Goal: Information Seeking & Learning: Learn about a topic

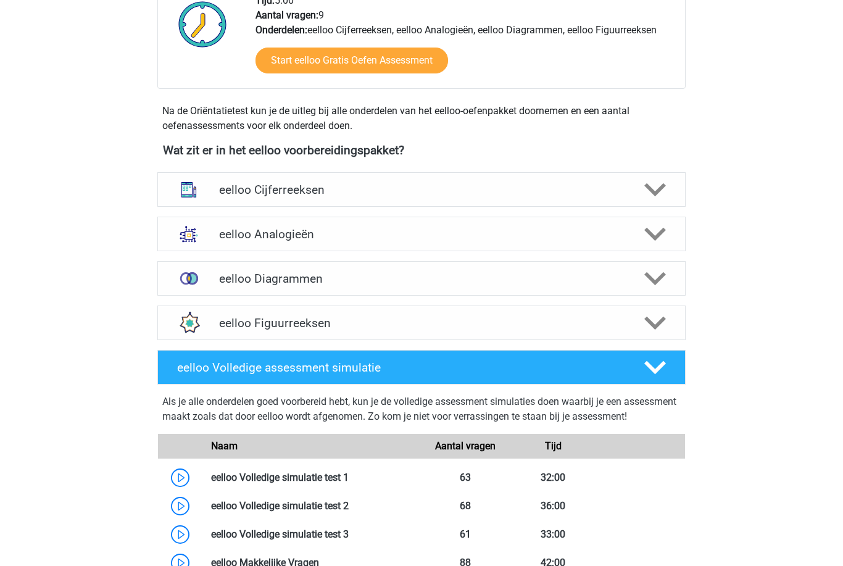
scroll to position [339, 0]
click at [195, 281] on img at bounding box center [189, 278] width 32 height 32
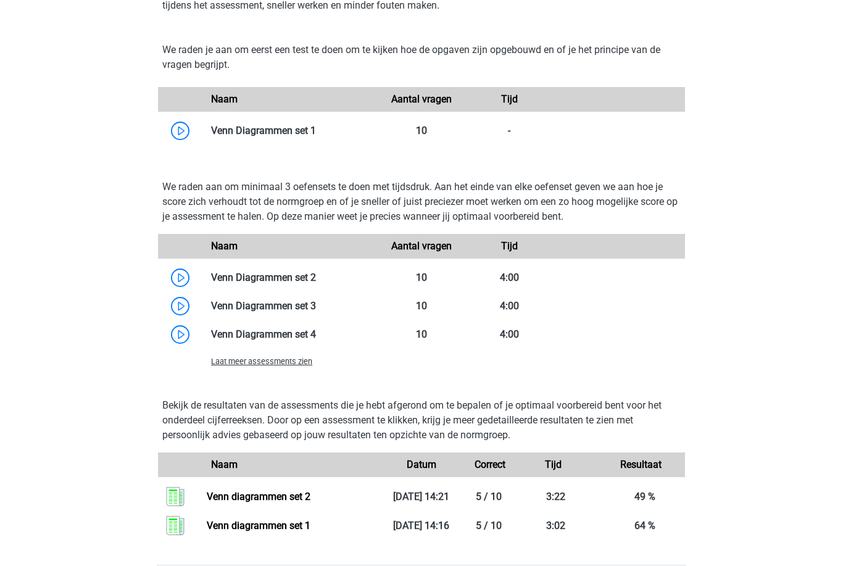
scroll to position [676, 0]
click at [316, 308] on link at bounding box center [316, 306] width 0 height 12
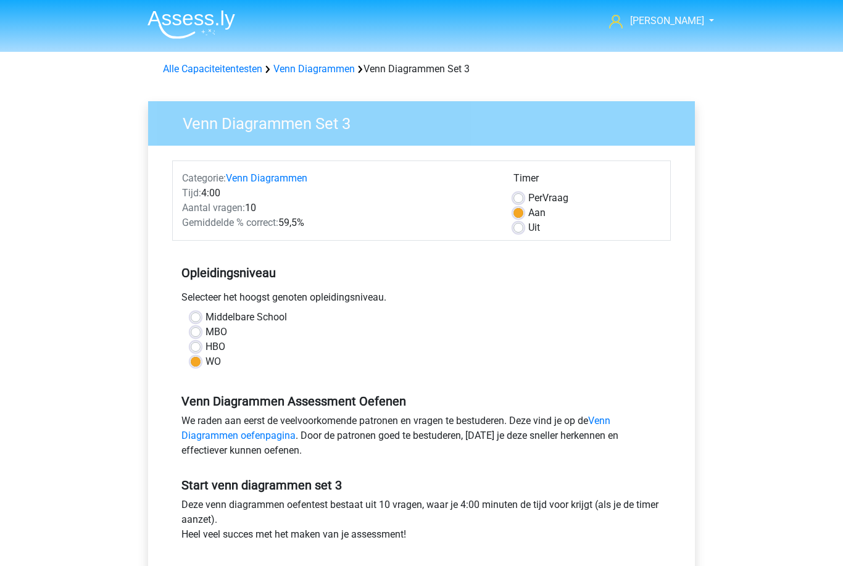
click at [528, 229] on label "Uit" at bounding box center [534, 227] width 12 height 15
click at [518, 229] on input "Uit" at bounding box center [518, 226] width 10 height 12
radio input "true"
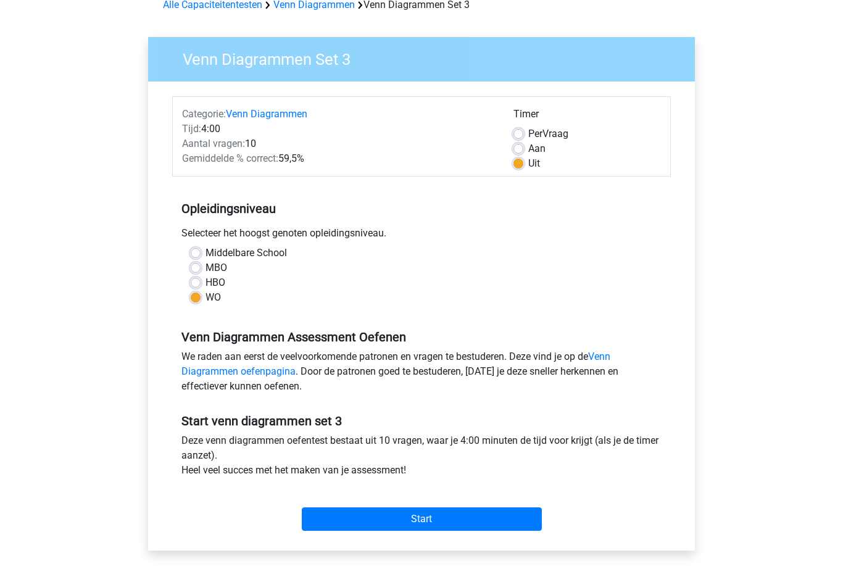
scroll to position [64, 0]
click at [475, 518] on input "Start" at bounding box center [422, 518] width 240 height 23
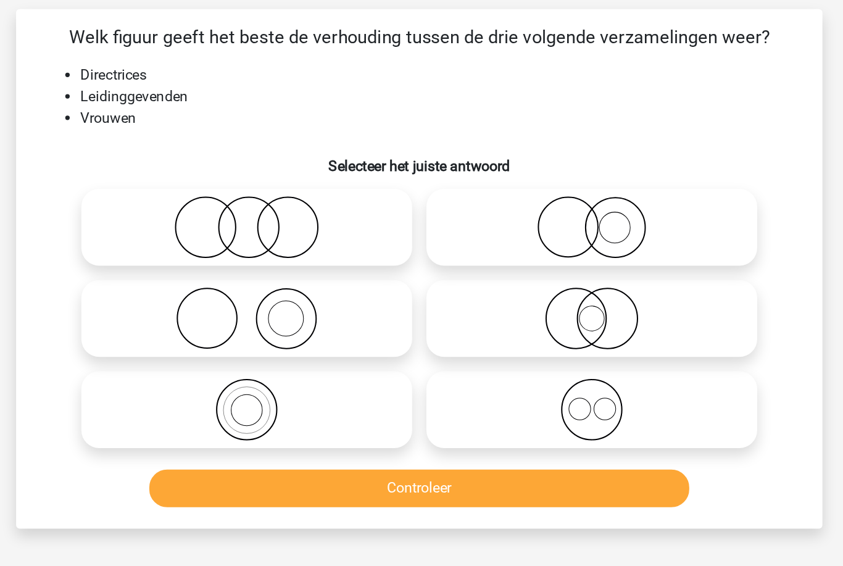
click at [431, 215] on icon at bounding box center [540, 236] width 218 height 43
click at [540, 223] on input "radio" at bounding box center [544, 227] width 8 height 8
radio input "true"
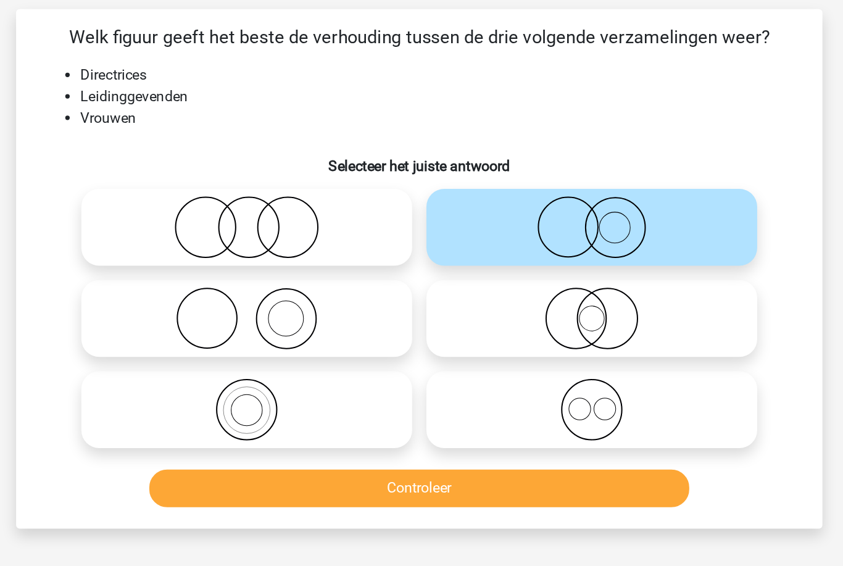
click at [480, 278] on icon at bounding box center [540, 299] width 218 height 43
click at [540, 286] on input "radio" at bounding box center [544, 290] width 8 height 8
radio input "true"
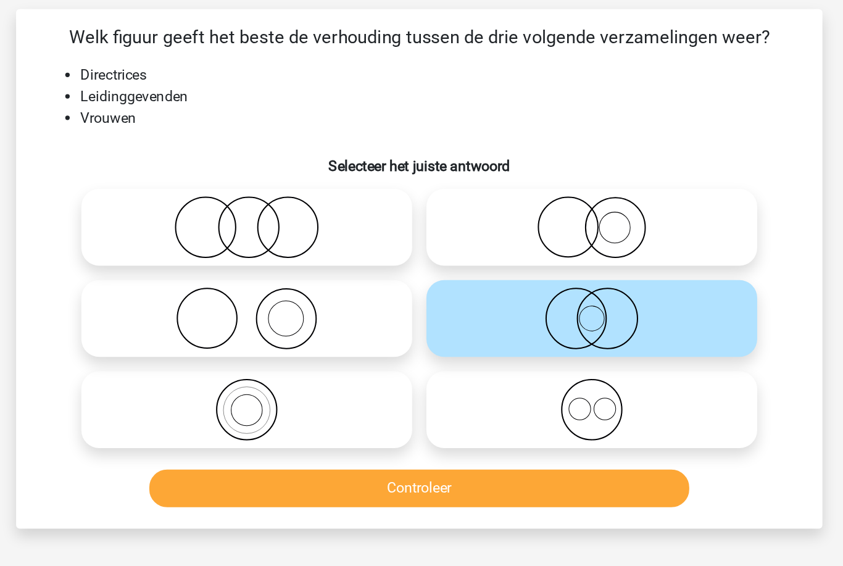
click at [431, 215] on icon at bounding box center [540, 236] width 218 height 43
click at [540, 223] on input "radio" at bounding box center [544, 227] width 8 height 8
radio input "true"
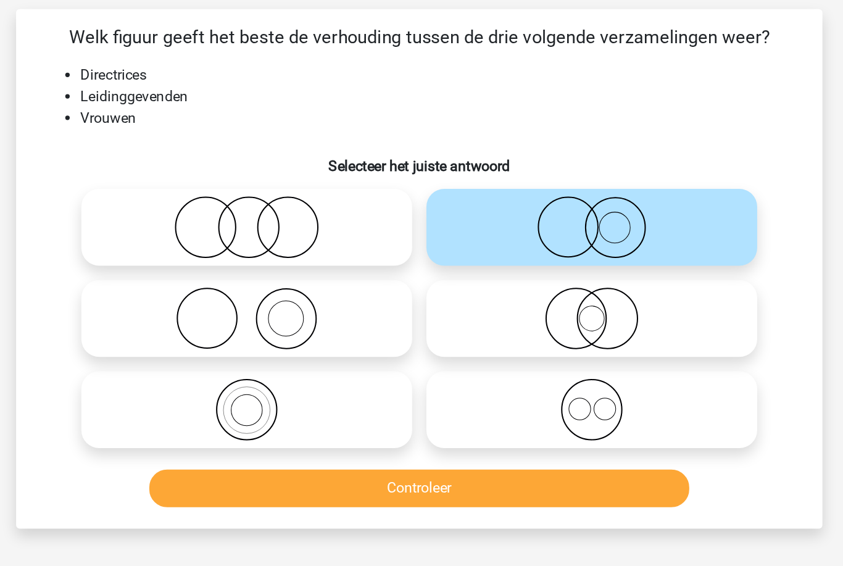
click at [235, 404] on button "Controleer" at bounding box center [421, 417] width 373 height 26
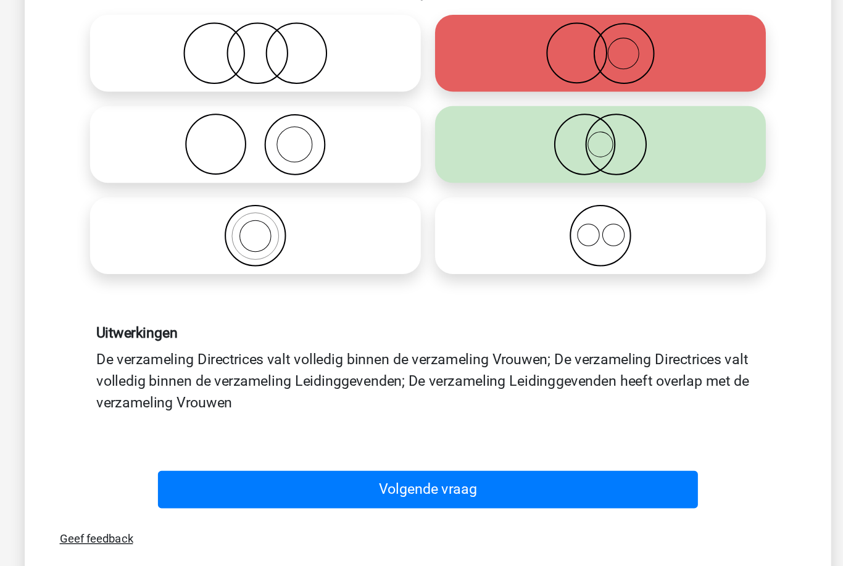
scroll to position [52, 0]
click at [348, 473] on button "Volgende vraag" at bounding box center [421, 486] width 373 height 26
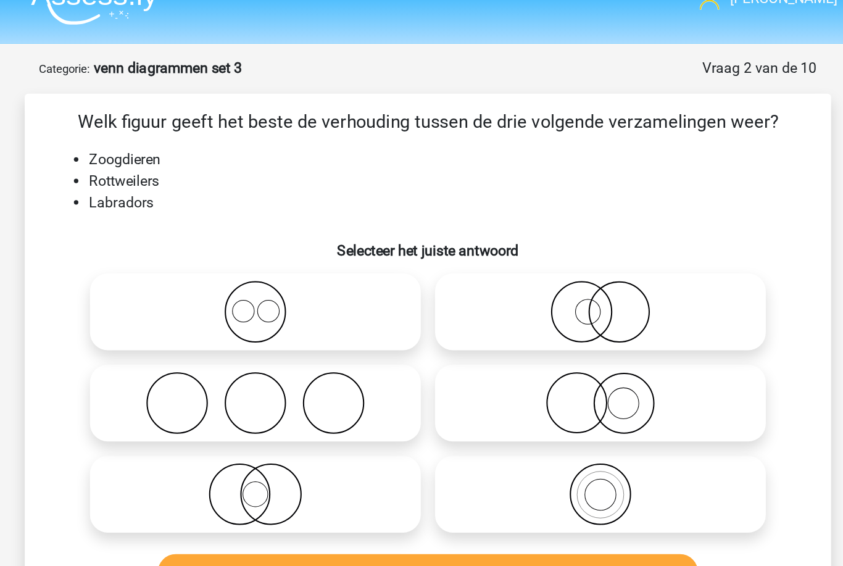
scroll to position [9, 0]
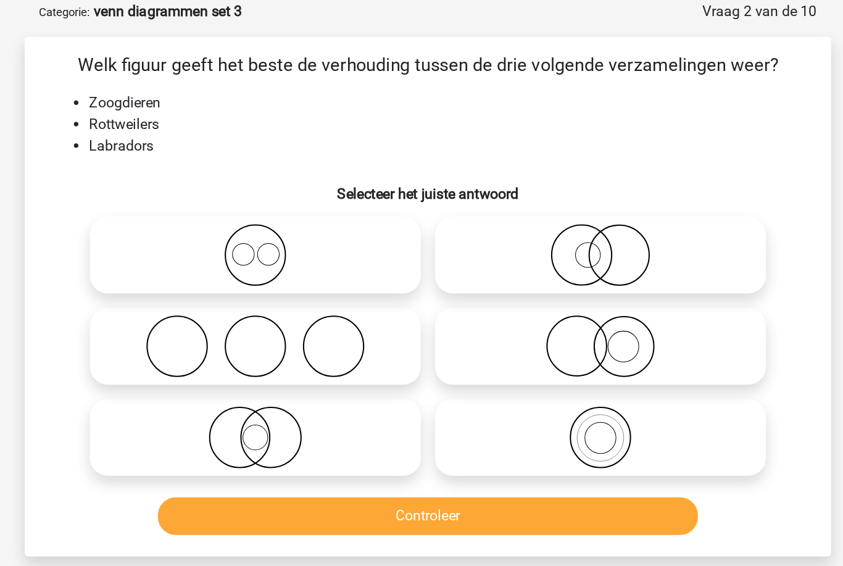
click at [228, 207] on icon at bounding box center [302, 228] width 218 height 43
click at [302, 214] on input "radio" at bounding box center [306, 218] width 8 height 8
radio input "true"
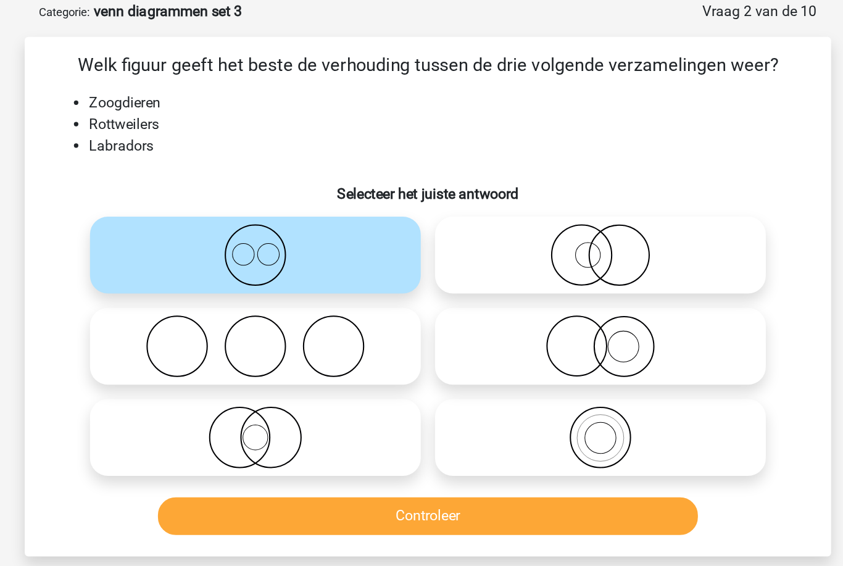
click at [317, 395] on button "Controleer" at bounding box center [421, 408] width 373 height 26
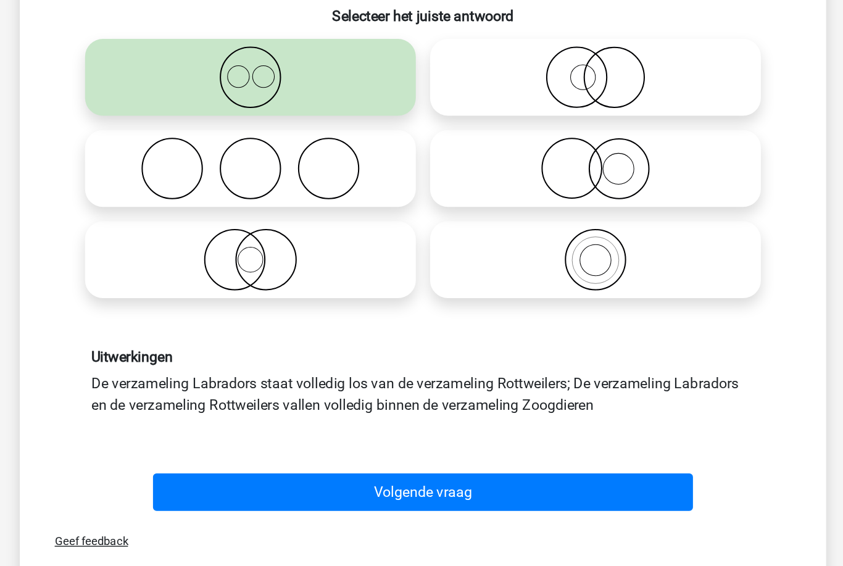
scroll to position [36, 0]
click at [359, 474] on button "Volgende vraag" at bounding box center [421, 487] width 373 height 26
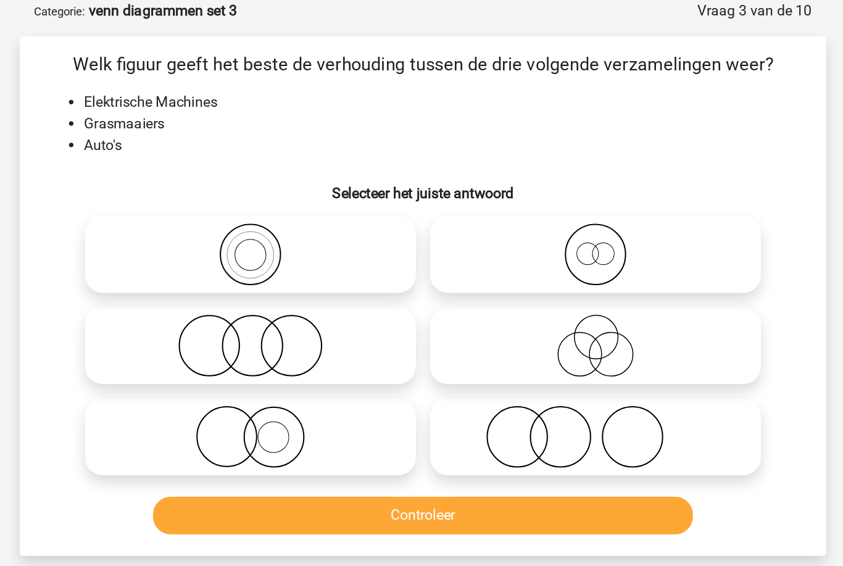
click at [466, 312] on circle at bounding box center [486, 327] width 41 height 41
click at [540, 313] on input "radio" at bounding box center [544, 317] width 8 height 8
radio input "true"
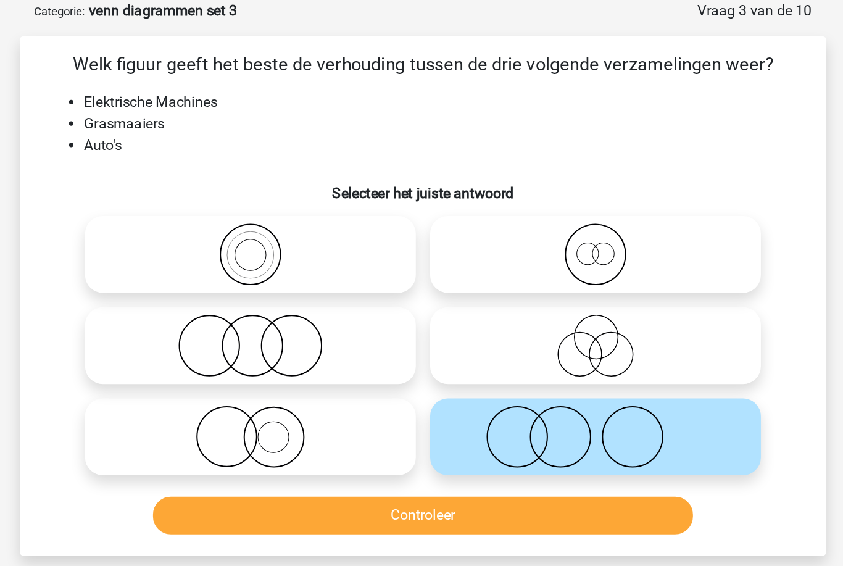
click at [373, 368] on button "Controleer" at bounding box center [421, 381] width 373 height 26
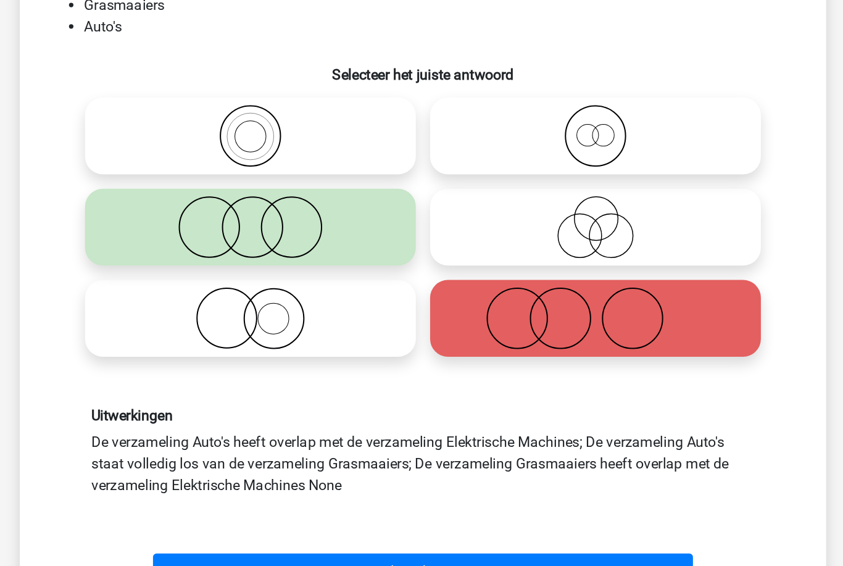
click at [324, 489] on button "Volgende vraag" at bounding box center [421, 502] width 373 height 26
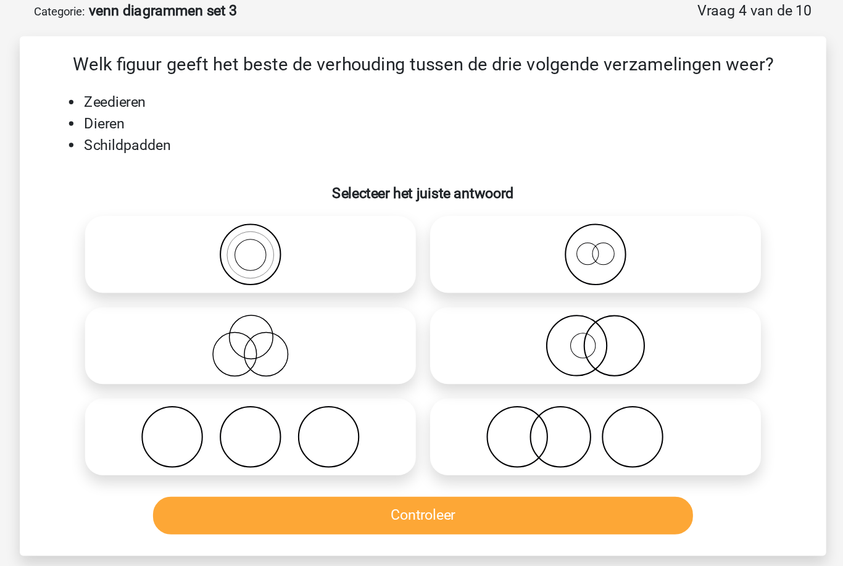
click at [431, 247] on icon at bounding box center [540, 263] width 218 height 43
click at [540, 250] on input "radio" at bounding box center [544, 254] width 8 height 8
radio input "true"
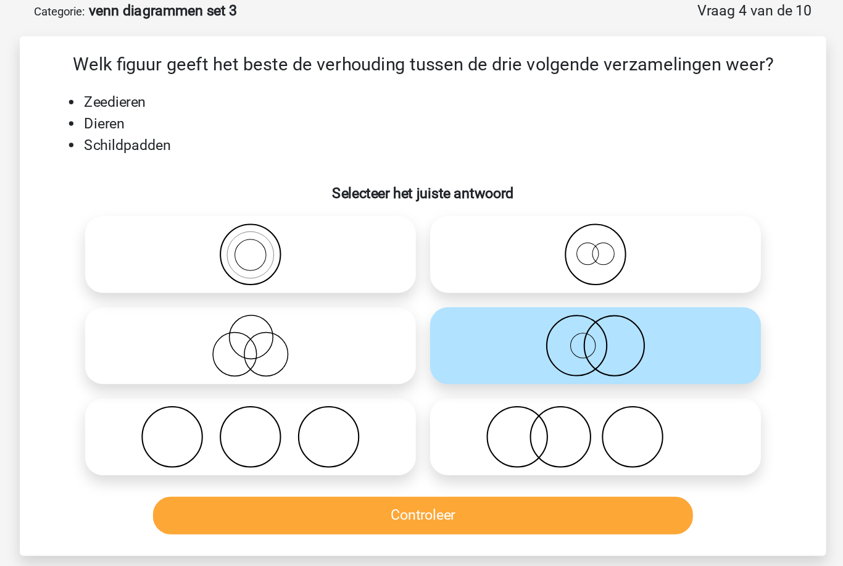
click at [431, 180] on icon at bounding box center [540, 201] width 218 height 43
click at [540, 187] on input "radio" at bounding box center [544, 191] width 8 height 8
radio input "true"
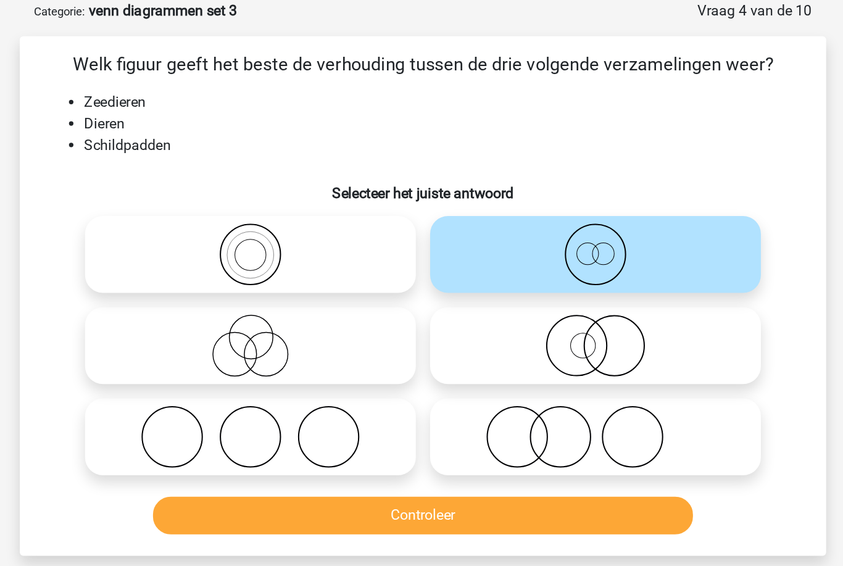
click at [260, 368] on button "Controleer" at bounding box center [421, 381] width 373 height 26
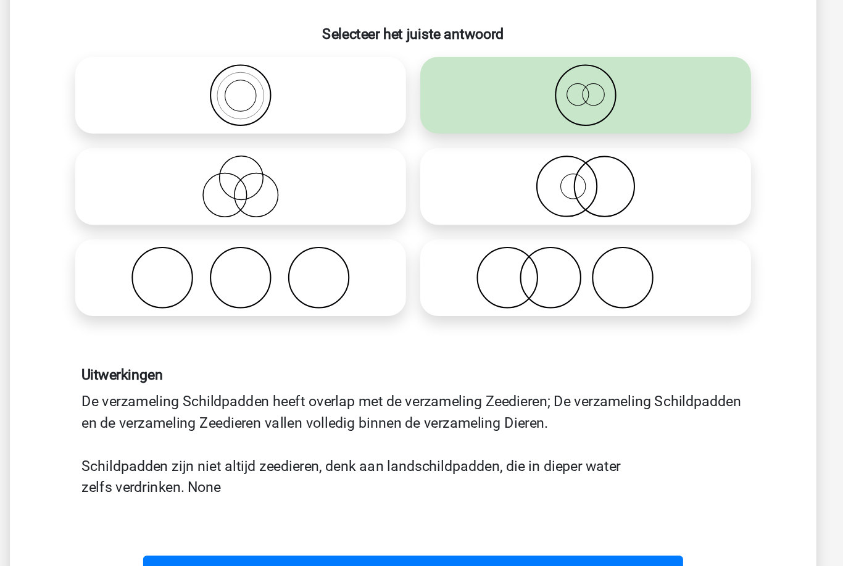
click at [235, 519] on button "Volgende vraag" at bounding box center [421, 532] width 373 height 26
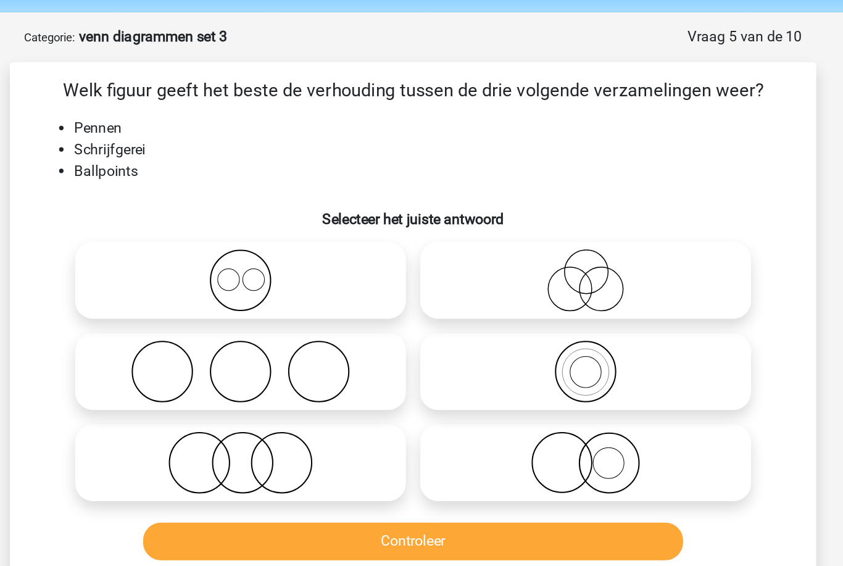
click at [193, 201] on icon at bounding box center [302, 201] width 218 height 43
click at [302, 195] on input "radio" at bounding box center [306, 191] width 8 height 8
radio input "true"
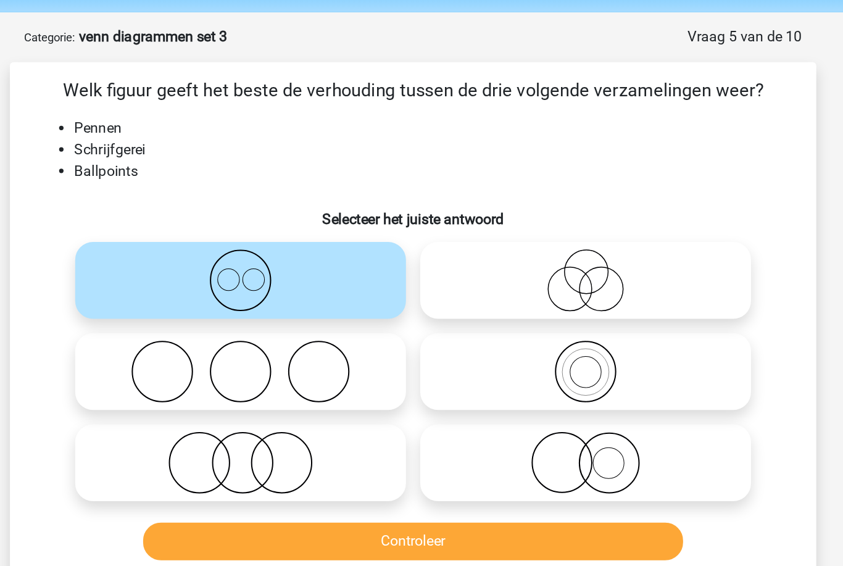
click at [297, 374] on button "Controleer" at bounding box center [421, 381] width 373 height 26
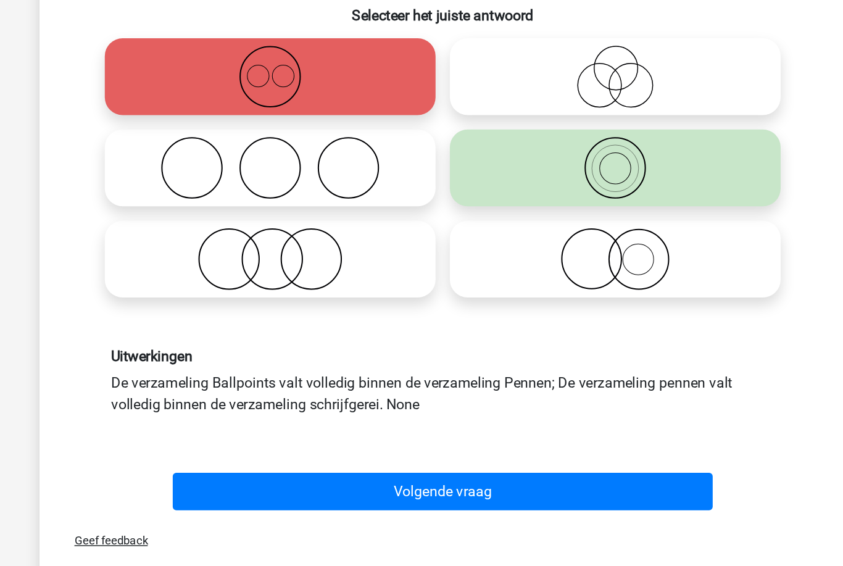
scroll to position [52, 0]
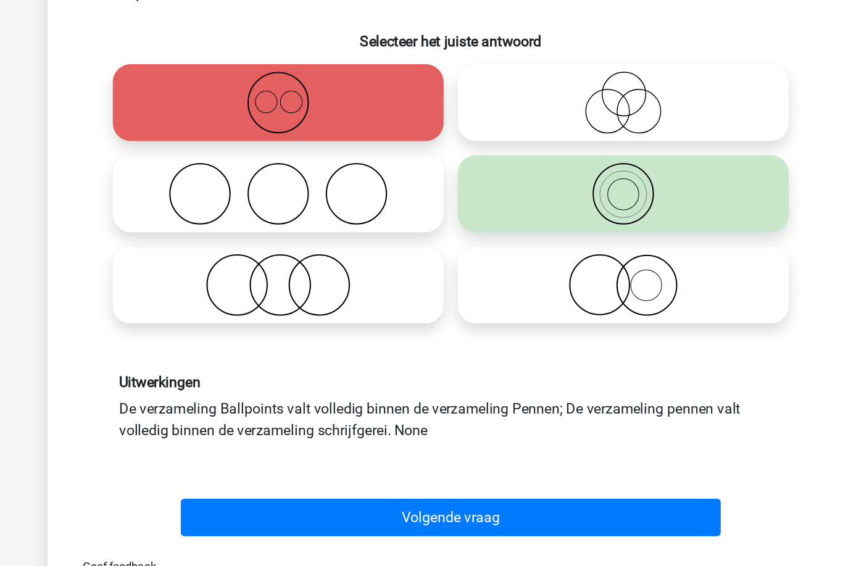
click at [452, 458] on button "Volgende vraag" at bounding box center [421, 471] width 373 height 26
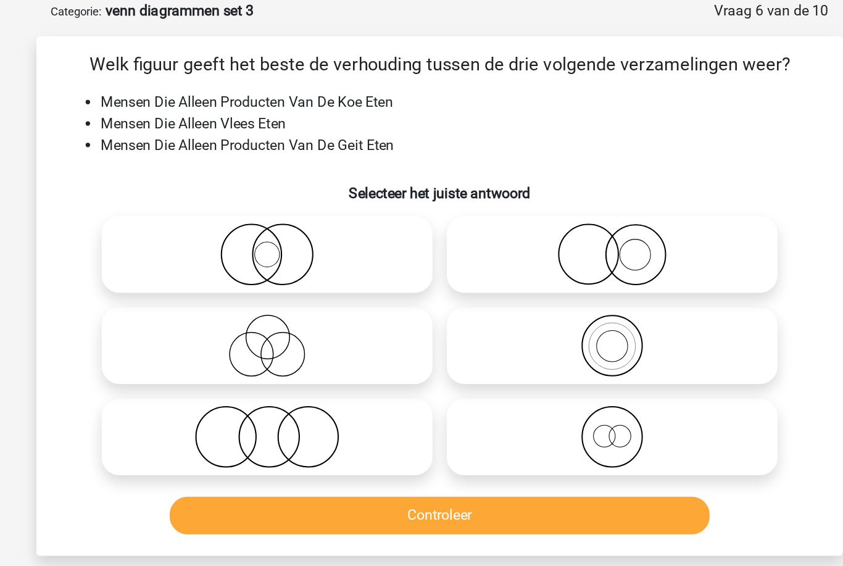
click at [193, 175] on icon at bounding box center [302, 184] width 218 height 43
click at [302, 175] on input "radio" at bounding box center [306, 174] width 8 height 8
radio input "true"
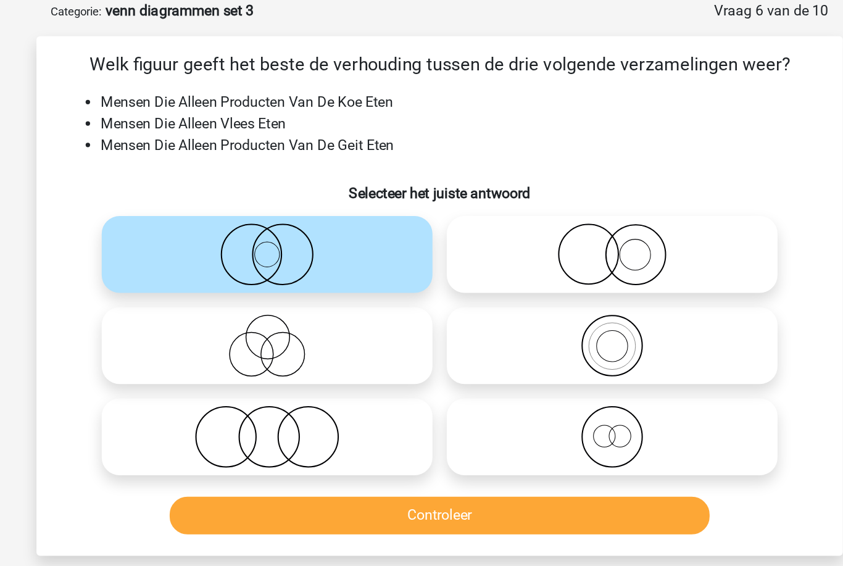
click at [431, 309] on icon at bounding box center [540, 310] width 218 height 43
click at [540, 304] on input "radio" at bounding box center [544, 300] width 8 height 8
radio input "true"
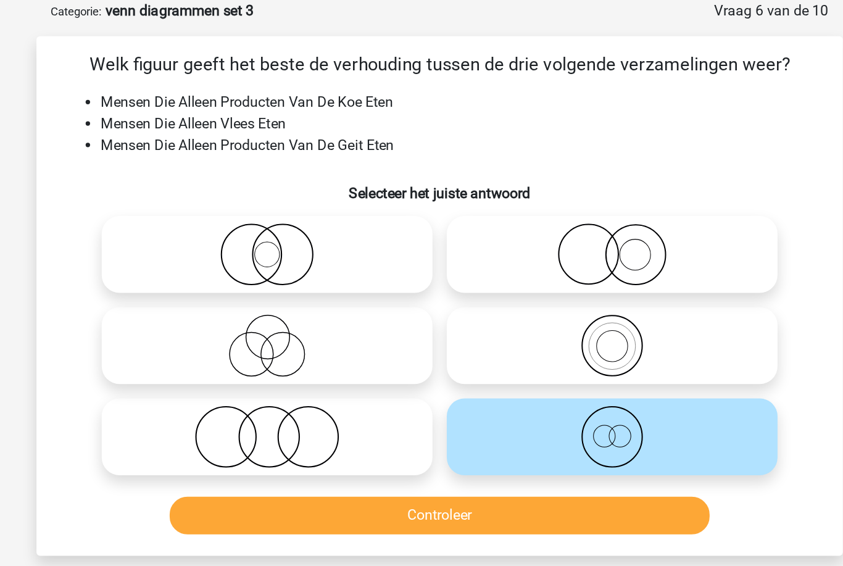
click at [235, 355] on button "Controleer" at bounding box center [421, 365] width 373 height 26
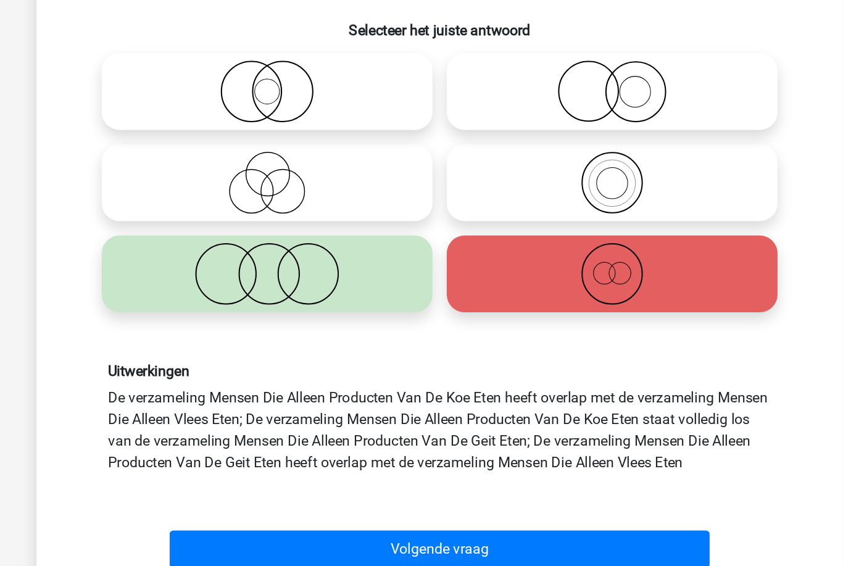
click at [313, 487] on button "Volgende vraag" at bounding box center [421, 500] width 373 height 26
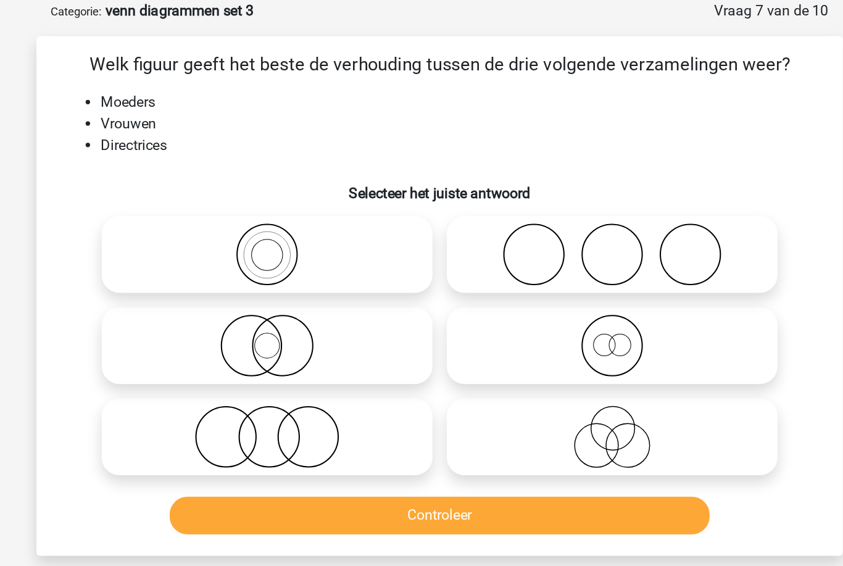
click at [193, 234] on icon at bounding box center [302, 247] width 218 height 43
click at [302, 234] on input "radio" at bounding box center [306, 237] width 8 height 8
radio input "true"
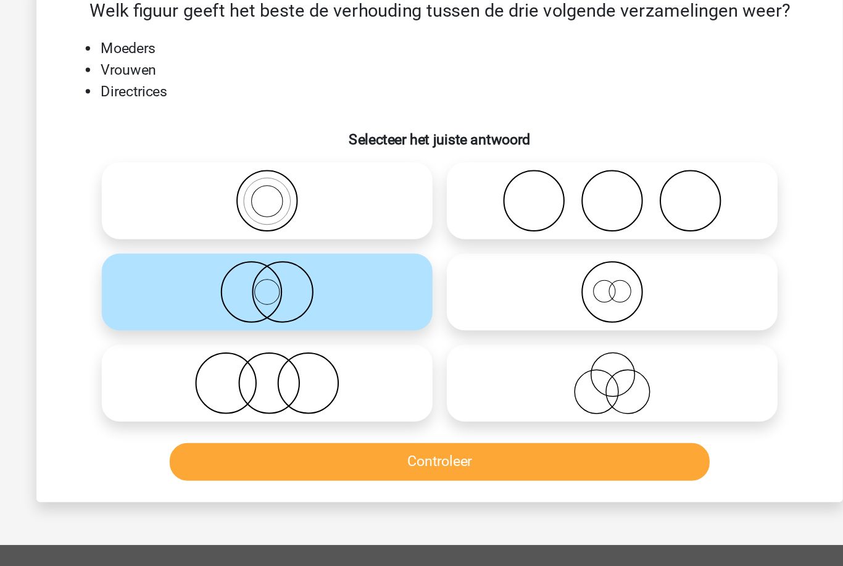
click at [313, 352] on button "Controleer" at bounding box center [421, 365] width 373 height 26
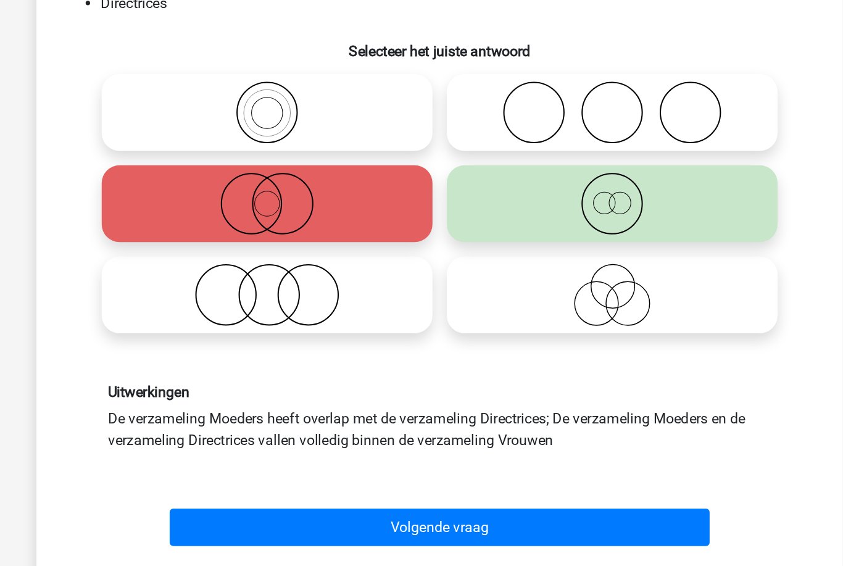
click at [344, 458] on button "Volgende vraag" at bounding box center [421, 471] width 373 height 26
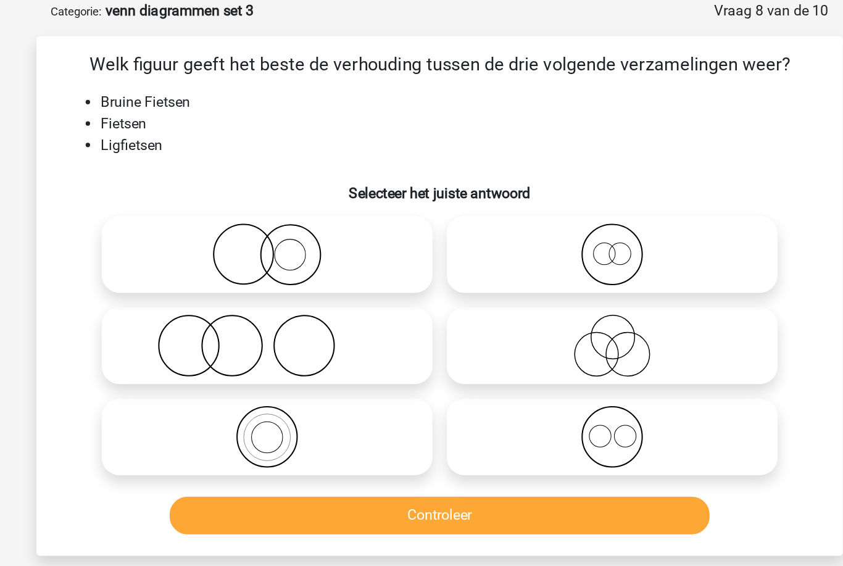
click at [431, 178] on icon at bounding box center [540, 184] width 218 height 43
click at [540, 178] on input "radio" at bounding box center [544, 174] width 8 height 8
radio input "true"
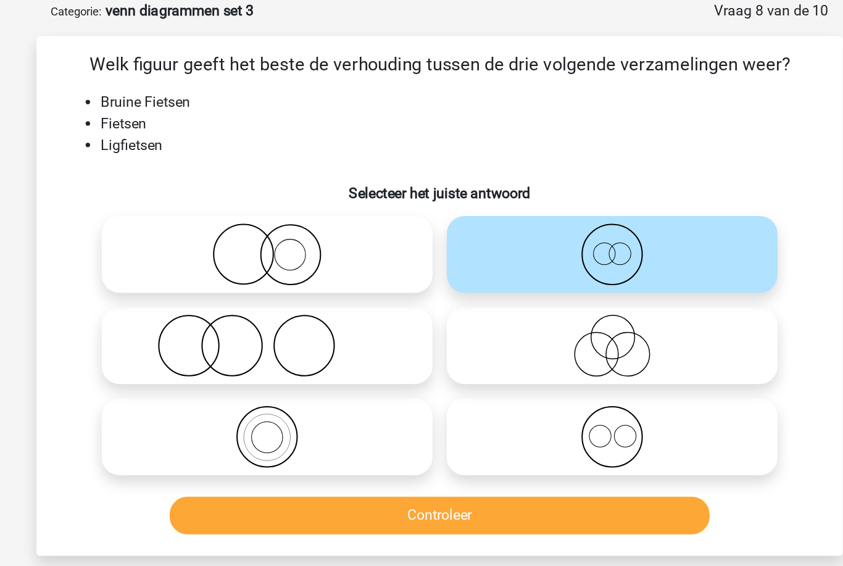
click at [349, 361] on button "Controleer" at bounding box center [421, 365] width 373 height 26
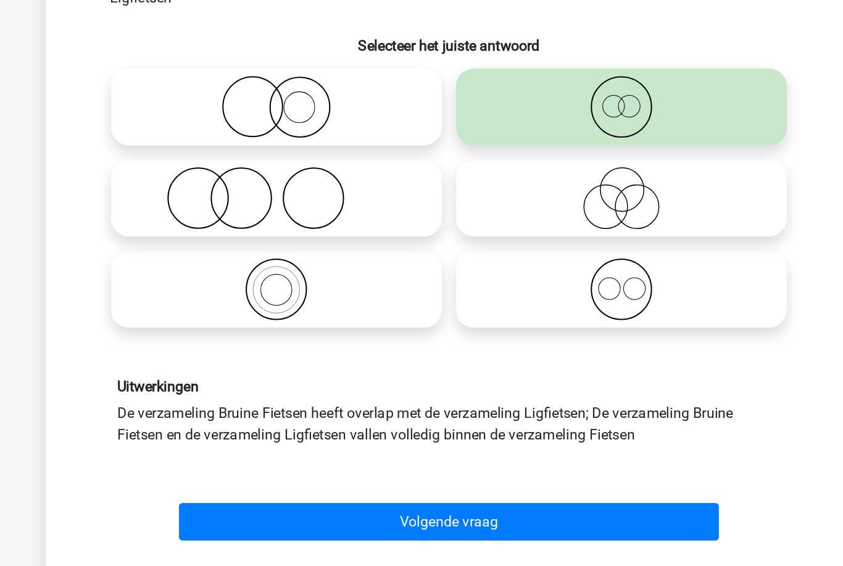
click at [353, 458] on button "Volgende vraag" at bounding box center [421, 471] width 373 height 26
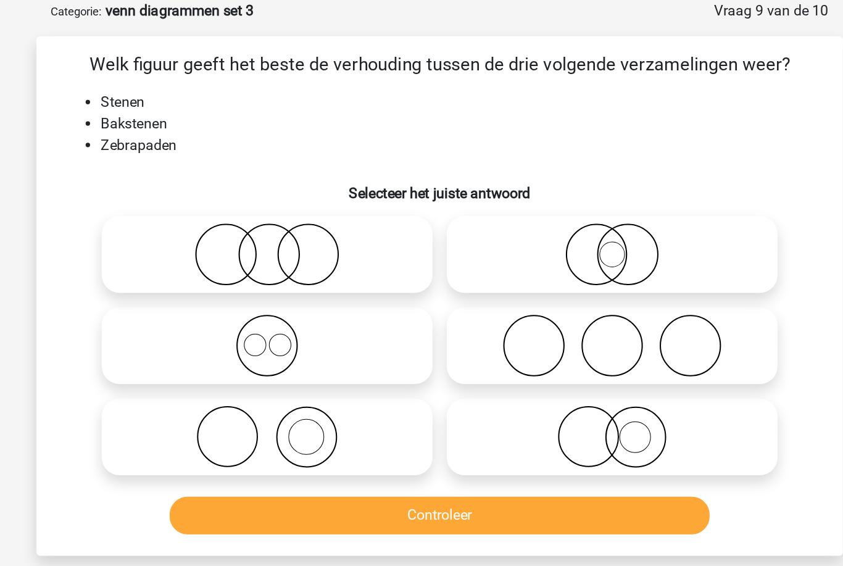
click at [320, 360] on button "Controleer" at bounding box center [421, 365] width 373 height 26
click at [261, 318] on icon at bounding box center [302, 310] width 218 height 43
click at [302, 304] on input "radio" at bounding box center [306, 300] width 8 height 8
radio input "true"
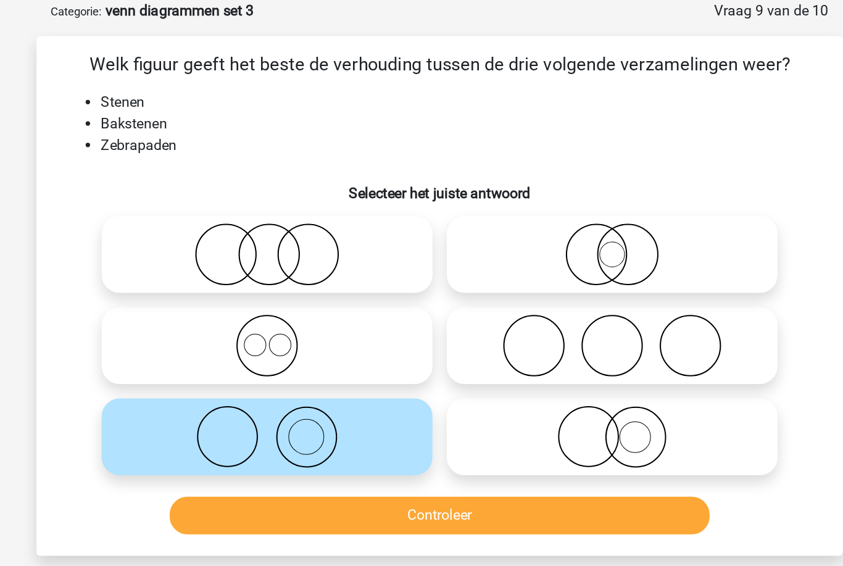
click at [303, 354] on button "Controleer" at bounding box center [421, 365] width 373 height 26
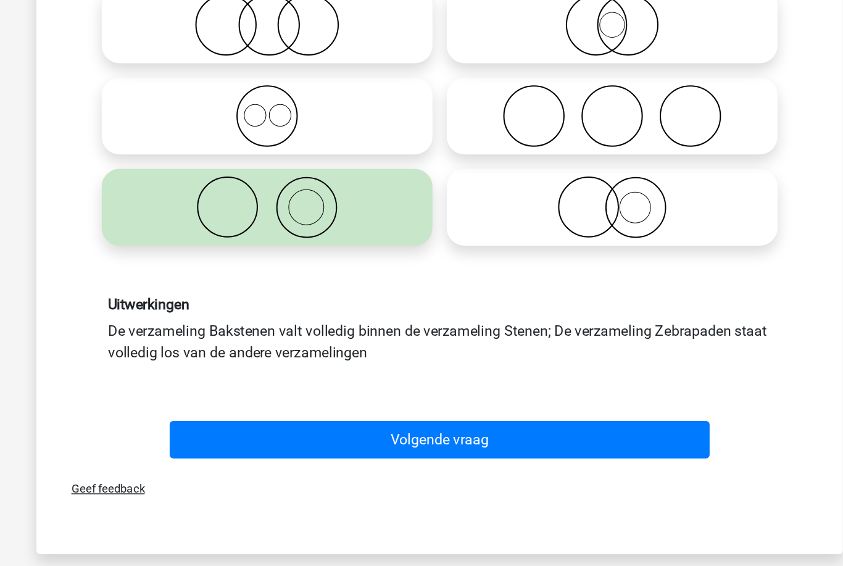
scroll to position [76, 0]
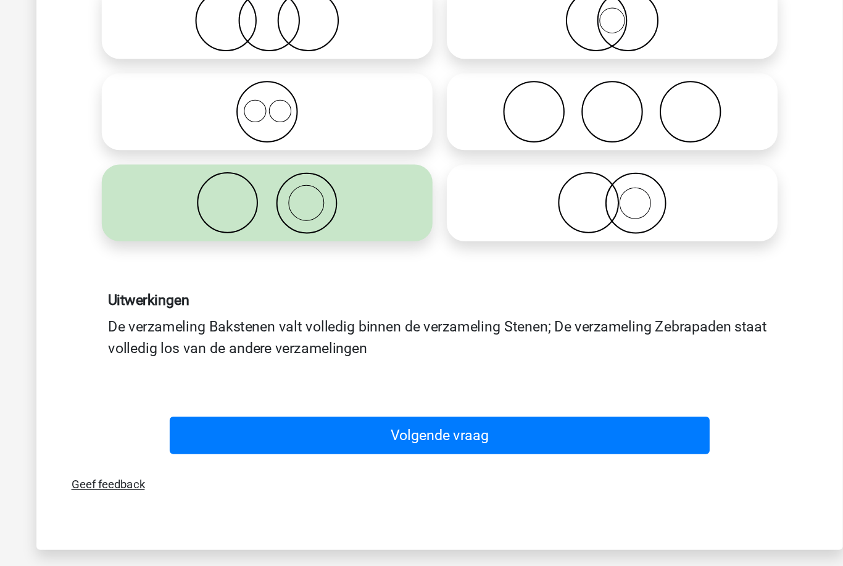
click at [329, 434] on button "Volgende vraag" at bounding box center [421, 447] width 373 height 26
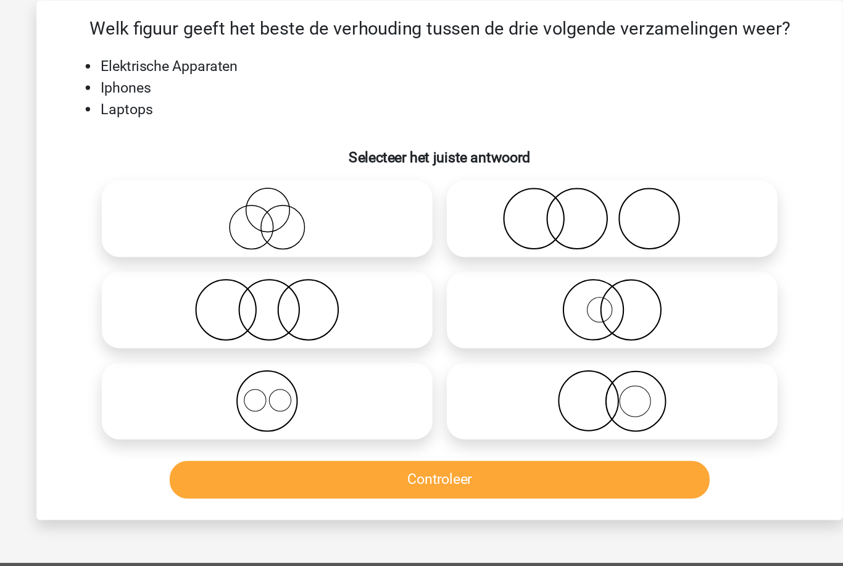
scroll to position [62, 0]
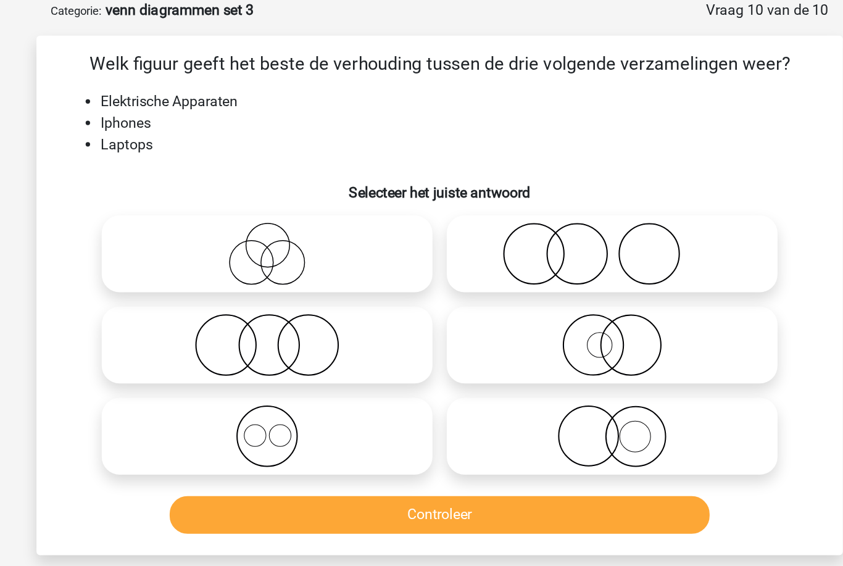
click at [236, 315] on icon at bounding box center [302, 300] width 218 height 43
click at [302, 295] on input "radio" at bounding box center [306, 291] width 8 height 8
radio input "true"
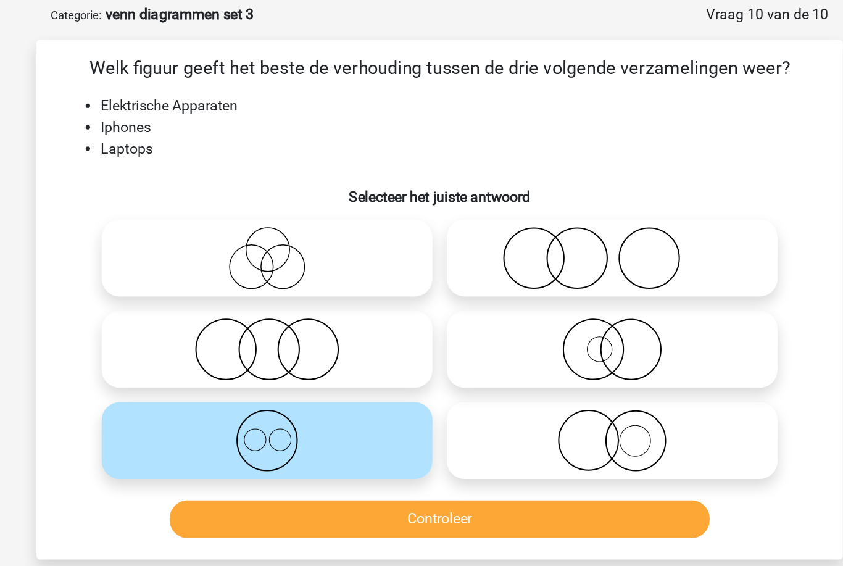
scroll to position [56, 0]
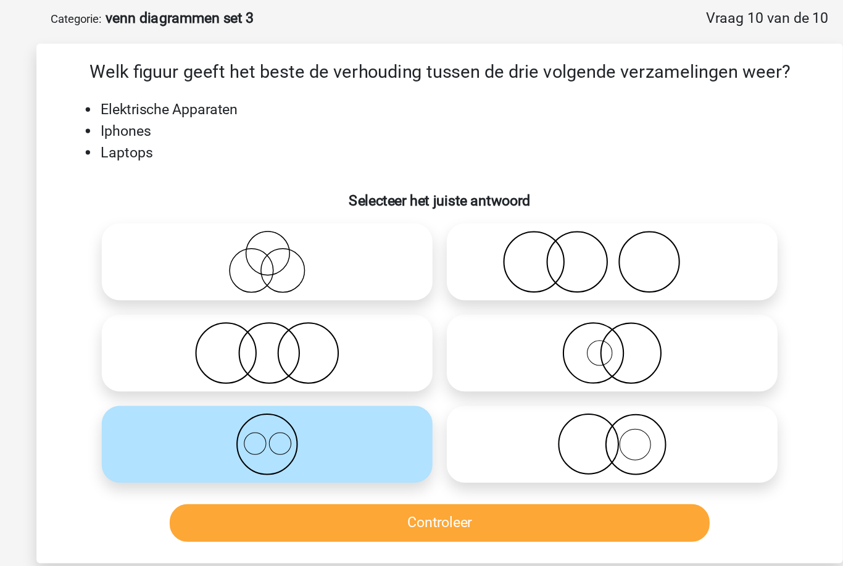
click at [341, 360] on button "Controleer" at bounding box center [421, 361] width 373 height 26
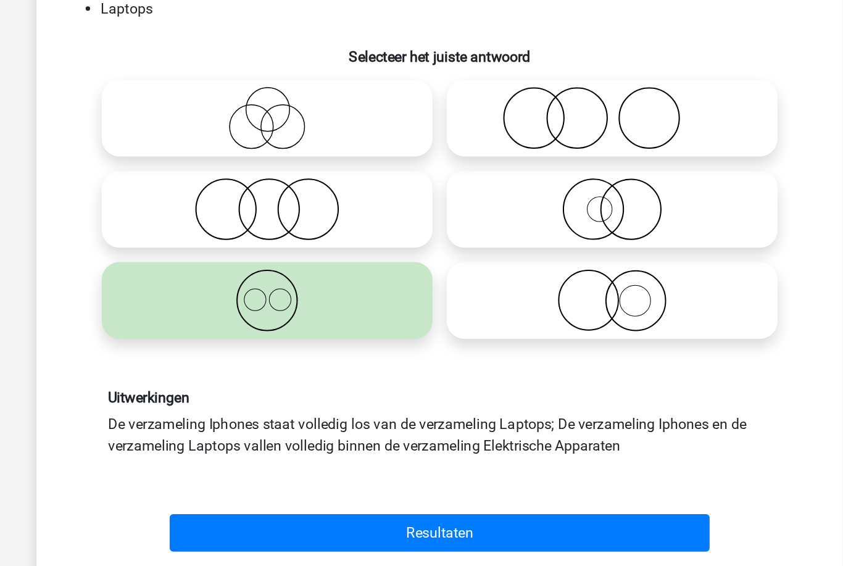
click at [346, 454] on button "Resultaten" at bounding box center [421, 467] width 373 height 26
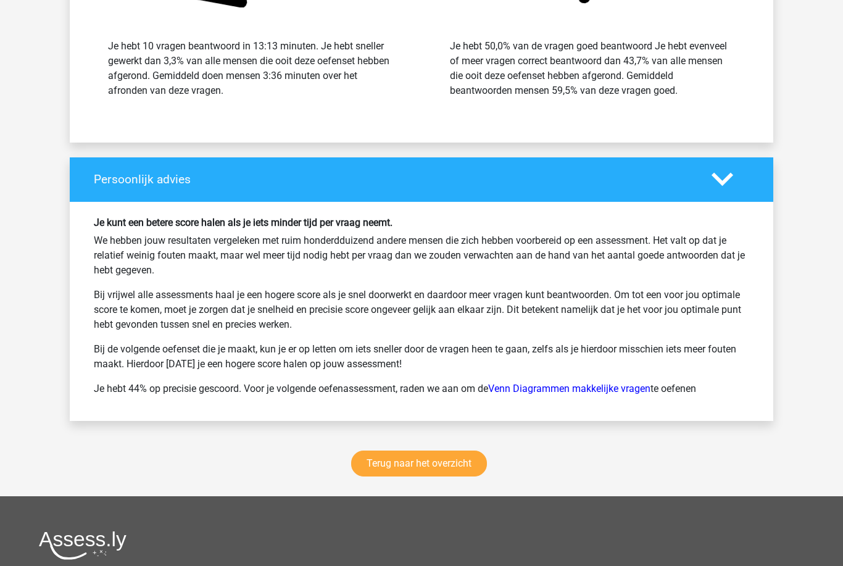
scroll to position [1455, 0]
click at [390, 474] on link "Terug naar het overzicht" at bounding box center [419, 463] width 136 height 26
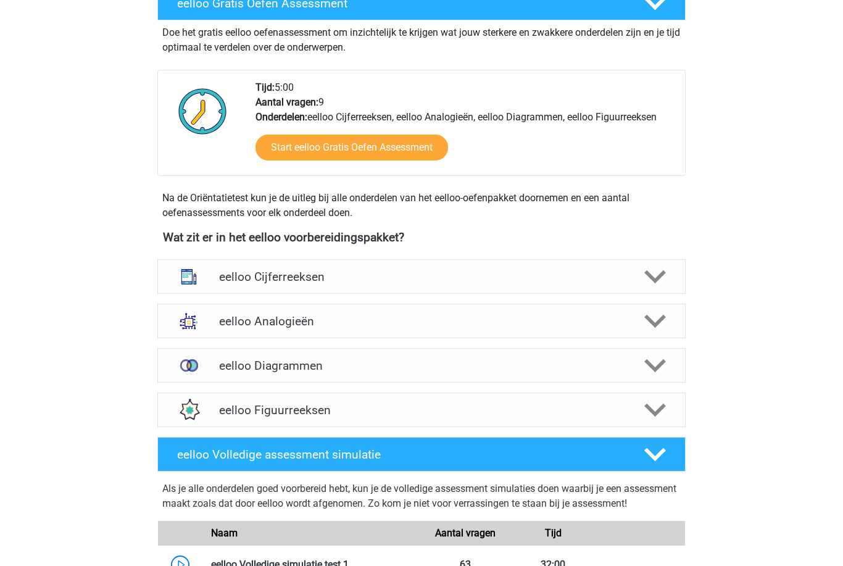
scroll to position [255, 0]
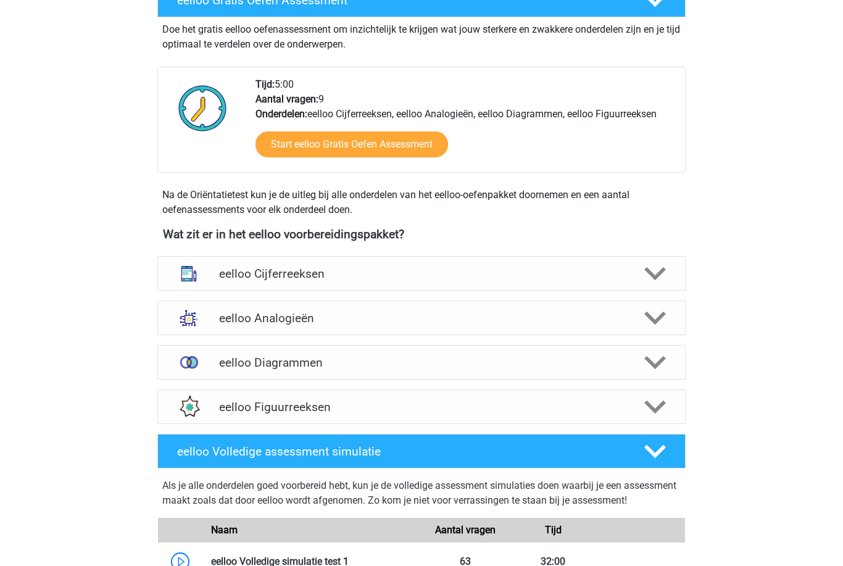
click at [203, 260] on img at bounding box center [189, 274] width 32 height 32
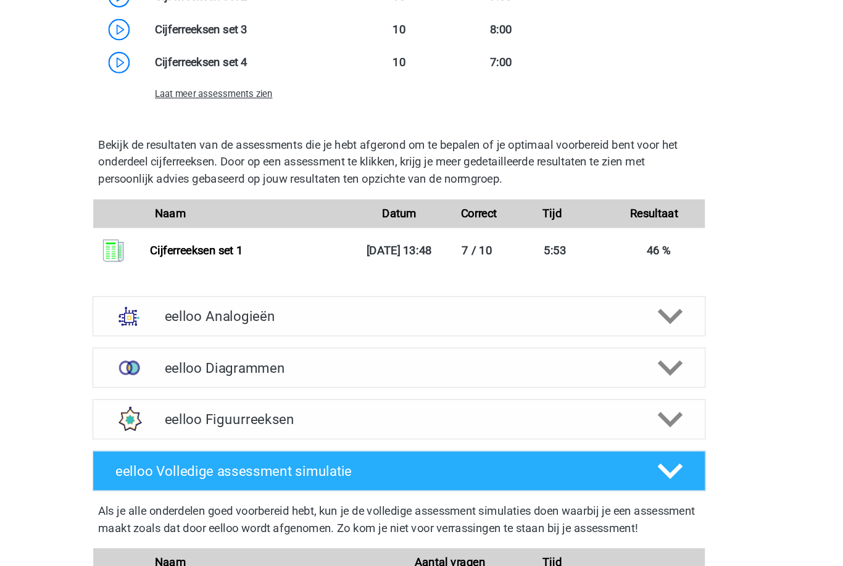
scroll to position [1014, 0]
click at [173, 300] on img at bounding box center [189, 316] width 32 height 32
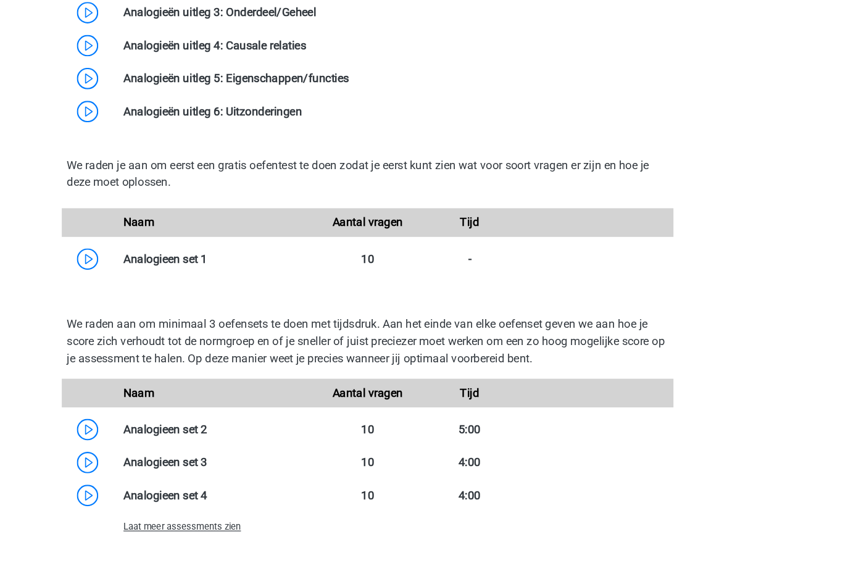
scroll to position [1601, 0]
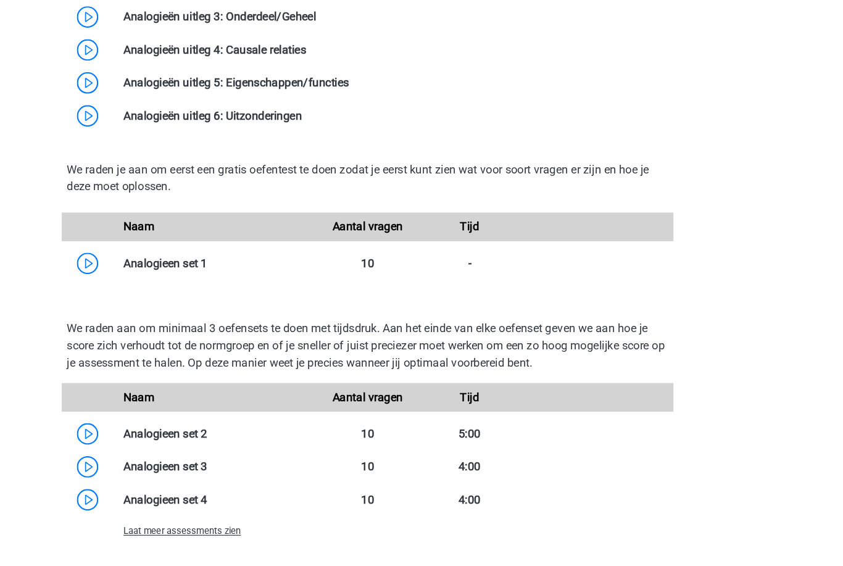
click at [283, 233] on link at bounding box center [283, 227] width 0 height 12
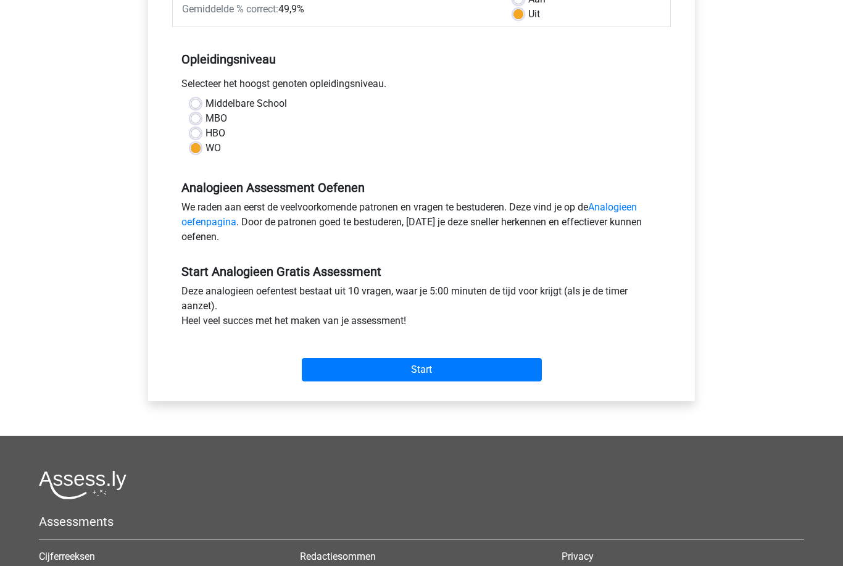
scroll to position [216, 0]
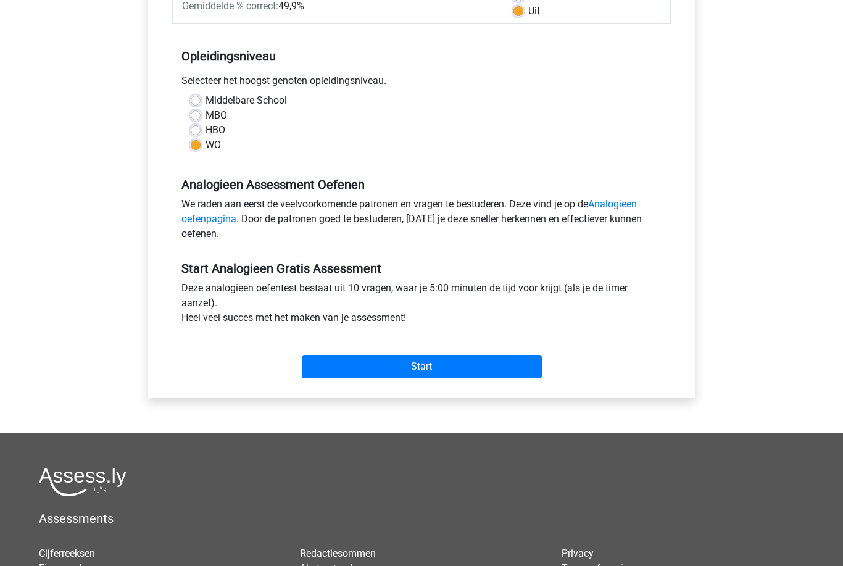
click at [341, 372] on input "Start" at bounding box center [422, 366] width 240 height 23
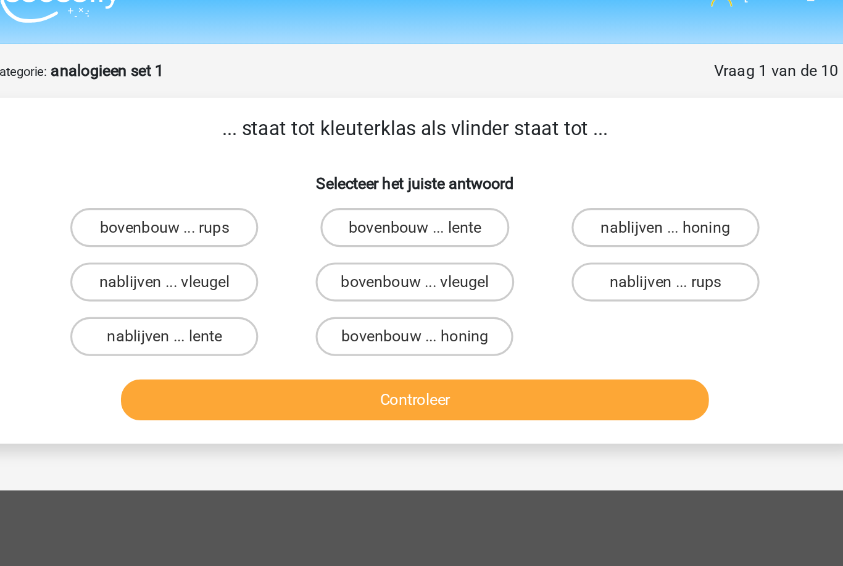
click at [203, 156] on label "bovenbouw ... rups" at bounding box center [262, 168] width 119 height 25
click at [263, 168] on input "bovenbouw ... rups" at bounding box center [267, 172] width 8 height 8
radio input "true"
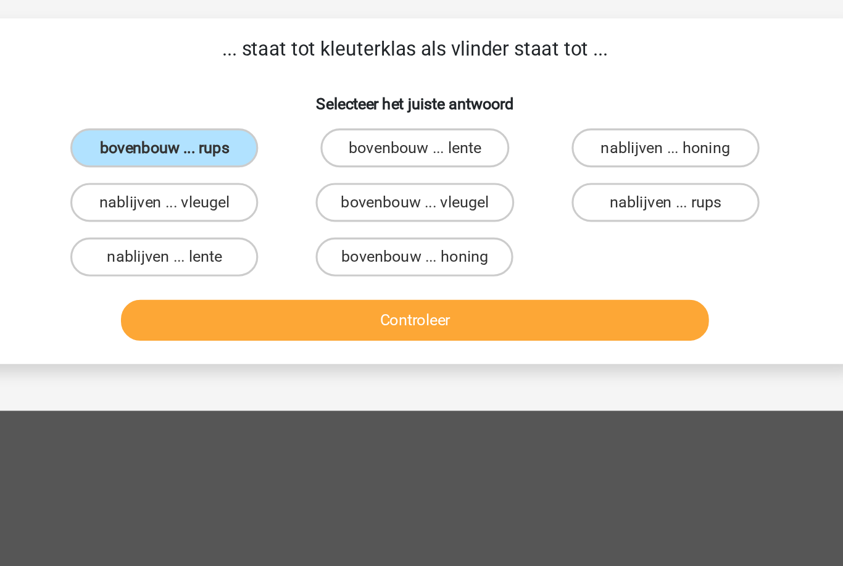
click at [307, 265] on button "Controleer" at bounding box center [421, 278] width 373 height 26
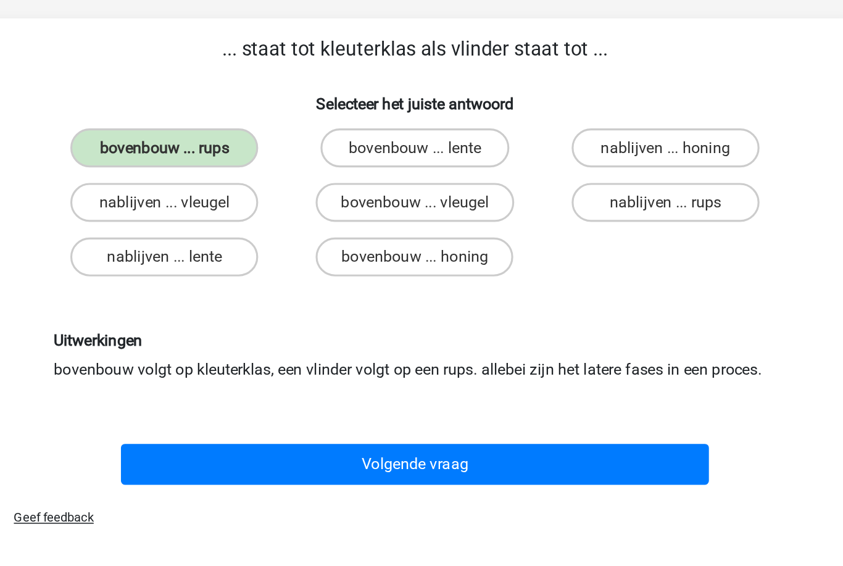
click at [325, 356] on button "Volgende vraag" at bounding box center [421, 369] width 373 height 26
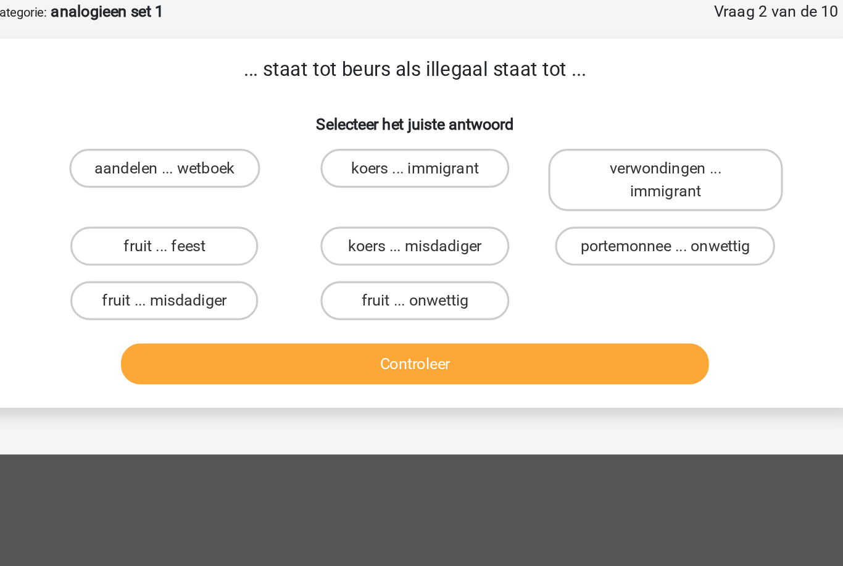
click at [510, 205] on label "portemonnee ... onwettig" at bounding box center [579, 217] width 139 height 25
click at [580, 218] on input "portemonnee ... onwettig" at bounding box center [584, 222] width 8 height 8
radio input "true"
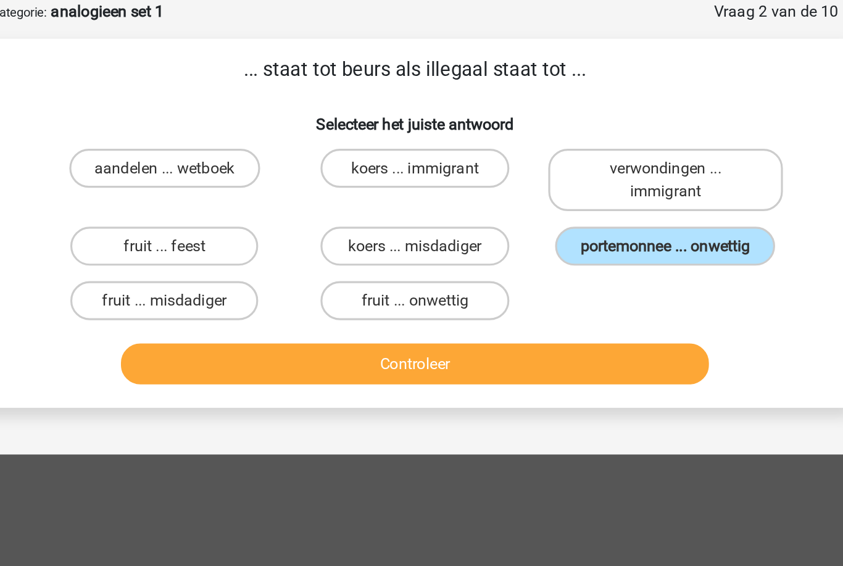
click at [378, 279] on button "Controleer" at bounding box center [421, 292] width 373 height 26
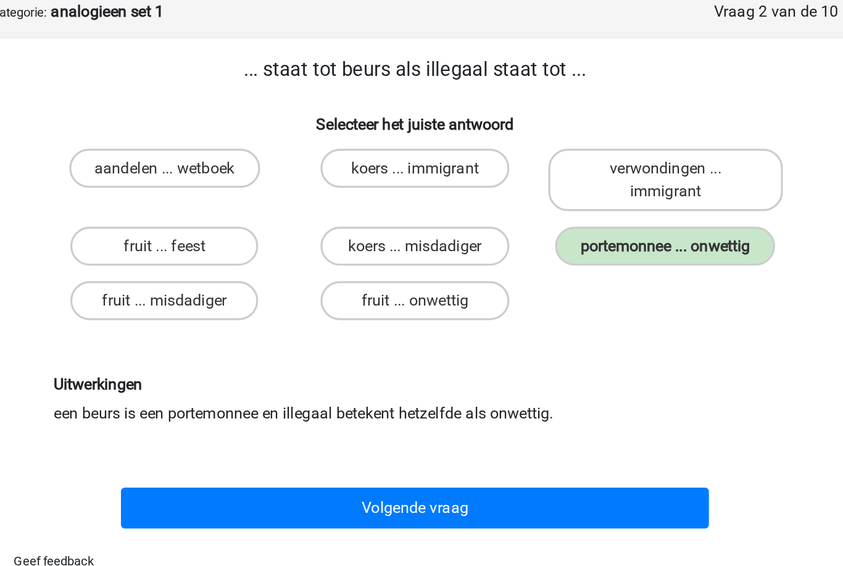
click at [341, 371] on button "Volgende vraag" at bounding box center [421, 384] width 373 height 26
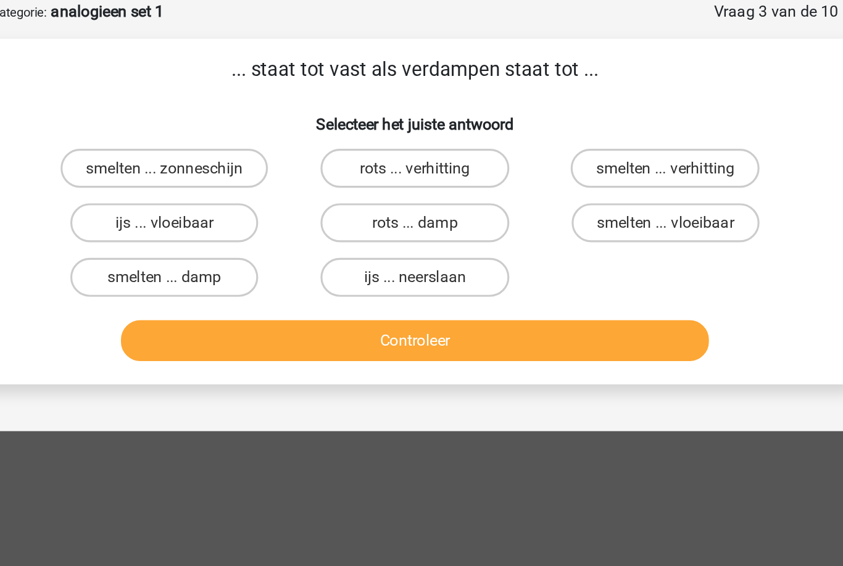
click at [361, 156] on label "rots ... verhitting" at bounding box center [420, 168] width 119 height 25
click at [421, 168] on input "rots ... verhitting" at bounding box center [425, 172] width 8 height 8
radio input "true"
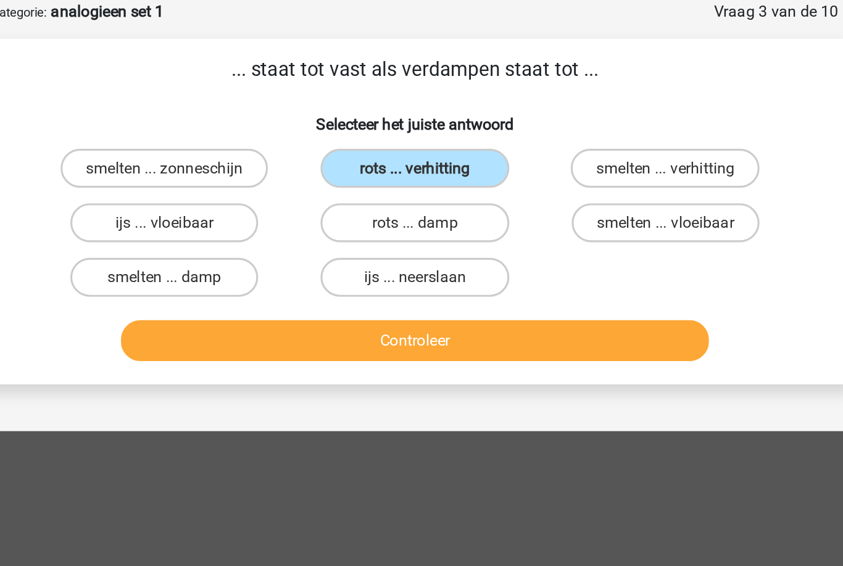
click at [361, 225] on label "ijs ... neerslaan" at bounding box center [420, 237] width 119 height 25
click at [421, 237] on input "ijs ... neerslaan" at bounding box center [425, 241] width 8 height 8
radio input "true"
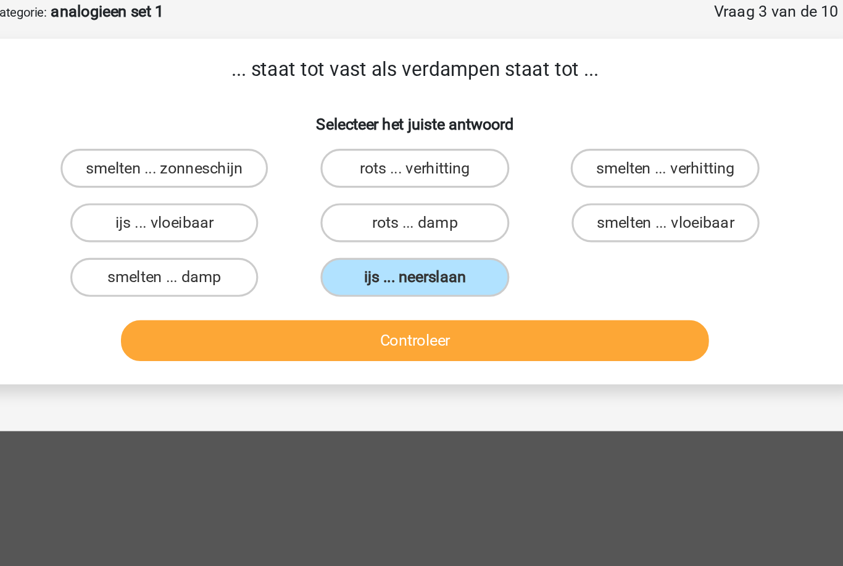
click at [299, 265] on button "Controleer" at bounding box center [421, 278] width 373 height 26
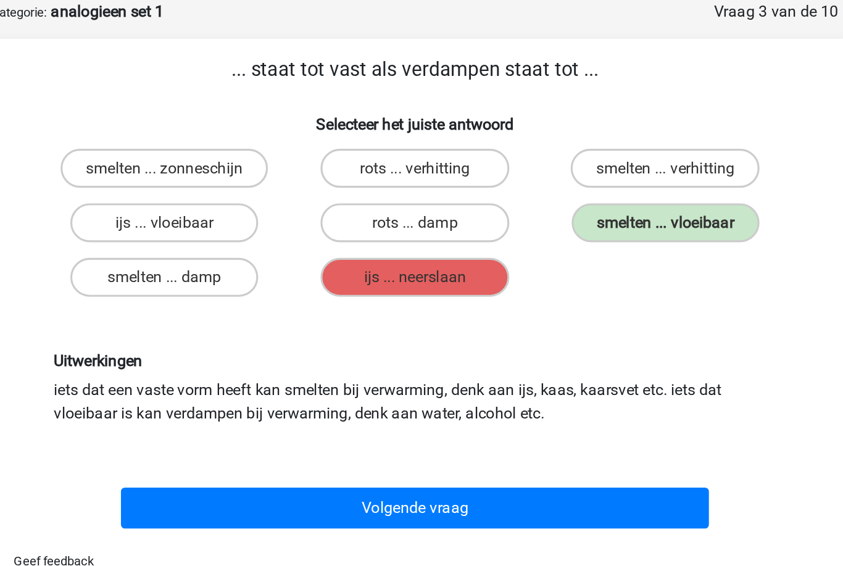
click at [280, 371] on button "Volgende vraag" at bounding box center [421, 384] width 373 height 26
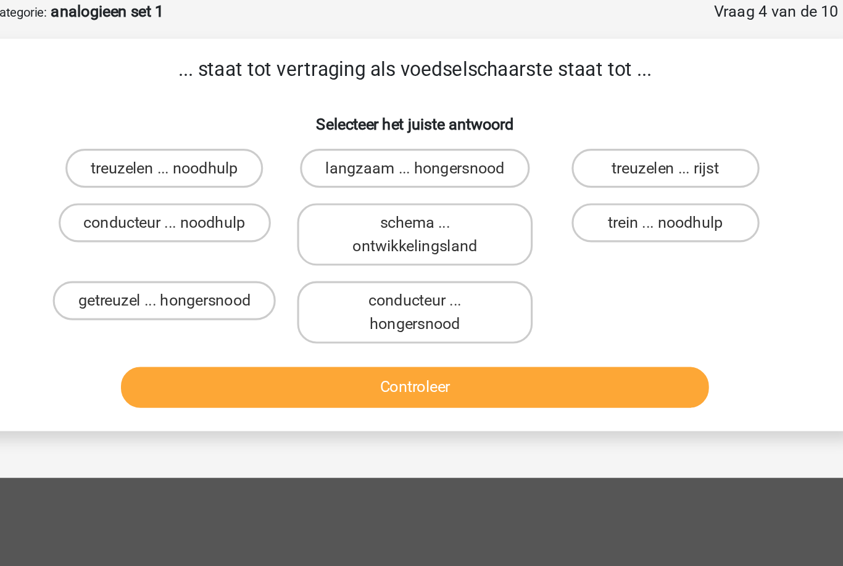
click at [192, 240] on label "getreuzel ... hongersnood" at bounding box center [262, 252] width 141 height 25
click at [263, 252] on input "getreuzel ... hongersnood" at bounding box center [267, 256] width 8 height 8
radio input "true"
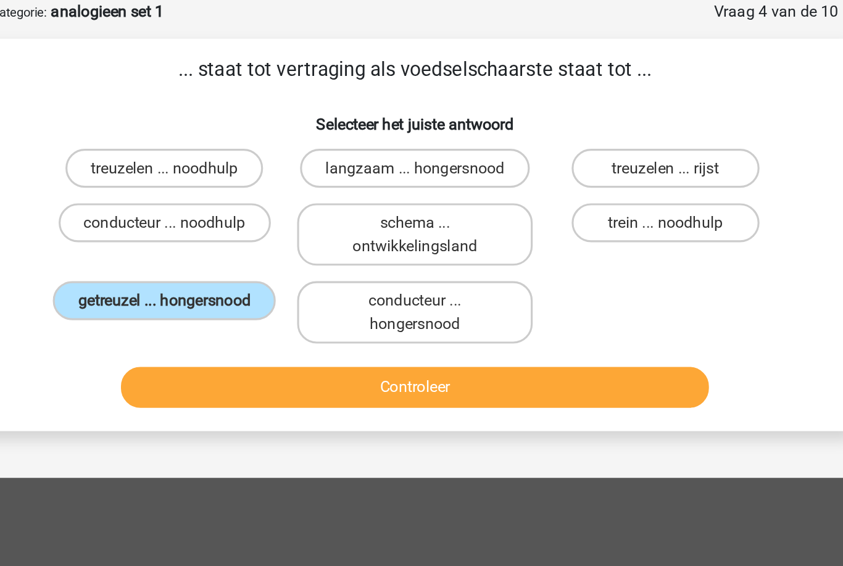
click at [289, 294] on button "Controleer" at bounding box center [421, 307] width 373 height 26
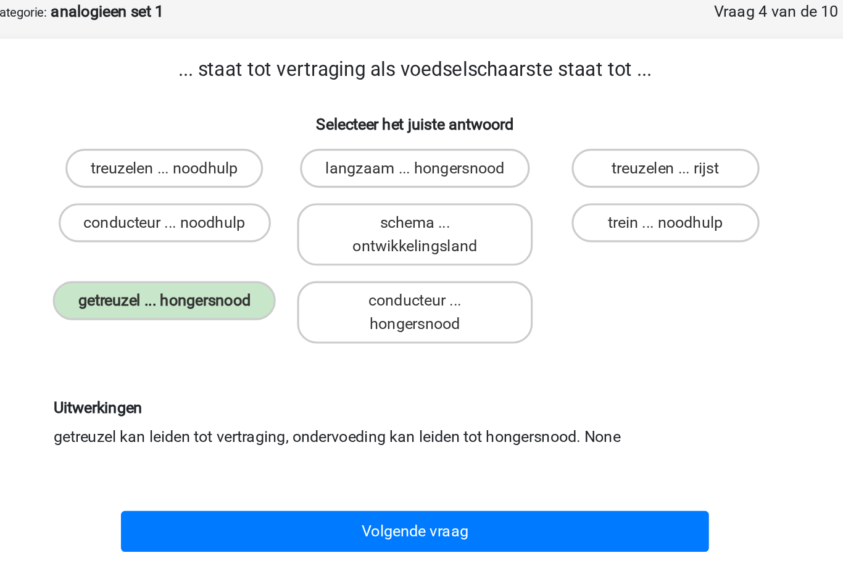
click at [301, 386] on button "Volgende vraag" at bounding box center [421, 399] width 373 height 26
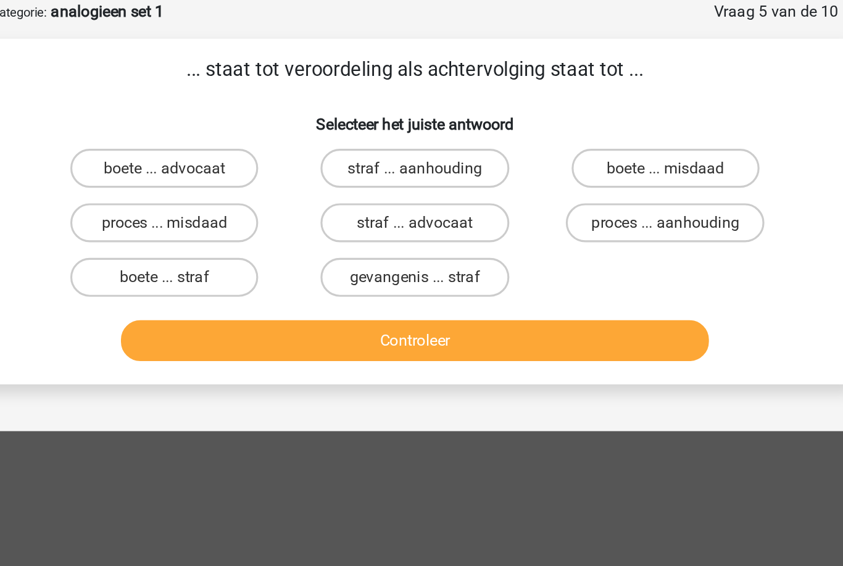
click at [361, 156] on label "straf ... aanhouding" at bounding box center [420, 168] width 119 height 25
click at [421, 168] on input "straf ... aanhouding" at bounding box center [425, 172] width 8 height 8
radio input "true"
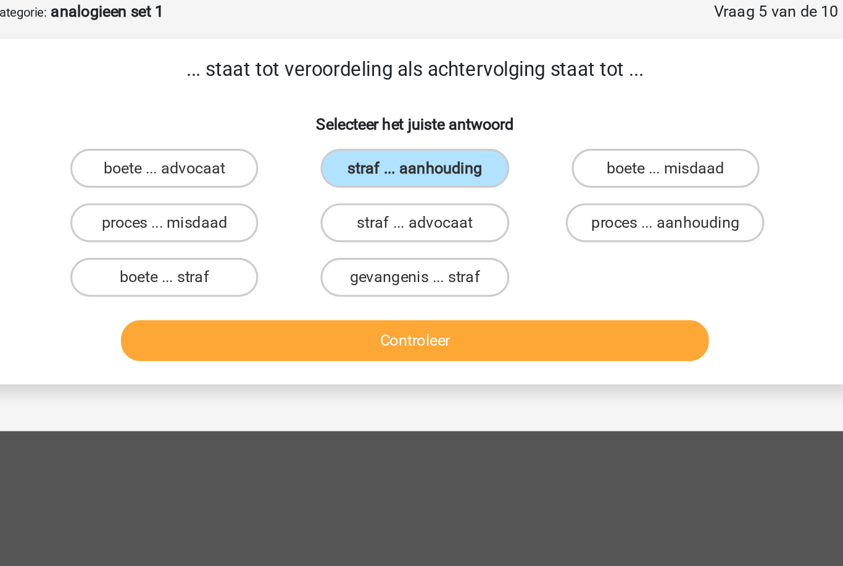
click at [289, 265] on button "Controleer" at bounding box center [421, 278] width 373 height 26
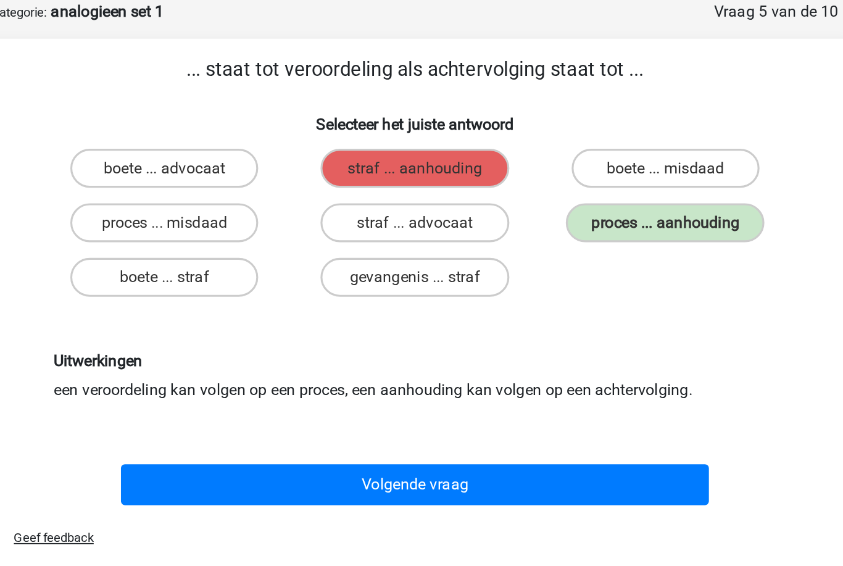
click at [300, 356] on button "Volgende vraag" at bounding box center [421, 369] width 373 height 26
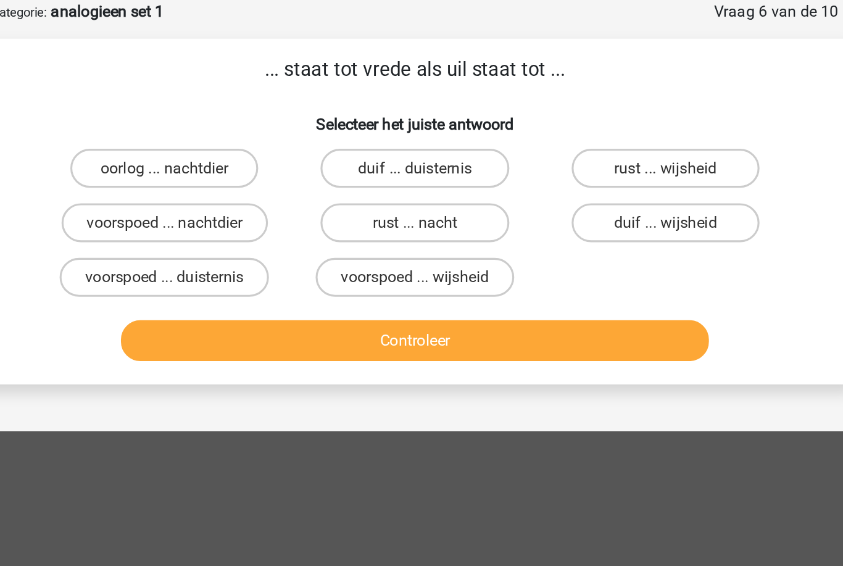
click at [580, 203] on input "duif ... wijsheid" at bounding box center [584, 207] width 8 height 8
radio input "true"
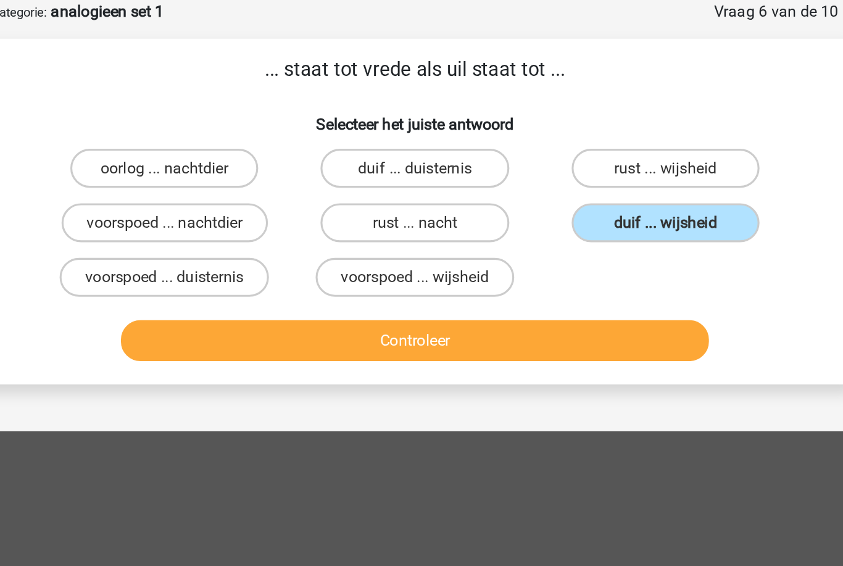
click at [398, 265] on button "Controleer" at bounding box center [421, 278] width 373 height 26
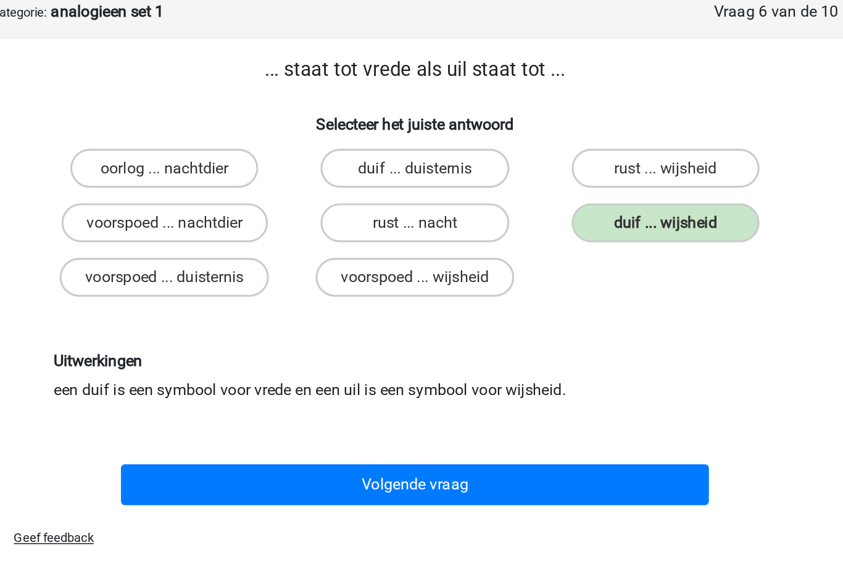
click at [368, 356] on button "Volgende vraag" at bounding box center [421, 369] width 373 height 26
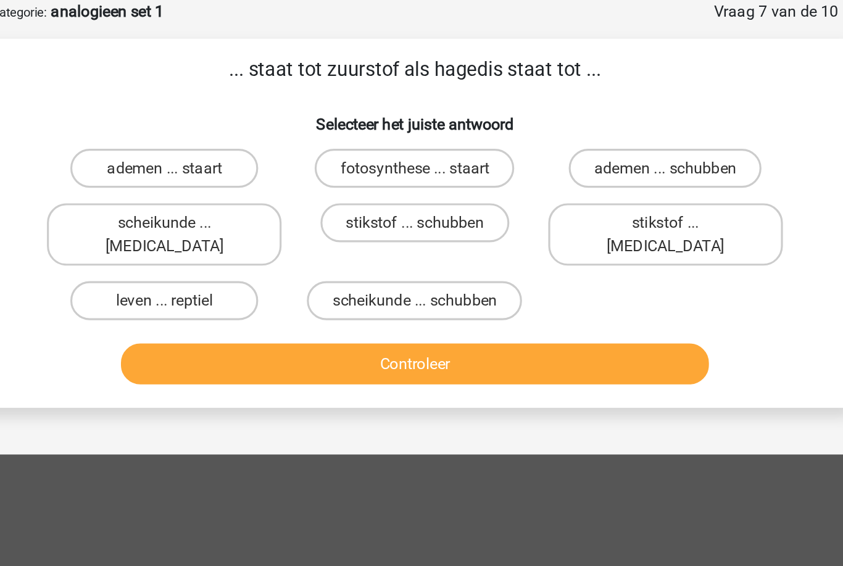
click at [203, 240] on label "leven ... reptiel" at bounding box center [262, 252] width 119 height 25
click at [263, 252] on input "leven ... reptiel" at bounding box center [267, 256] width 8 height 8
radio input "true"
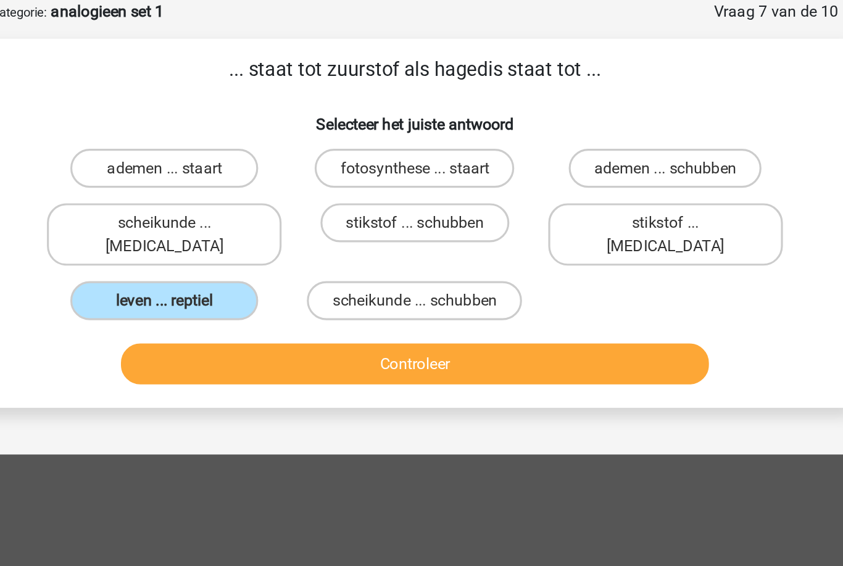
click at [282, 279] on button "Controleer" at bounding box center [421, 292] width 373 height 26
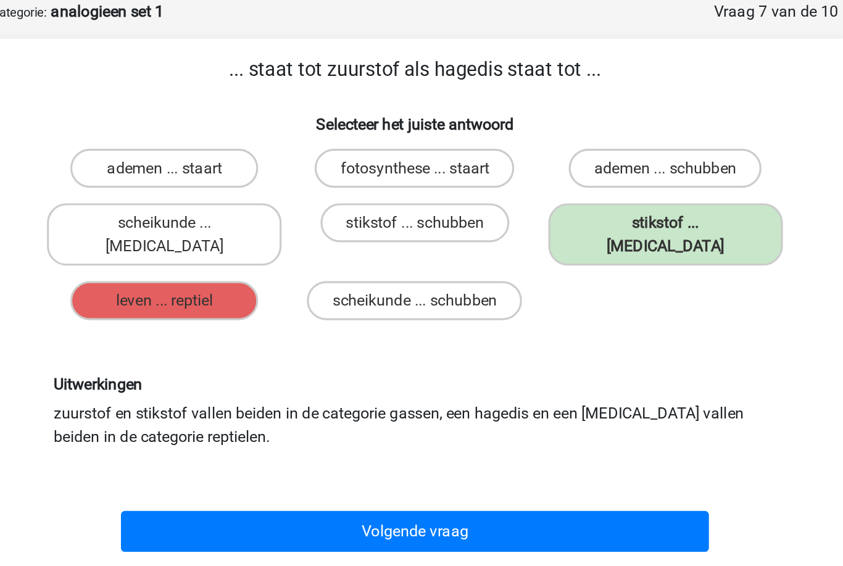
click at [292, 386] on button "Volgende vraag" at bounding box center [421, 399] width 373 height 26
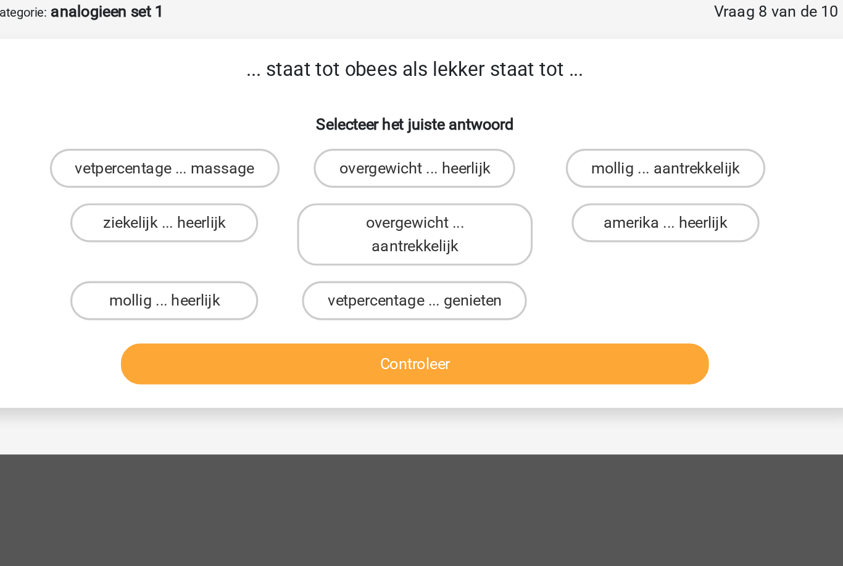
click at [357, 156] on label "overgewicht ... heerlijk" at bounding box center [421, 168] width 128 height 25
click at [421, 168] on input "overgewicht ... heerlijk" at bounding box center [425, 172] width 8 height 8
radio input "true"
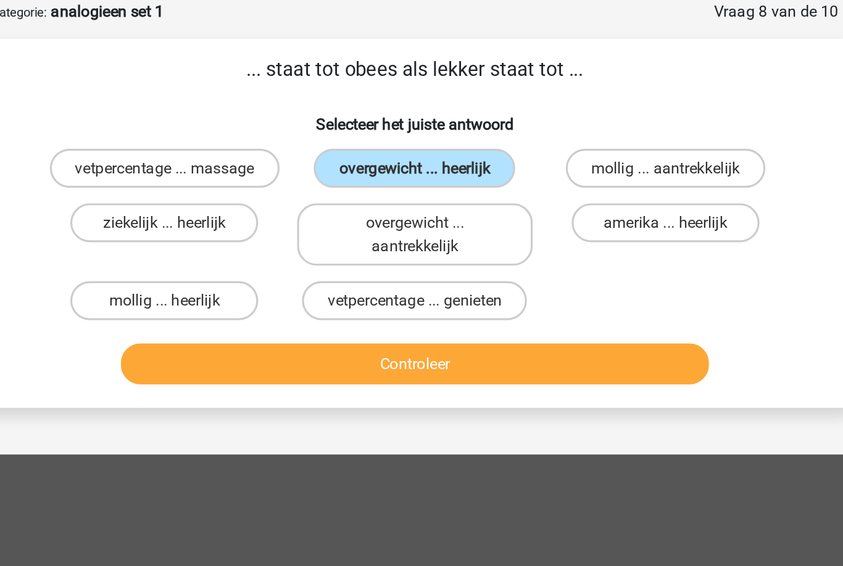
click at [273, 279] on button "Controleer" at bounding box center [421, 292] width 373 height 26
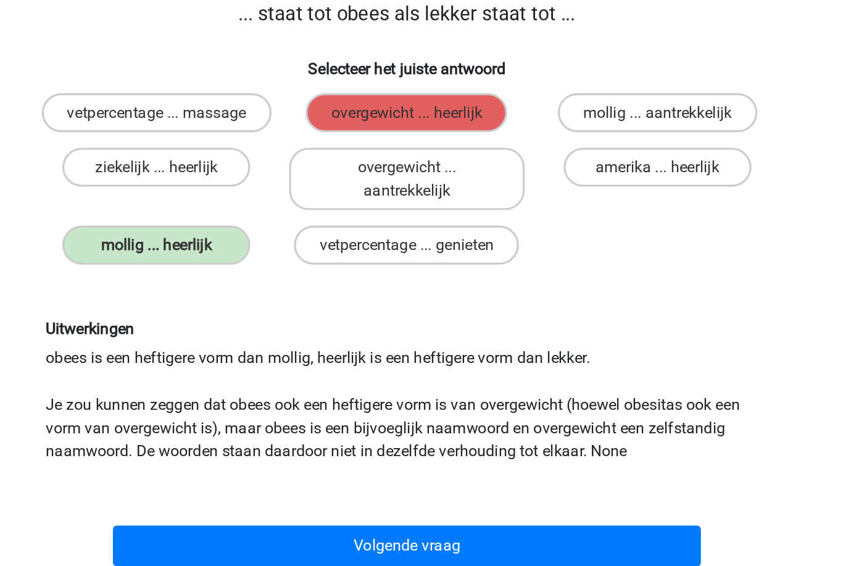
click at [239, 430] on button "Volgende vraag" at bounding box center [421, 443] width 373 height 26
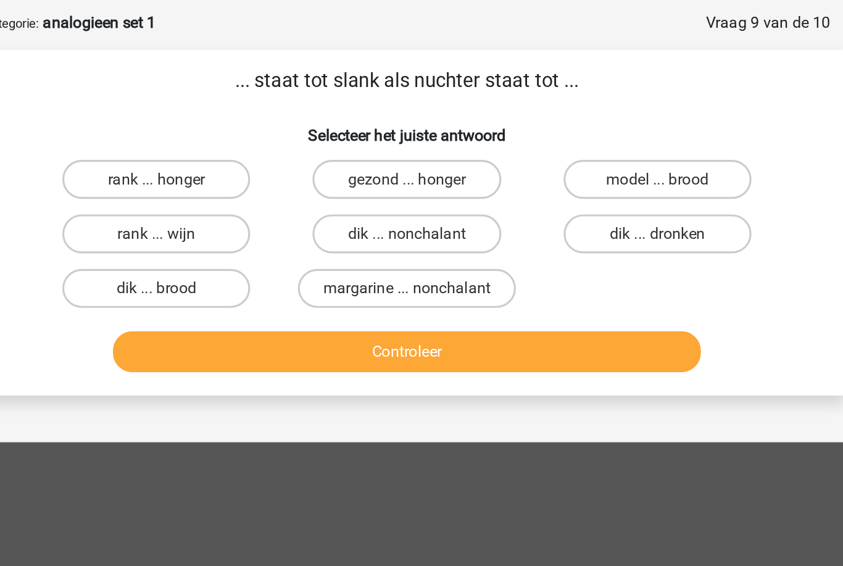
click at [521, 191] on label "dik ... dronken" at bounding box center [580, 203] width 119 height 25
click at [580, 203] on input "dik ... dronken" at bounding box center [584, 207] width 8 height 8
radio input "true"
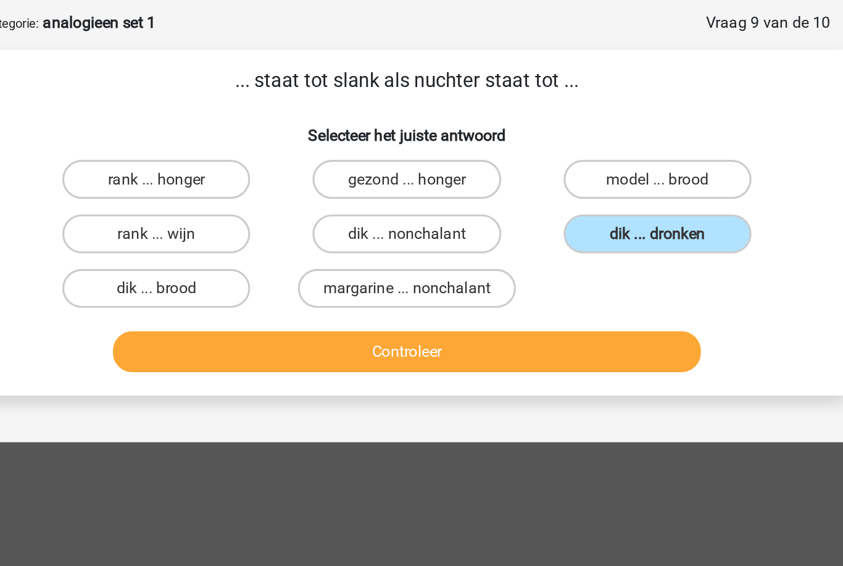
click at [299, 265] on button "Controleer" at bounding box center [421, 278] width 373 height 26
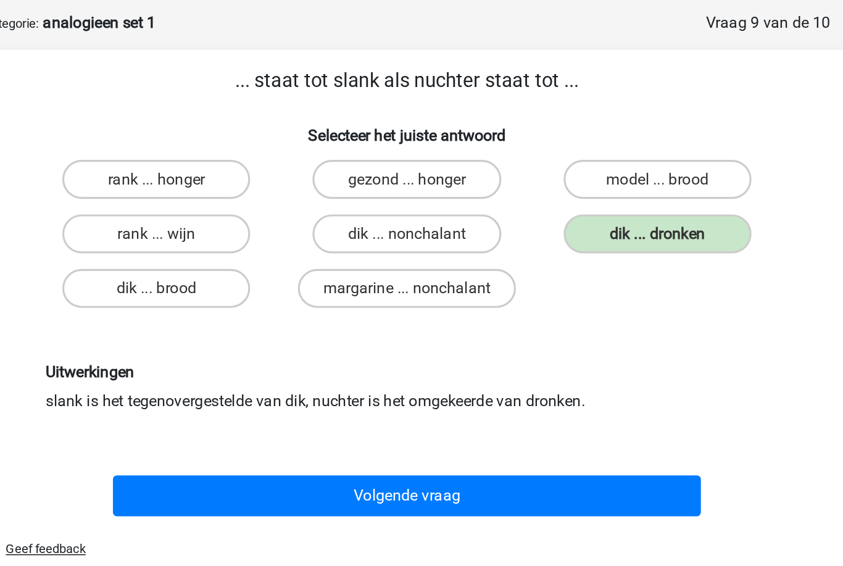
click at [258, 356] on button "Volgende vraag" at bounding box center [421, 369] width 373 height 26
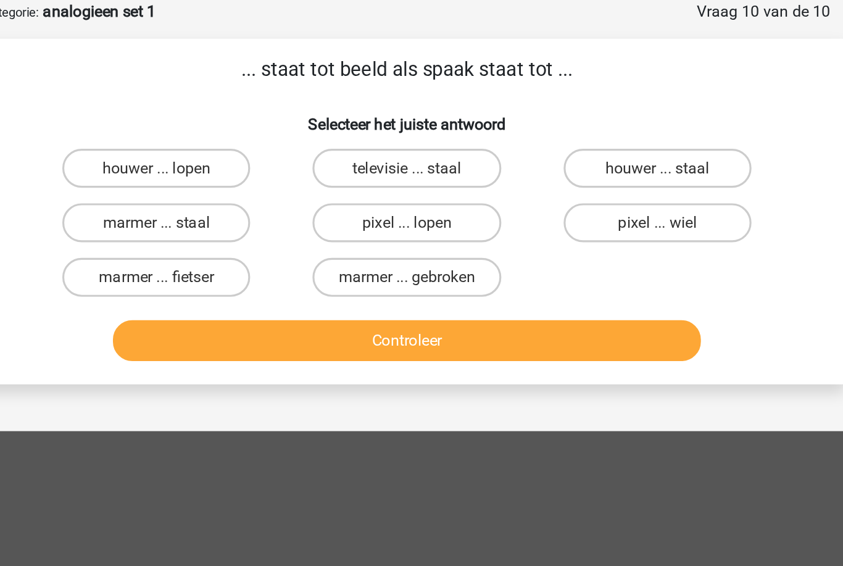
click at [580, 203] on input "pixel ... wiel" at bounding box center [584, 207] width 8 height 8
radio input "true"
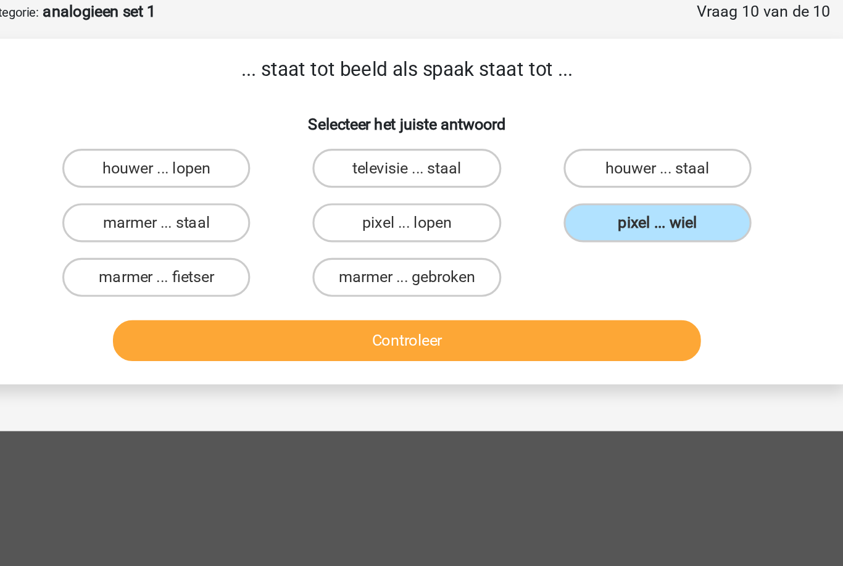
click at [329, 265] on button "Controleer" at bounding box center [421, 278] width 373 height 26
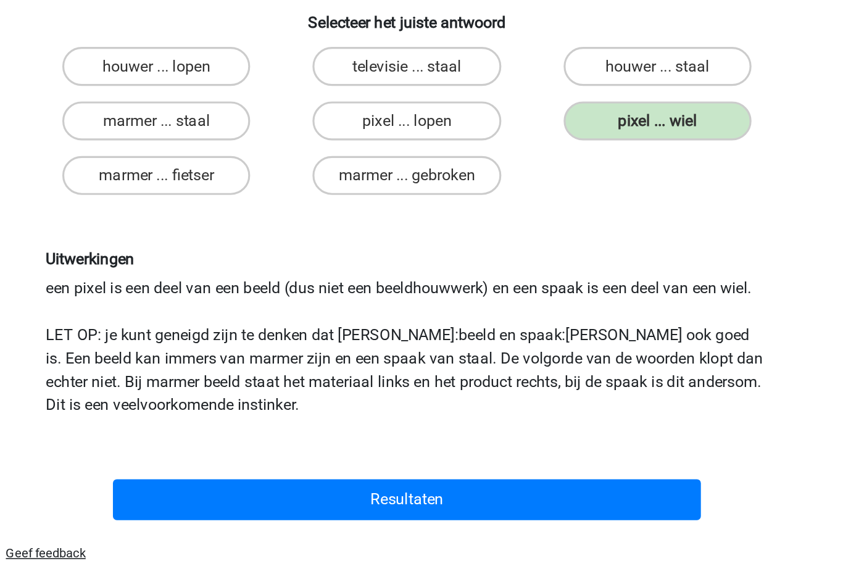
click at [312, 430] on button "Resultaten" at bounding box center [421, 443] width 373 height 26
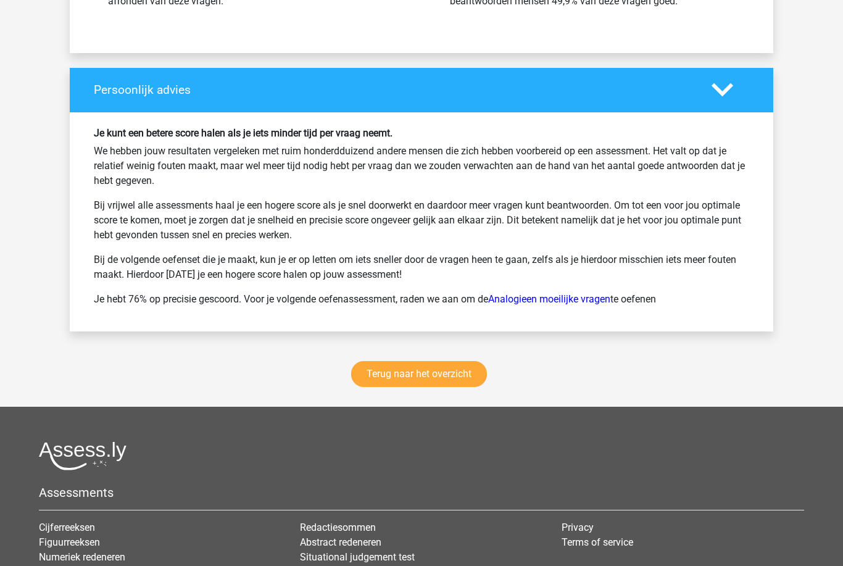
scroll to position [1541, 0]
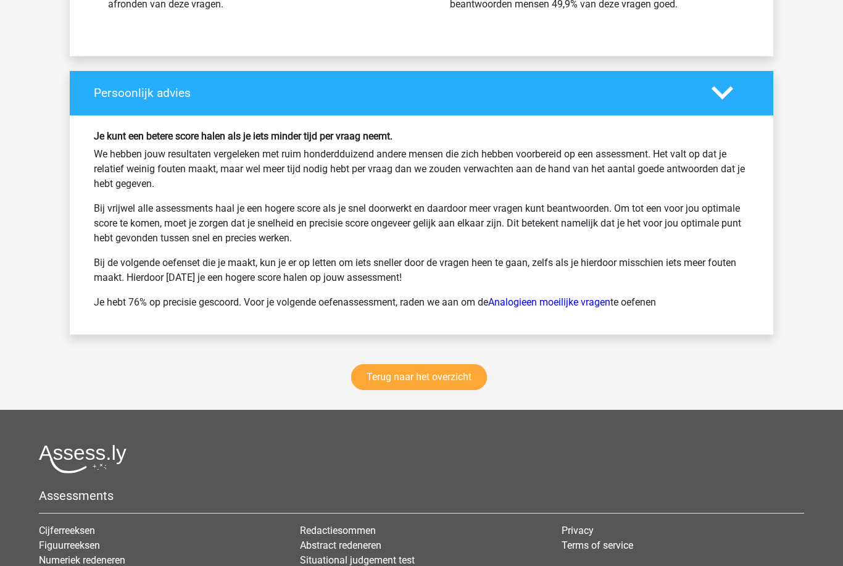
click at [373, 378] on link "Terug naar het overzicht" at bounding box center [419, 377] width 136 height 26
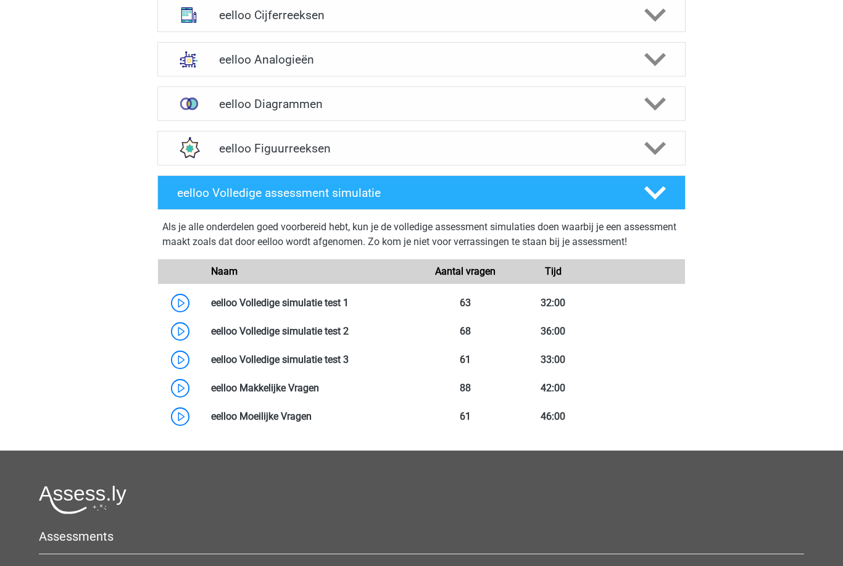
scroll to position [521, 0]
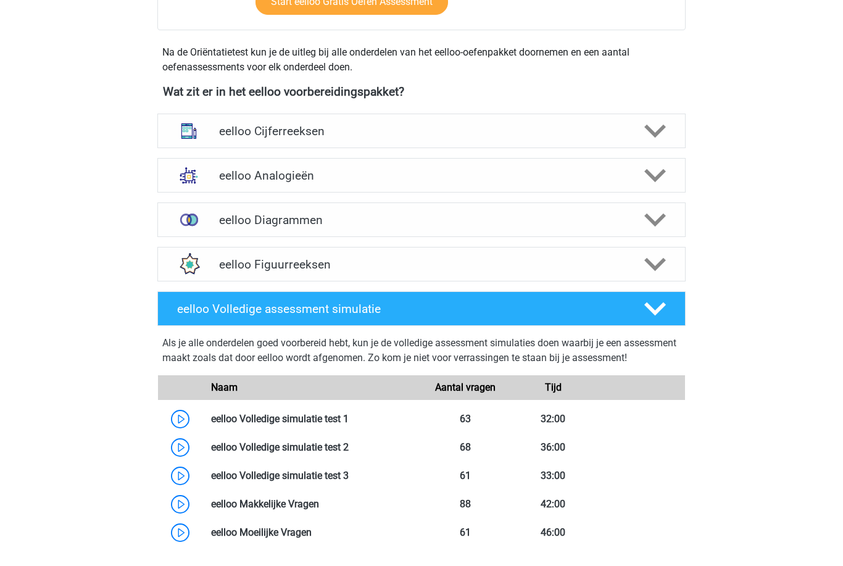
click at [202, 254] on img at bounding box center [189, 265] width 32 height 32
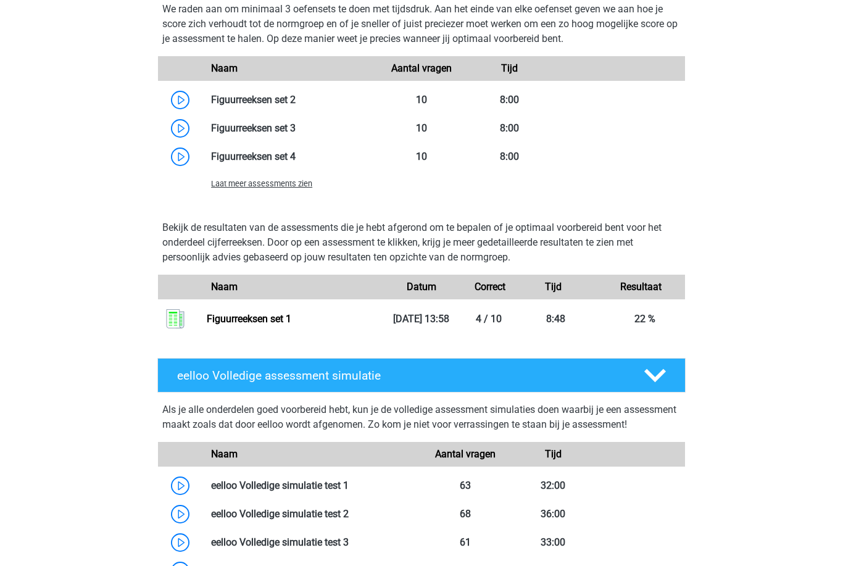
scroll to position [916, 0]
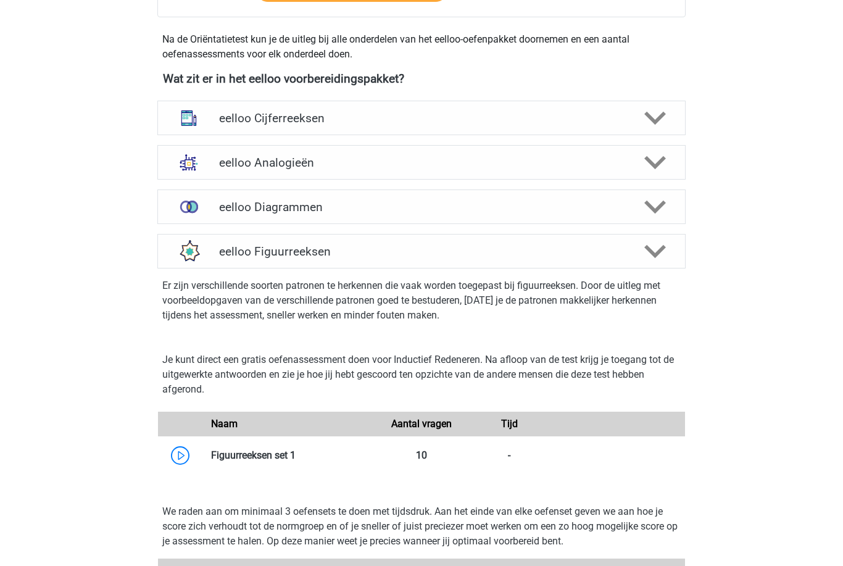
click at [197, 239] on img at bounding box center [189, 252] width 32 height 32
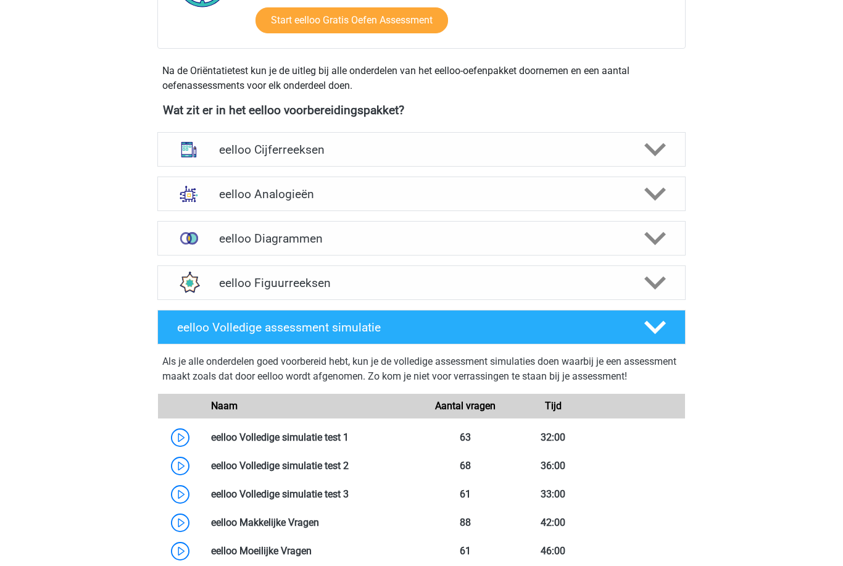
click at [198, 144] on img at bounding box center [189, 150] width 32 height 32
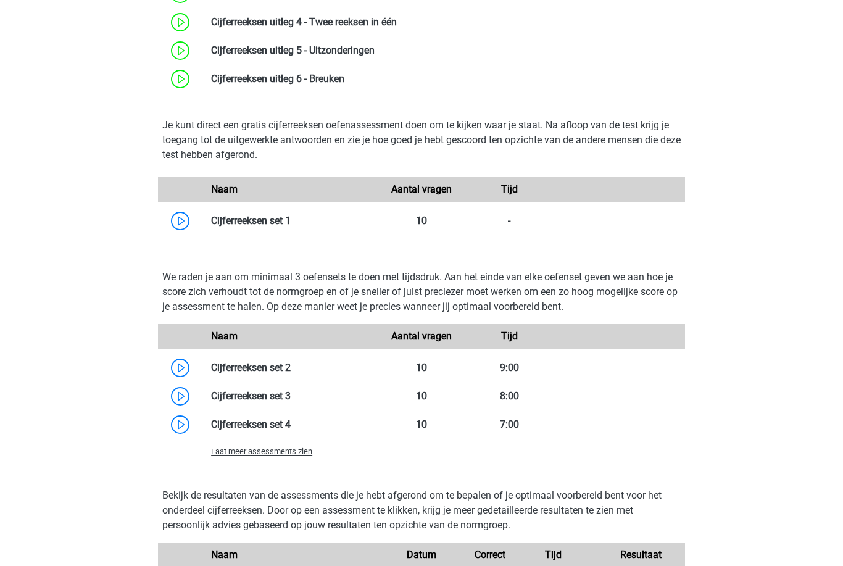
scroll to position [687, 0]
click at [291, 215] on link at bounding box center [291, 221] width 0 height 12
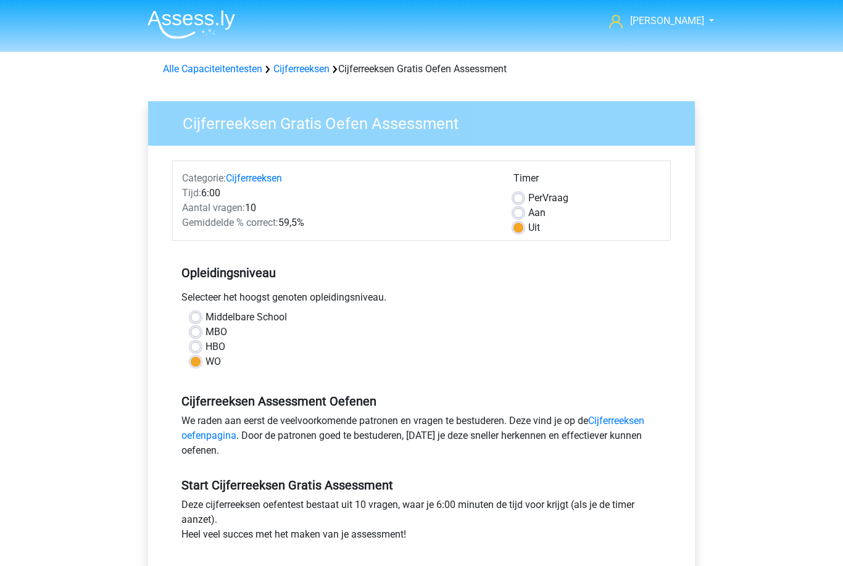
click at [528, 212] on label "Aan" at bounding box center [536, 212] width 17 height 15
click at [513, 212] on input "Aan" at bounding box center [518, 211] width 10 height 12
radio input "true"
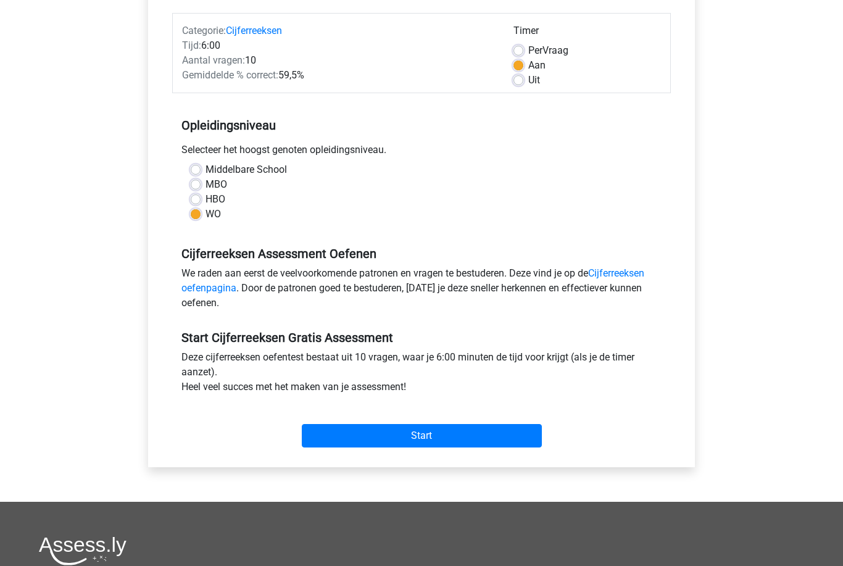
scroll to position [152, 0]
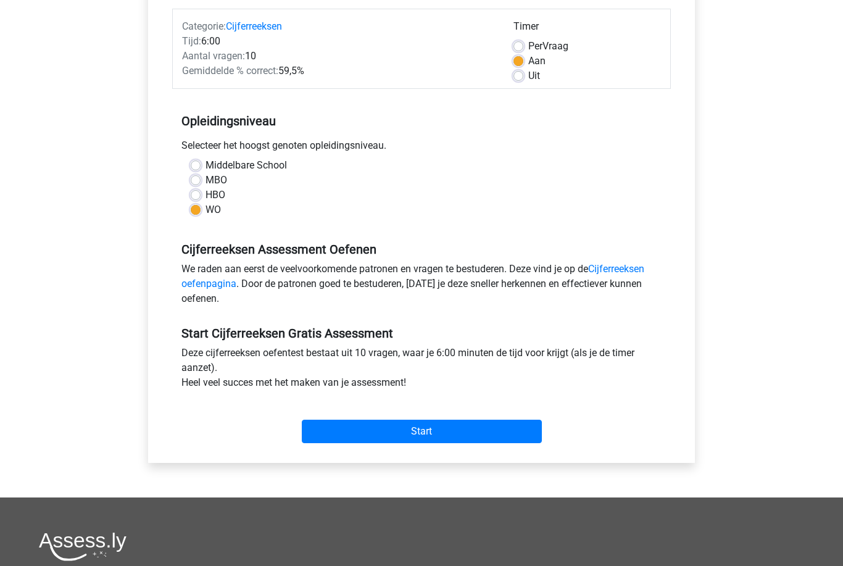
click at [329, 434] on input "Start" at bounding box center [422, 430] width 240 height 23
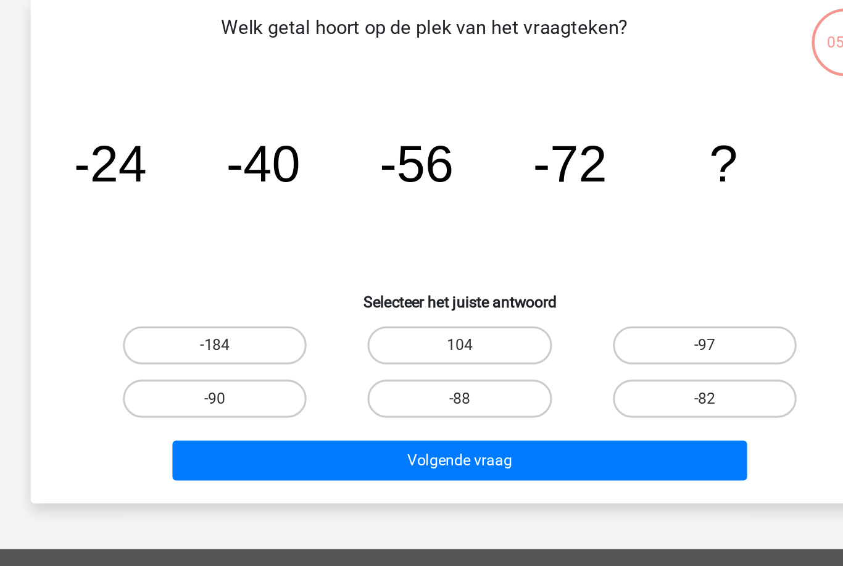
click at [361, 334] on label "-88" at bounding box center [420, 346] width 119 height 25
click at [421, 346] on input "-88" at bounding box center [425, 350] width 8 height 8
radio input "true"
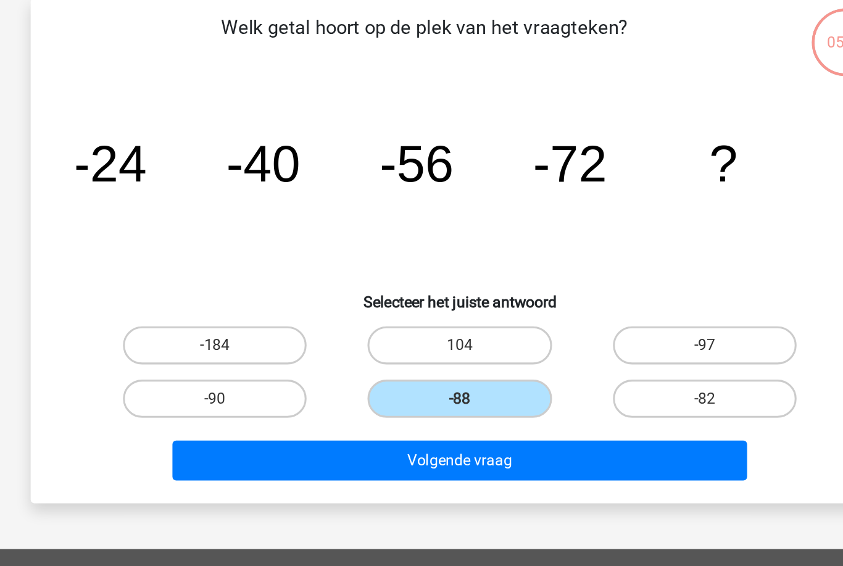
click at [236, 373] on button "Volgende vraag" at bounding box center [421, 386] width 373 height 26
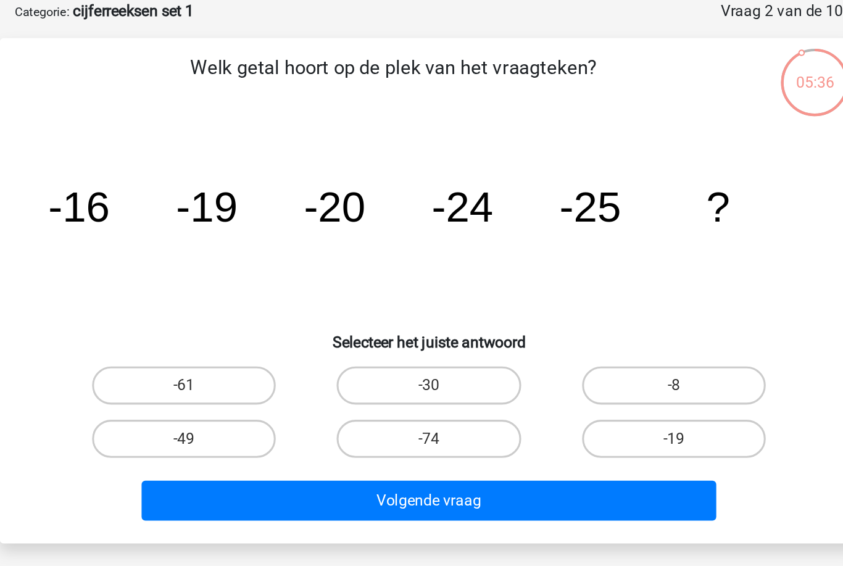
click at [361, 299] on label "-30" at bounding box center [420, 311] width 119 height 25
click at [421, 312] on input "-30" at bounding box center [425, 316] width 8 height 8
radio input "true"
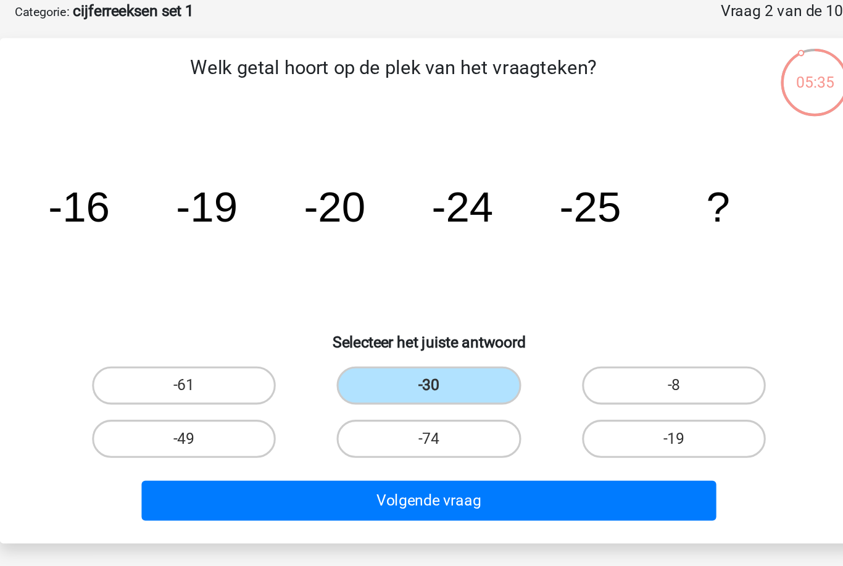
click at [326, 373] on button "Volgende vraag" at bounding box center [421, 386] width 373 height 26
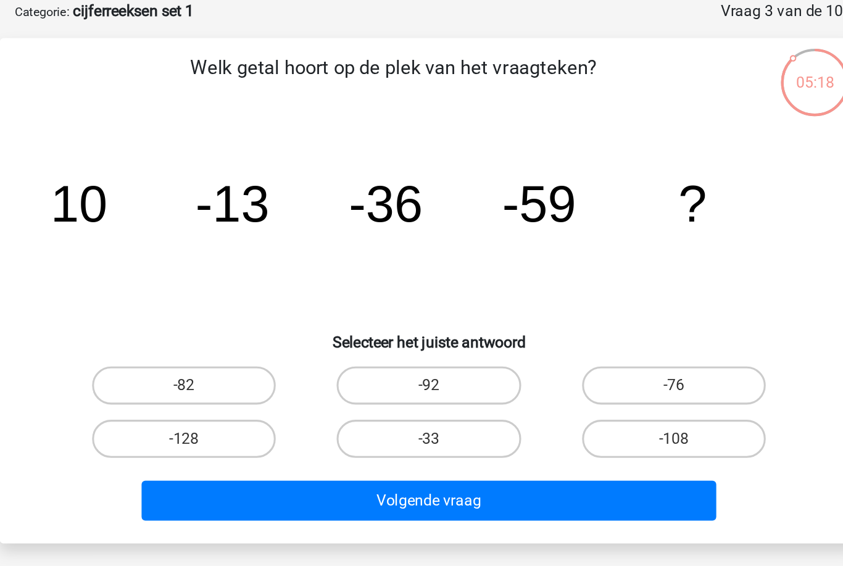
click at [203, 299] on label "-82" at bounding box center [262, 311] width 119 height 25
click at [263, 312] on input "-82" at bounding box center [267, 316] width 8 height 8
radio input "true"
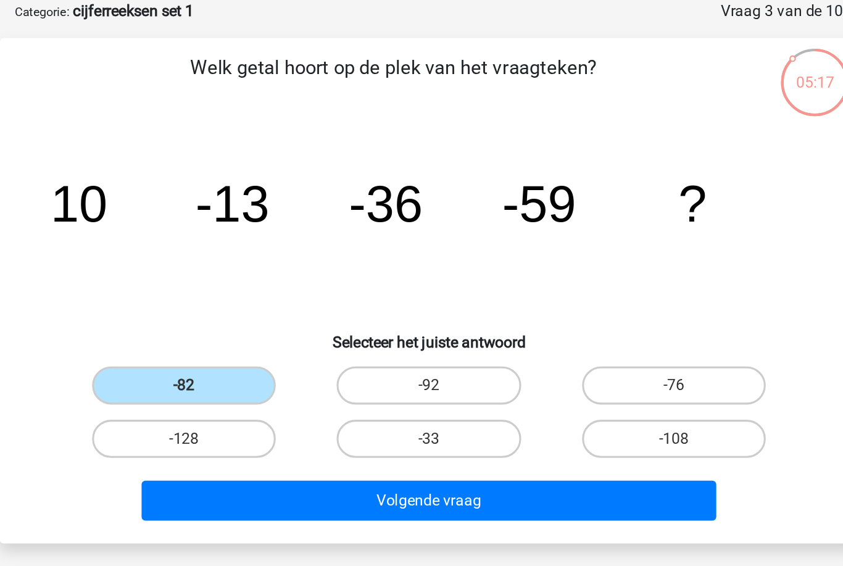
click at [235, 373] on button "Volgende vraag" at bounding box center [421, 386] width 373 height 26
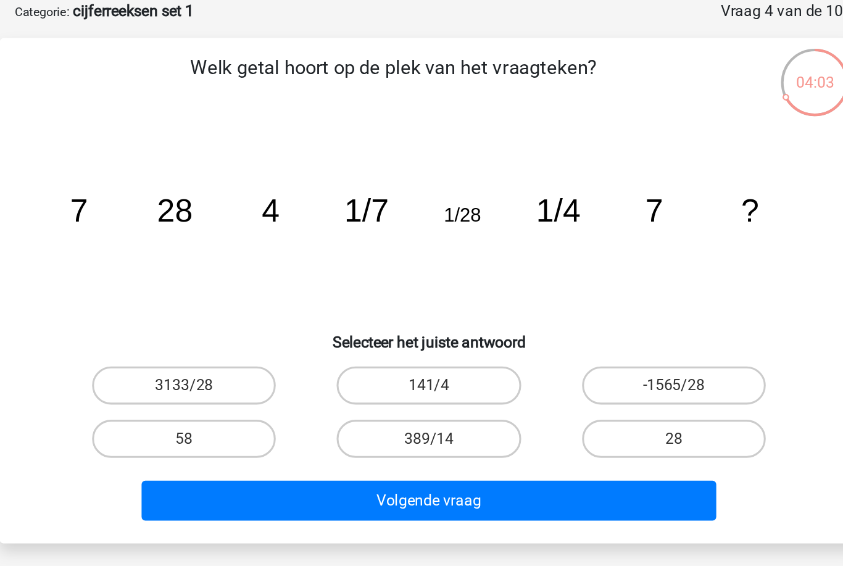
click at [521, 334] on label "28" at bounding box center [580, 346] width 119 height 25
click at [580, 346] on input "28" at bounding box center [584, 350] width 8 height 8
radio input "true"
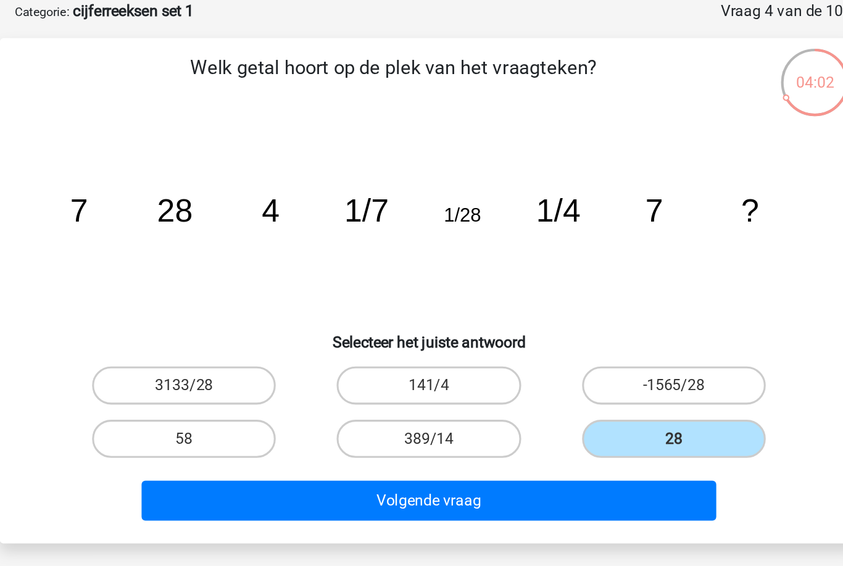
click at [350, 373] on button "Volgende vraag" at bounding box center [421, 386] width 373 height 26
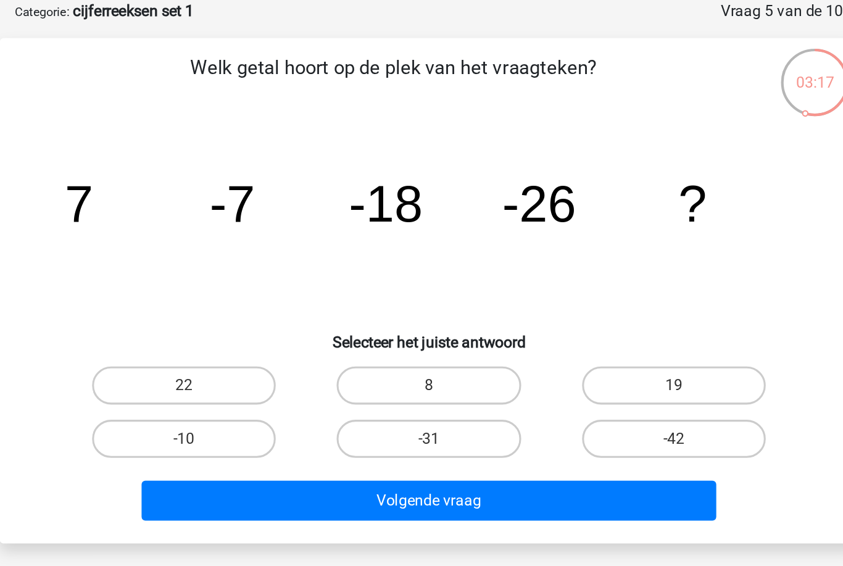
click at [361, 334] on label "-31" at bounding box center [420, 346] width 119 height 25
click at [421, 346] on input "-31" at bounding box center [425, 350] width 8 height 8
radio input "true"
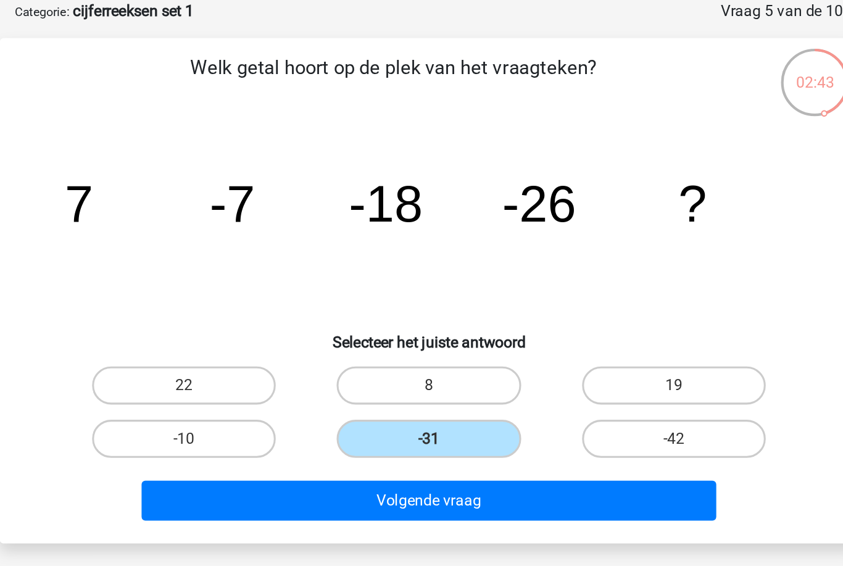
click at [235, 373] on button "Volgende vraag" at bounding box center [421, 386] width 373 height 26
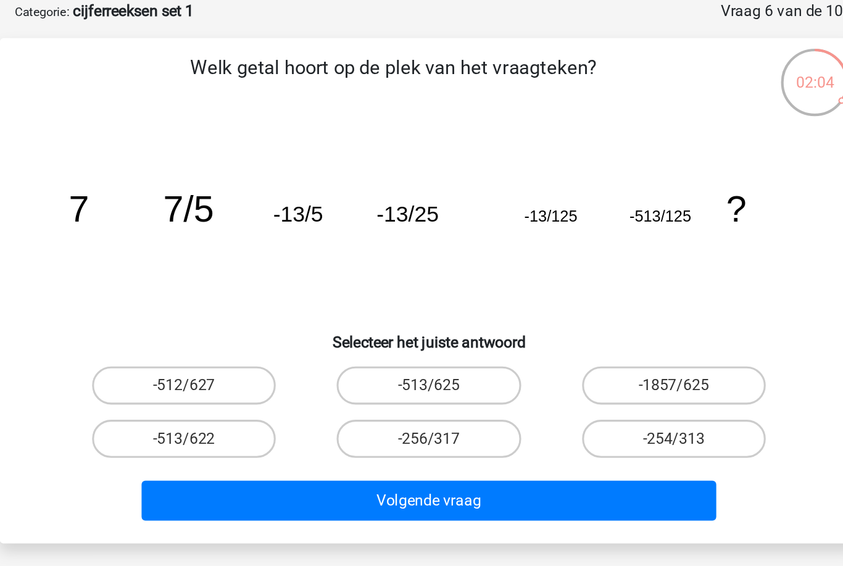
click at [521, 299] on label "-1857/625" at bounding box center [580, 311] width 119 height 25
click at [580, 312] on input "-1857/625" at bounding box center [584, 316] width 8 height 8
radio input "true"
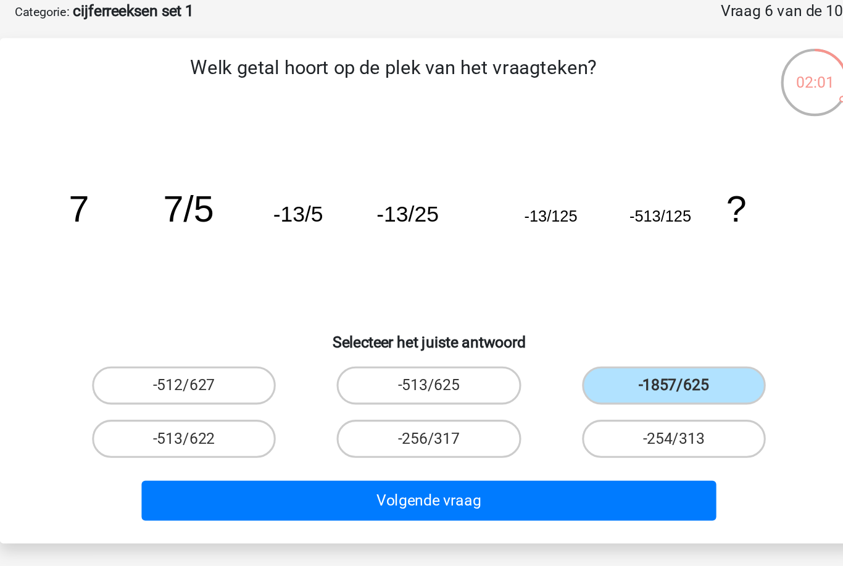
click at [334, 373] on button "Volgende vraag" at bounding box center [421, 386] width 373 height 26
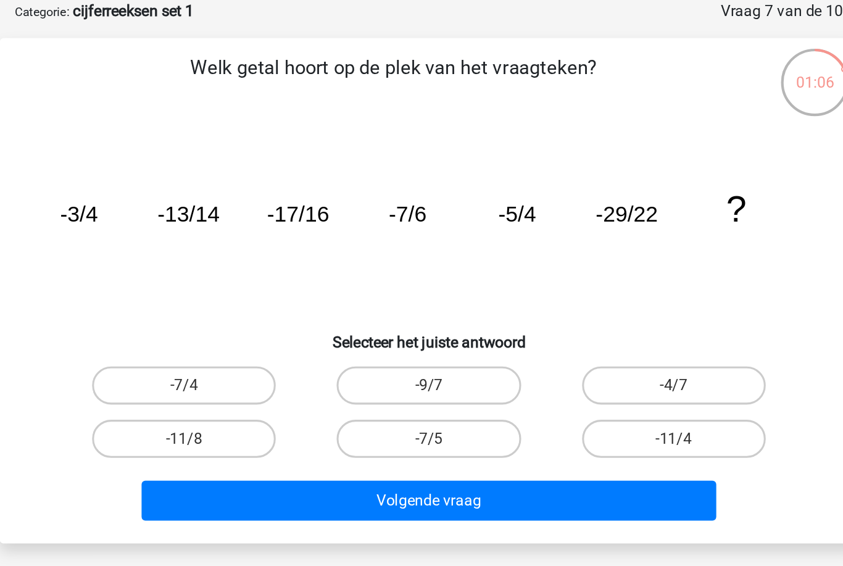
click at [361, 334] on label "-7/5" at bounding box center [420, 346] width 119 height 25
click at [421, 346] on input "-7/5" at bounding box center [425, 350] width 8 height 8
radio input "true"
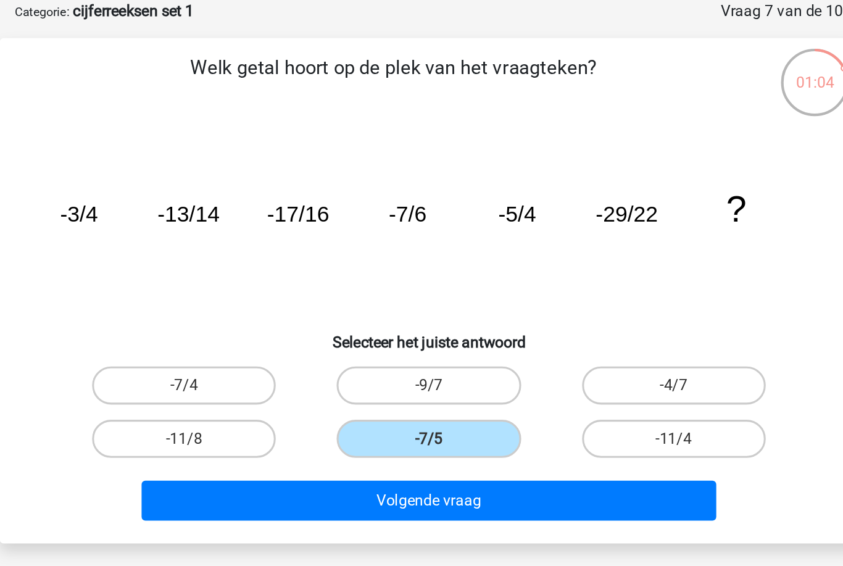
click at [338, 373] on button "Volgende vraag" at bounding box center [421, 386] width 373 height 26
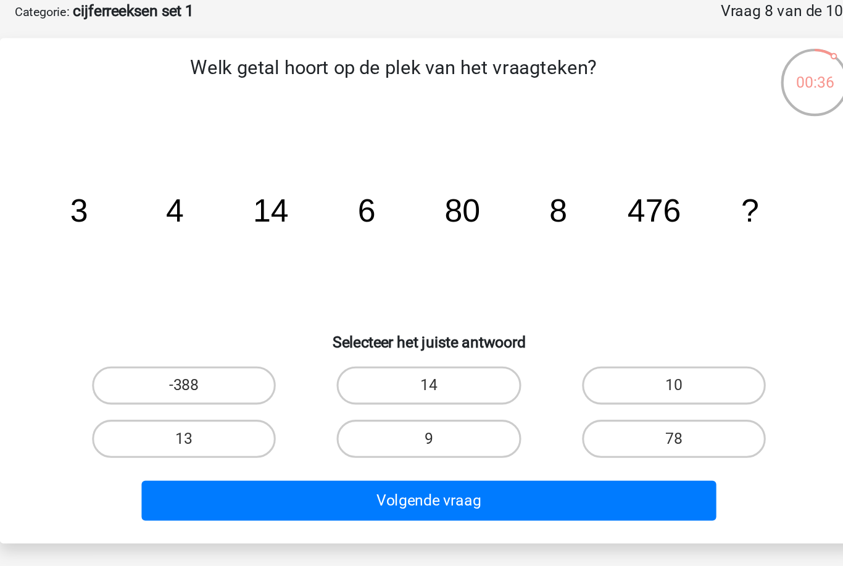
click at [521, 299] on label "10" at bounding box center [580, 311] width 119 height 25
click at [580, 312] on input "10" at bounding box center [584, 316] width 8 height 8
radio input "true"
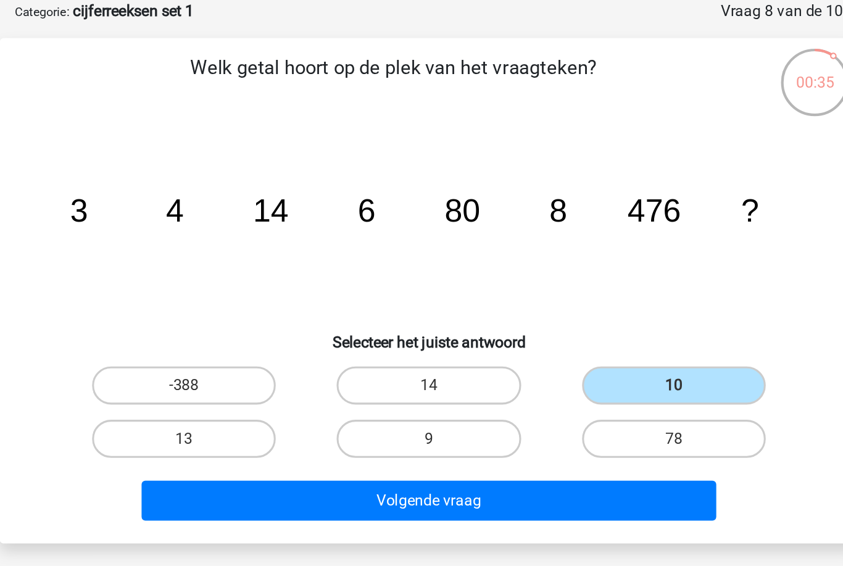
click at [406, 373] on button "Volgende vraag" at bounding box center [421, 386] width 373 height 26
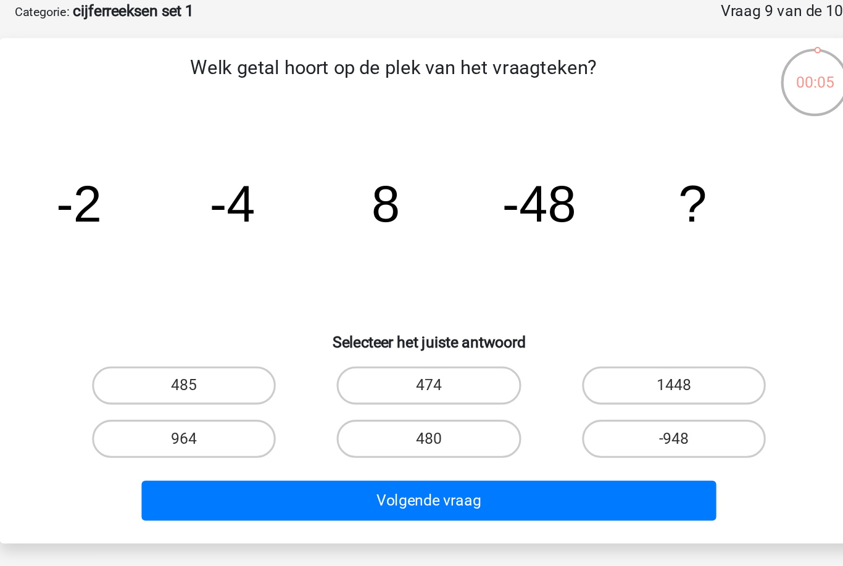
click at [361, 334] on label "480" at bounding box center [420, 346] width 119 height 25
click at [421, 346] on input "480" at bounding box center [425, 350] width 8 height 8
radio input "true"
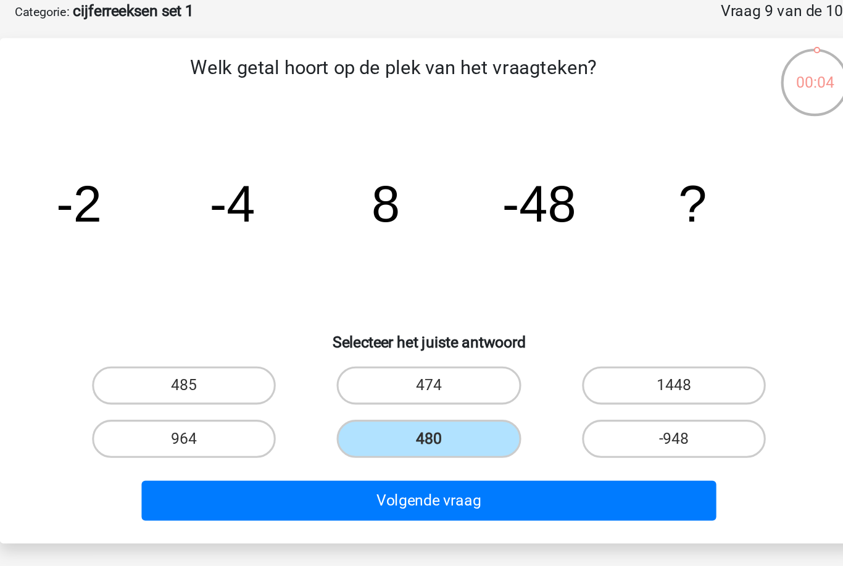
click at [323, 373] on button "Volgende vraag" at bounding box center [421, 386] width 373 height 26
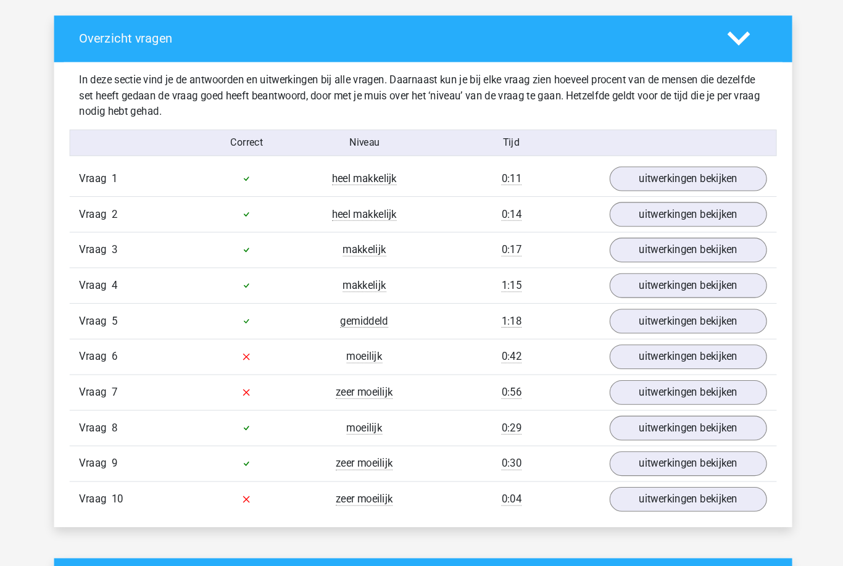
scroll to position [672, 0]
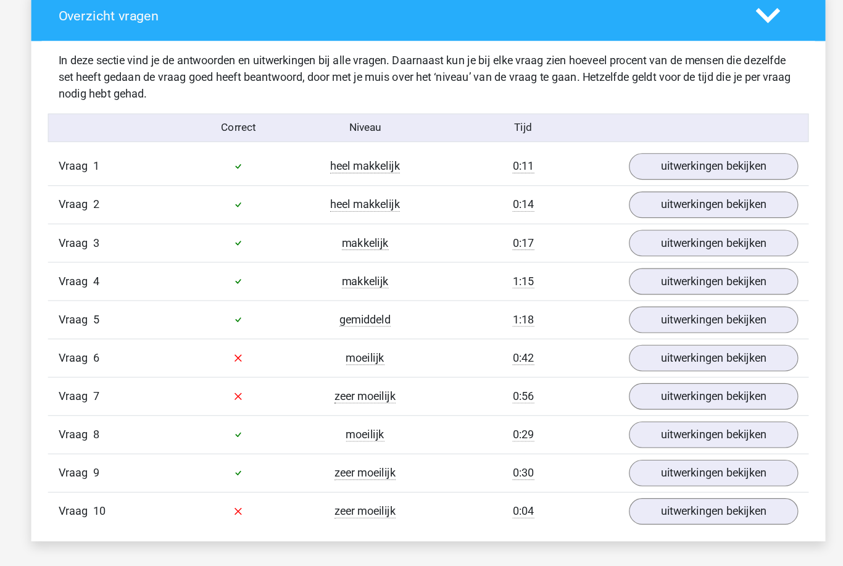
click at [664, 152] on link "uitwerkingen bekijken" at bounding box center [674, 163] width 150 height 23
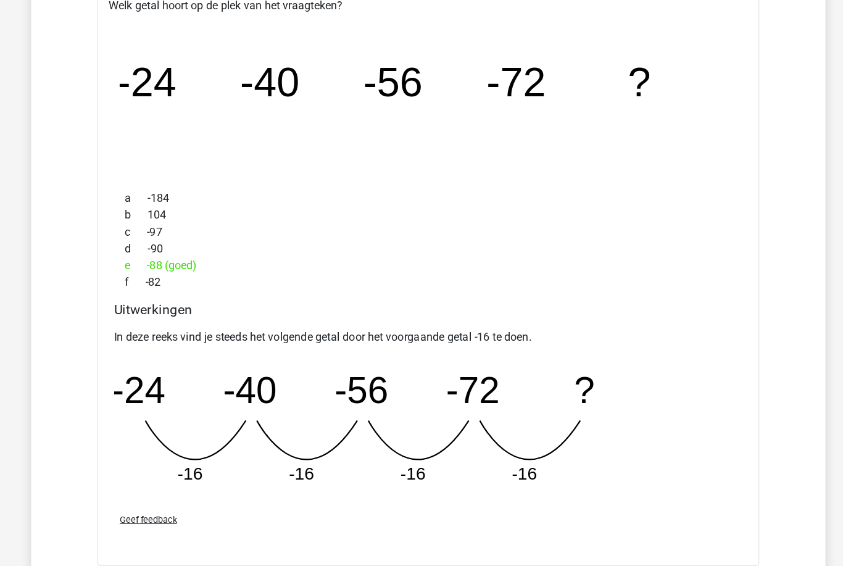
scroll to position [846, 0]
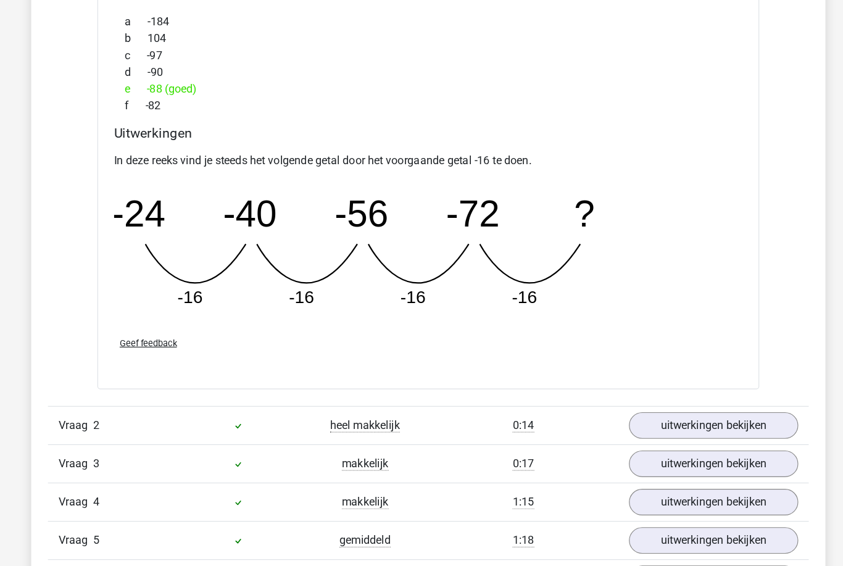
click at [648, 395] on link "uitwerkingen bekijken" at bounding box center [674, 406] width 150 height 23
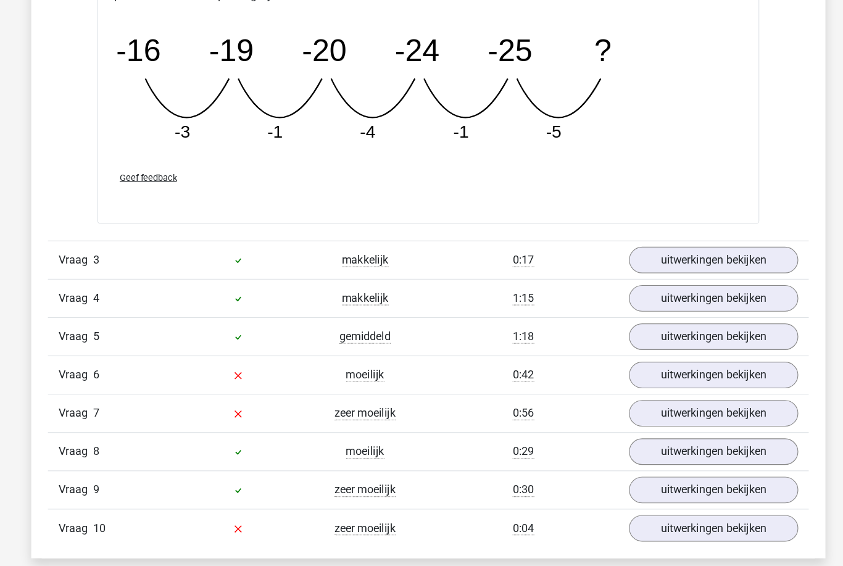
scroll to position [1781, 0]
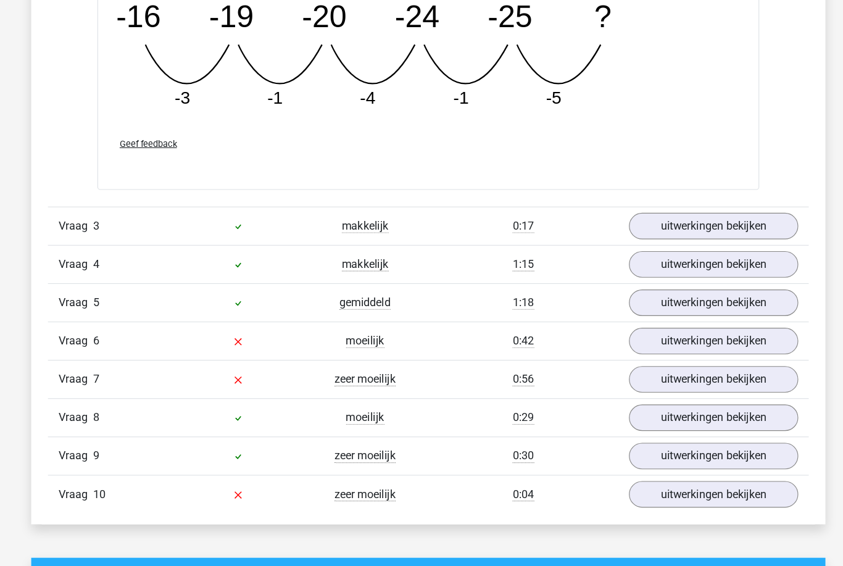
click at [599, 218] on link "uitwerkingen bekijken" at bounding box center [674, 229] width 150 height 23
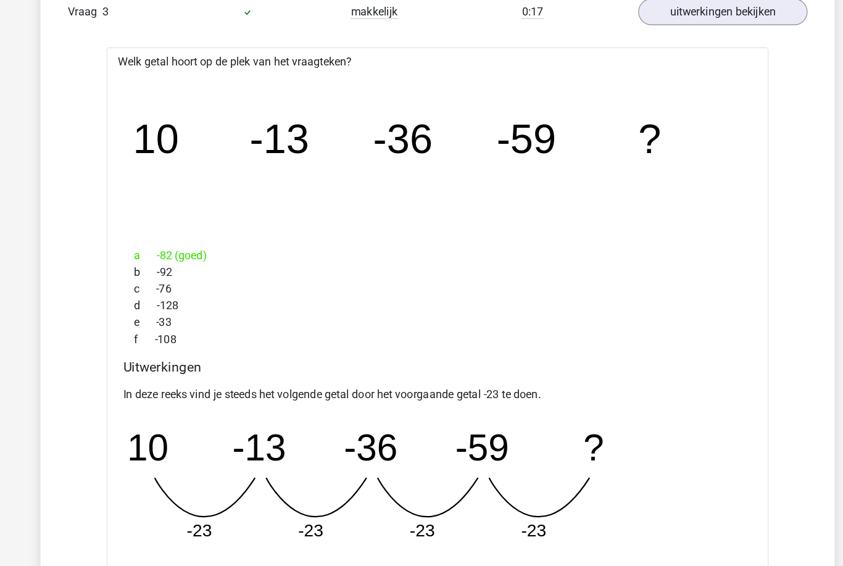
scroll to position [1971, 0]
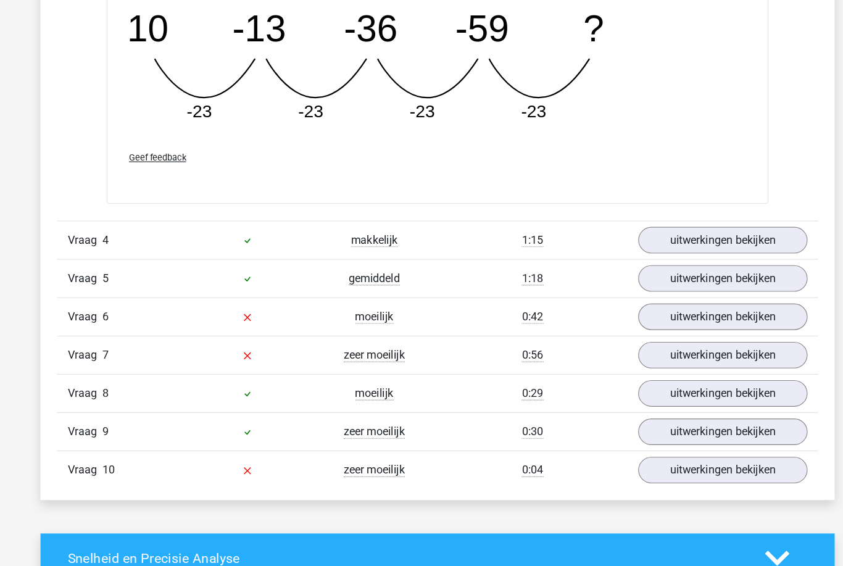
click at [616, 231] on link "uitwerkingen bekijken" at bounding box center [674, 242] width 150 height 23
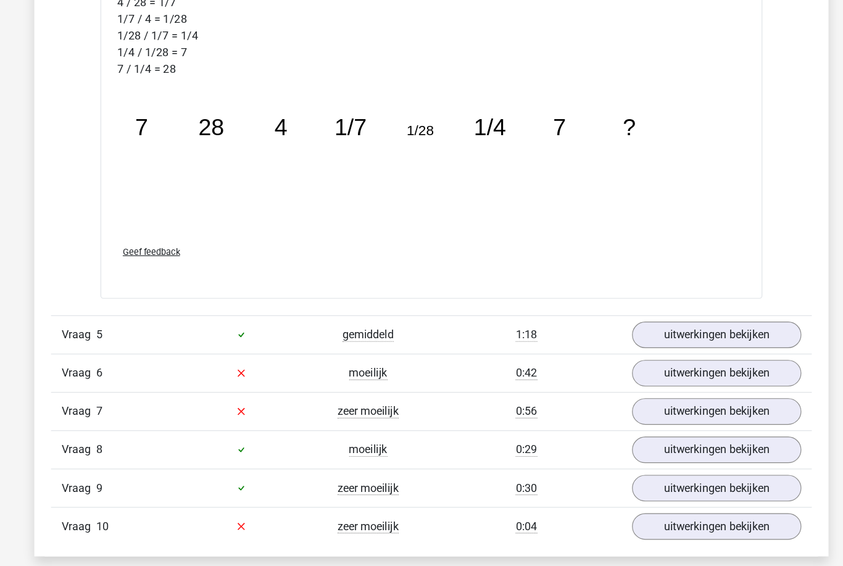
scroll to position [2937, 0]
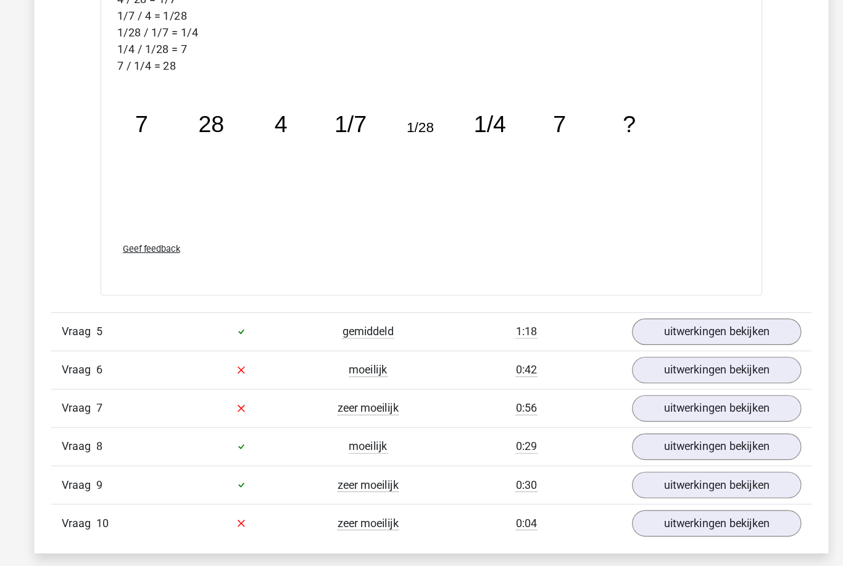
click at [618, 312] on link "uitwerkingen bekijken" at bounding box center [674, 323] width 150 height 23
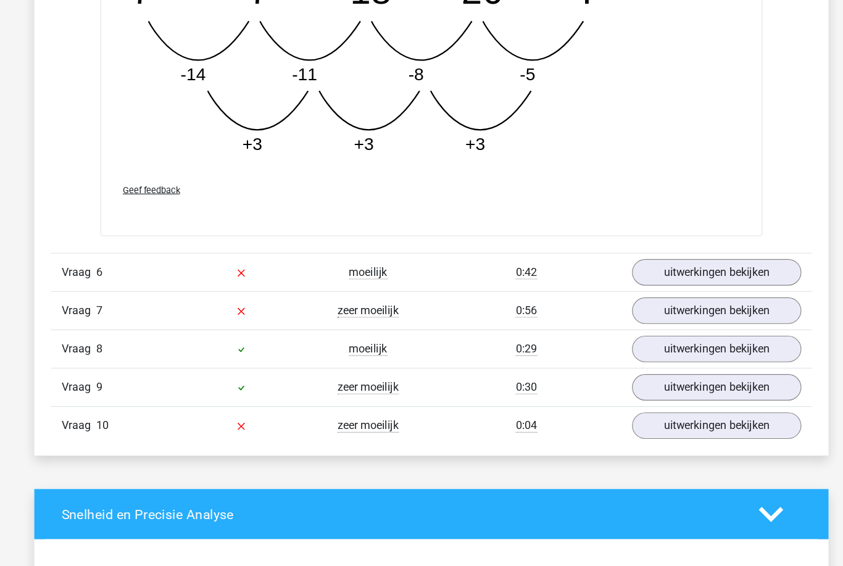
scroll to position [3674, 0]
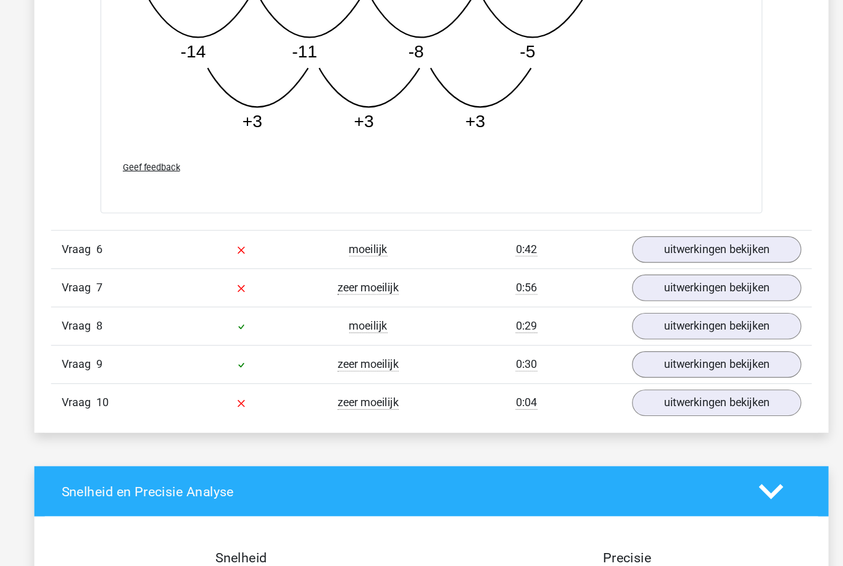
click at [629, 239] on link "uitwerkingen bekijken" at bounding box center [674, 250] width 150 height 23
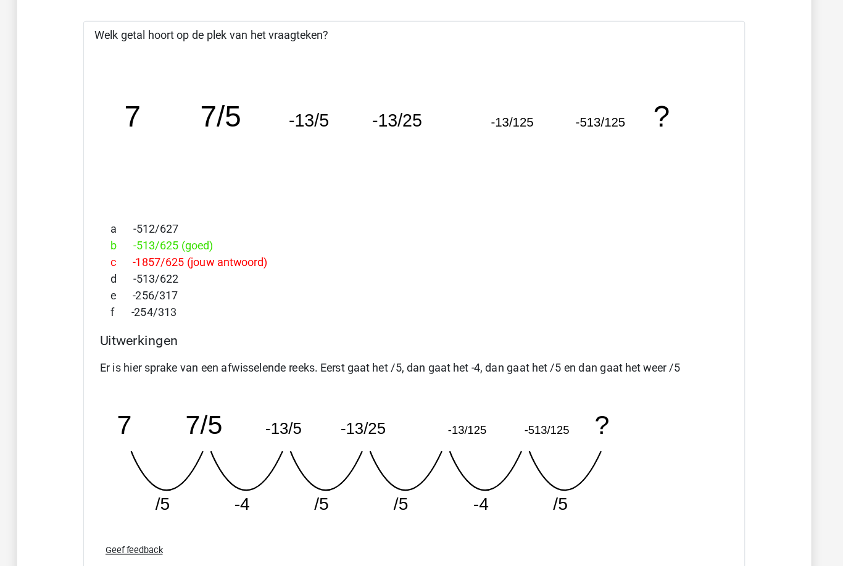
scroll to position [3912, 0]
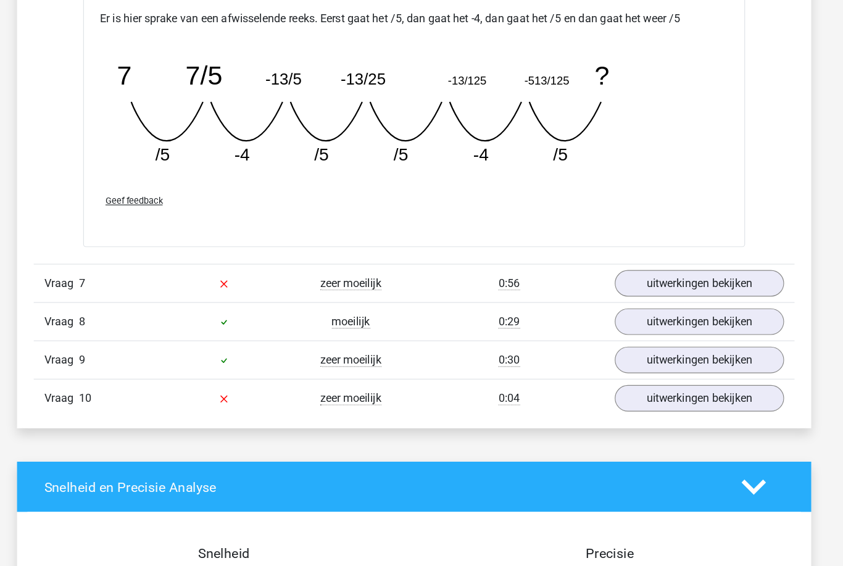
click at [616, 269] on link "uitwerkingen bekijken" at bounding box center [674, 280] width 150 height 23
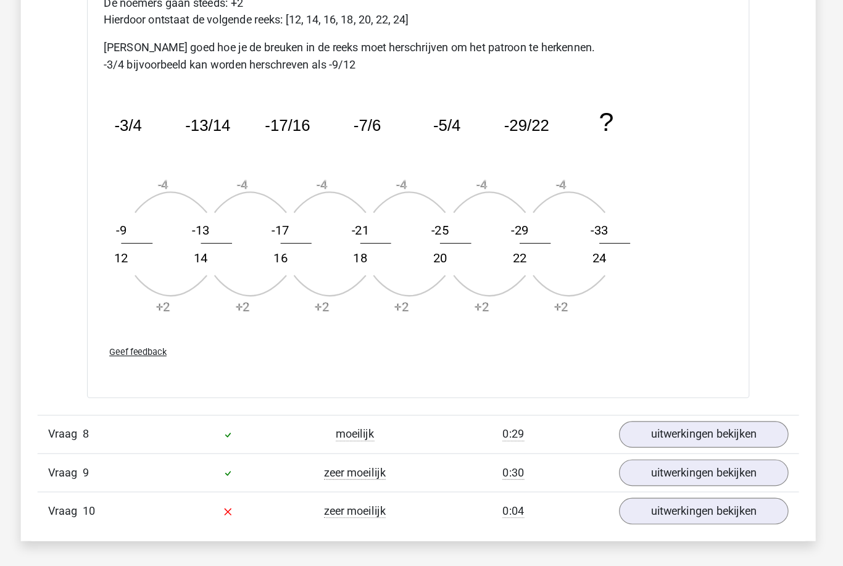
scroll to position [4886, 0]
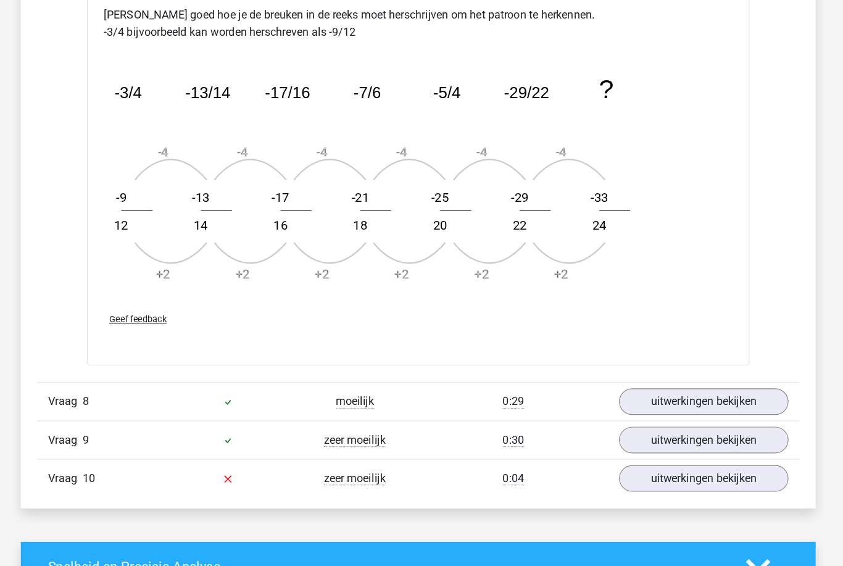
click at [599, 374] on link "uitwerkingen bekijken" at bounding box center [674, 385] width 150 height 23
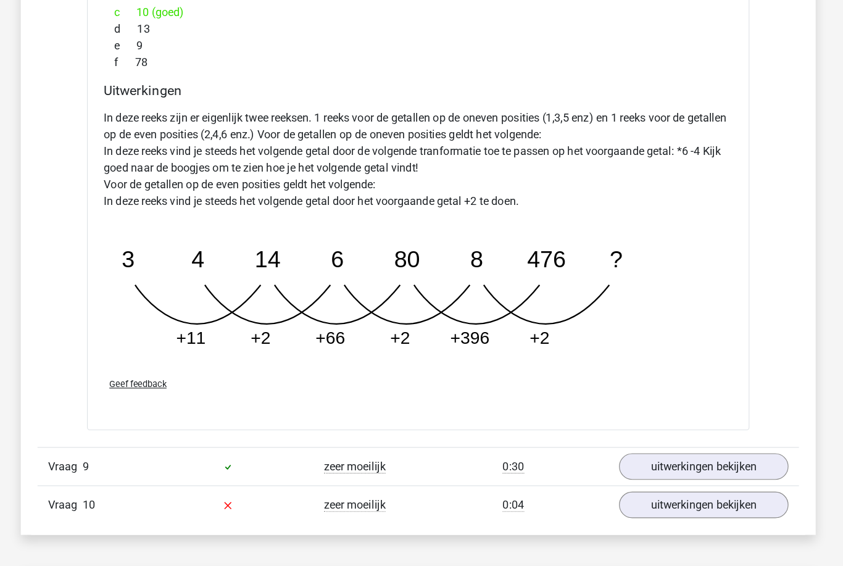
scroll to position [5490, 0]
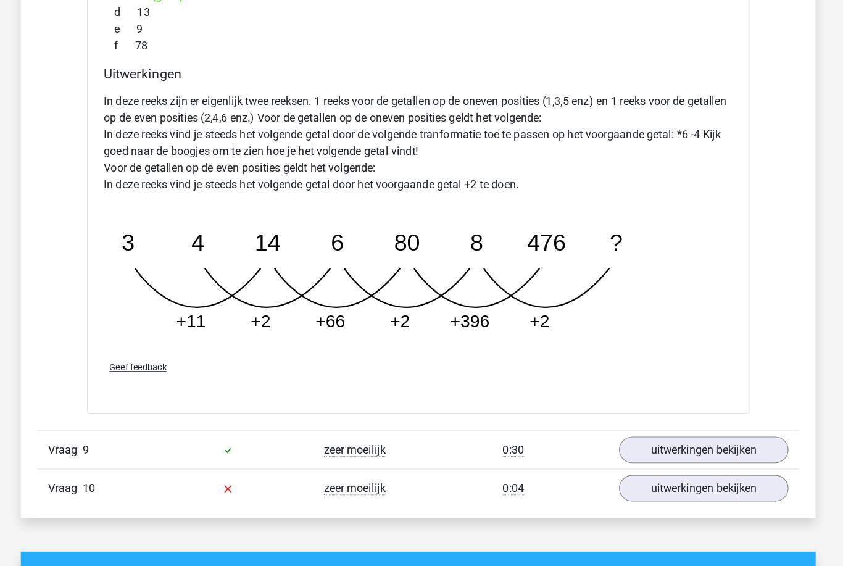
click at [609, 416] on link "uitwerkingen bekijken" at bounding box center [674, 427] width 150 height 23
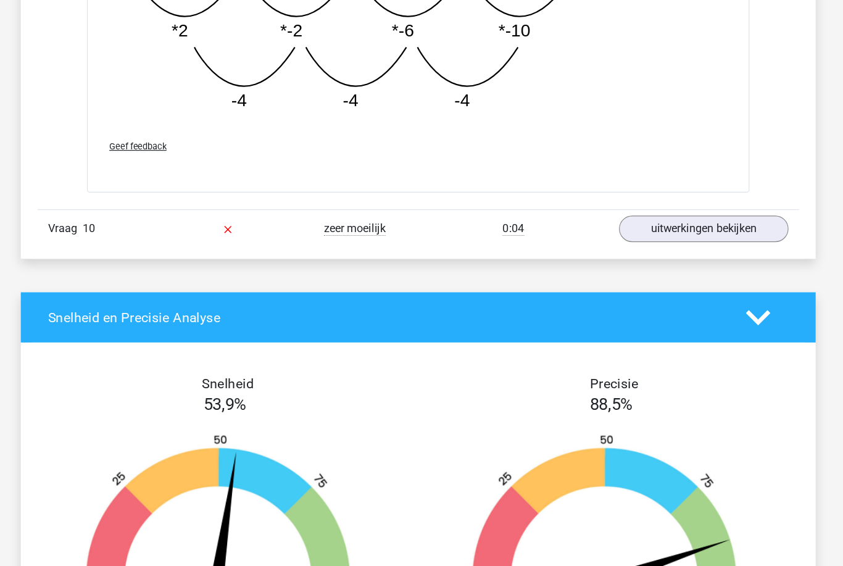
scroll to position [6377, 0]
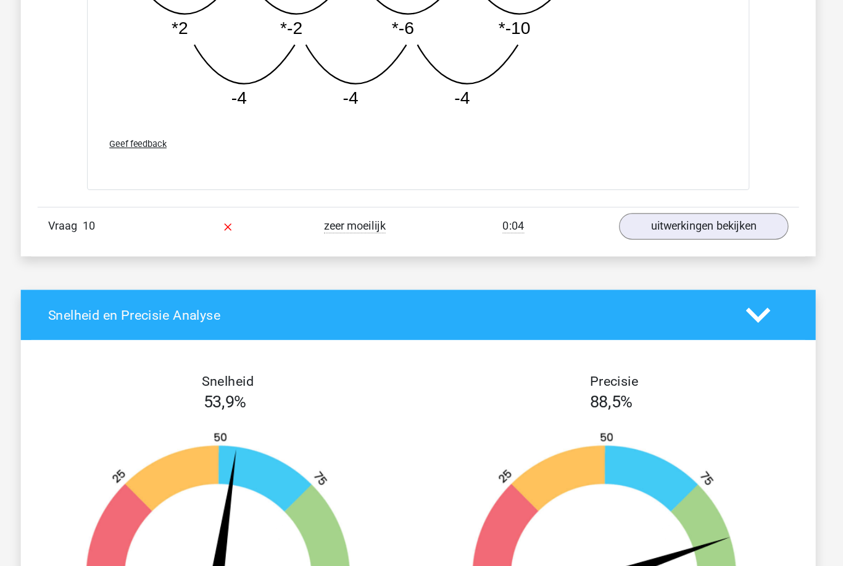
click at [661, 210] on link "uitwerkingen bekijken" at bounding box center [674, 205] width 150 height 23
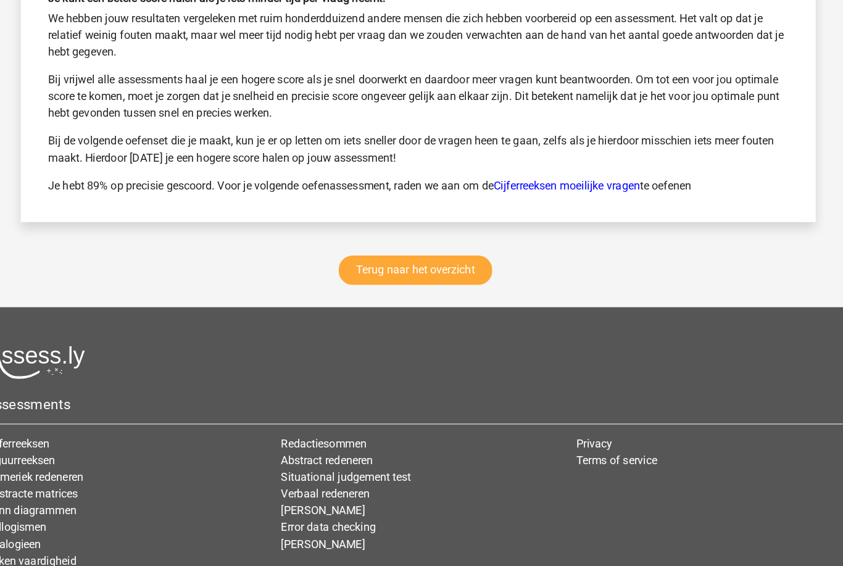
scroll to position [7727, 0]
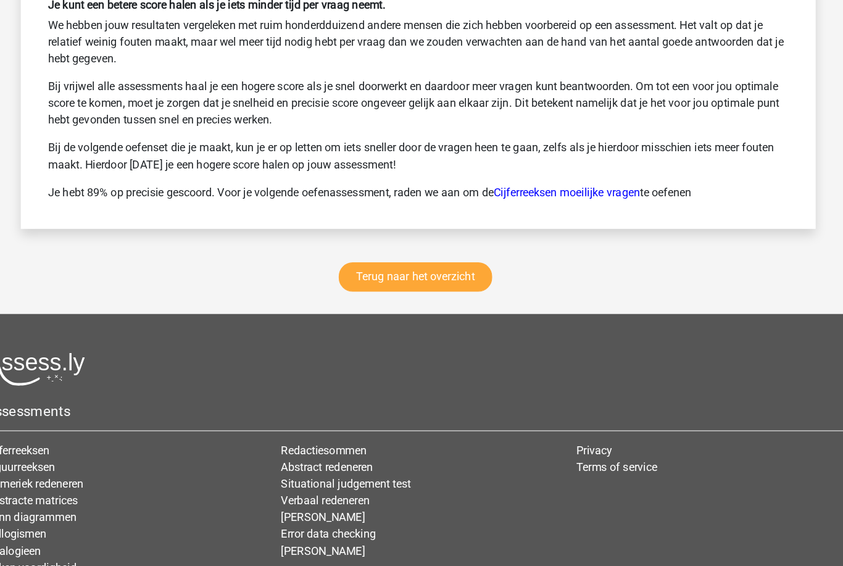
click at [375, 251] on link "Terug naar het overzicht" at bounding box center [419, 247] width 136 height 26
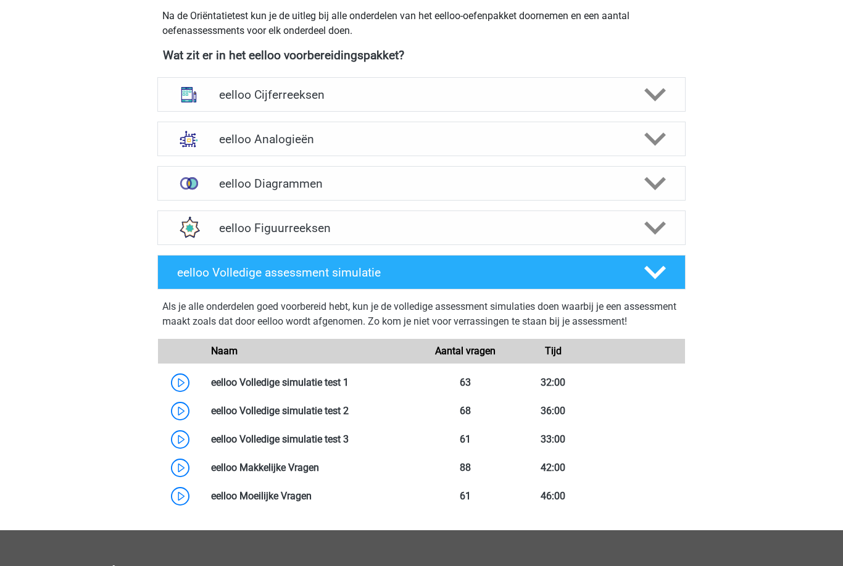
scroll to position [434, 0]
